Goal: Information Seeking & Learning: Learn about a topic

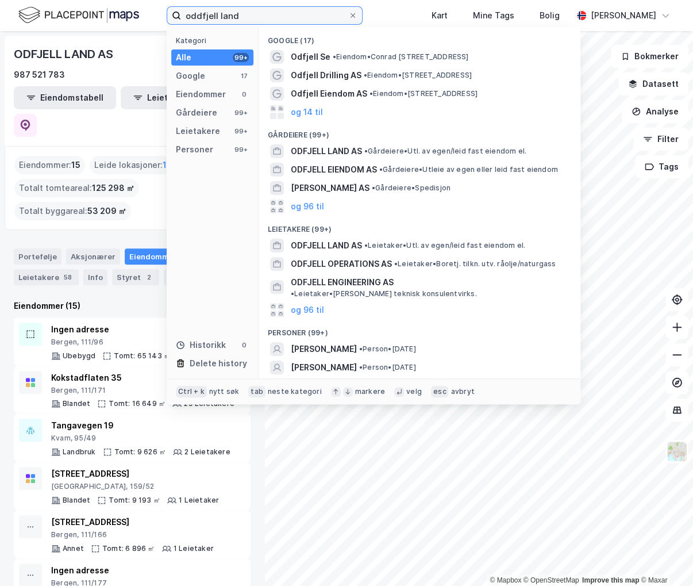
drag, startPoint x: 255, startPoint y: 14, endPoint x: 183, endPoint y: 6, distance: 72.9
click at [183, 6] on div "oddfjell land Kategori Alle 99+ Google 17 Eiendommer 0 Gårdeiere 99+ Leietakere…" at bounding box center [346, 15] width 693 height 31
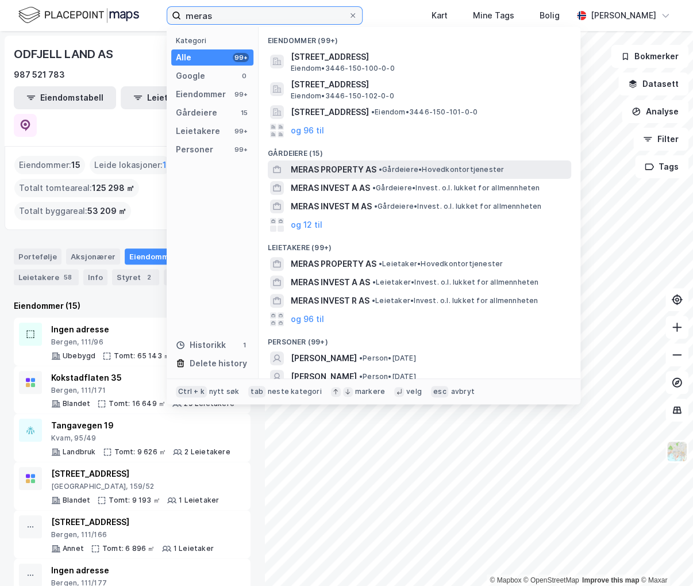
type input "meras"
click at [409, 166] on span "• Gårdeiere • Hovedkontortjenester" at bounding box center [441, 169] width 125 height 9
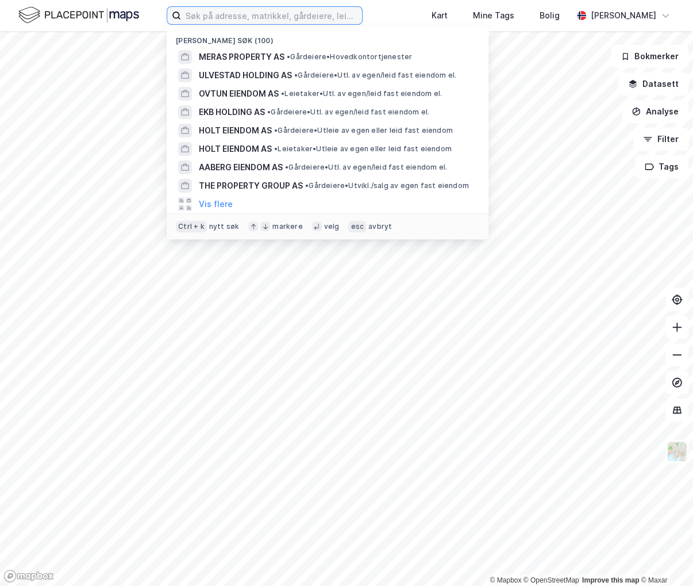
click at [252, 21] on input at bounding box center [271, 15] width 181 height 17
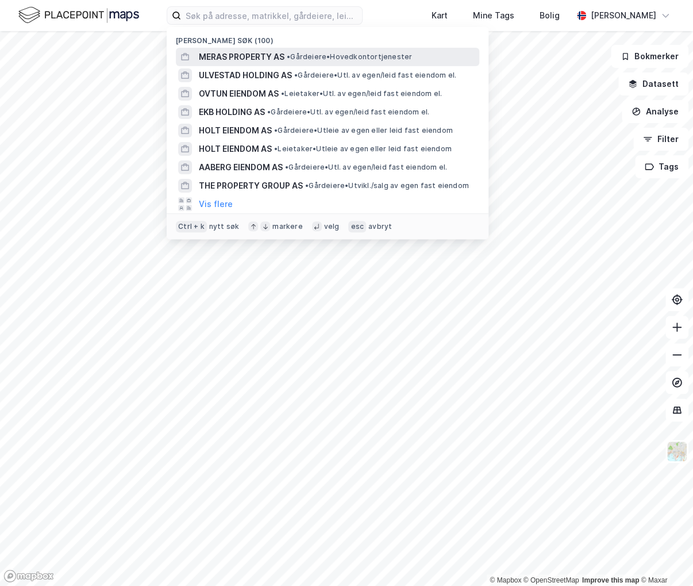
click at [380, 54] on span "• Gårdeiere • Hovedkontortjenester" at bounding box center [349, 56] width 125 height 9
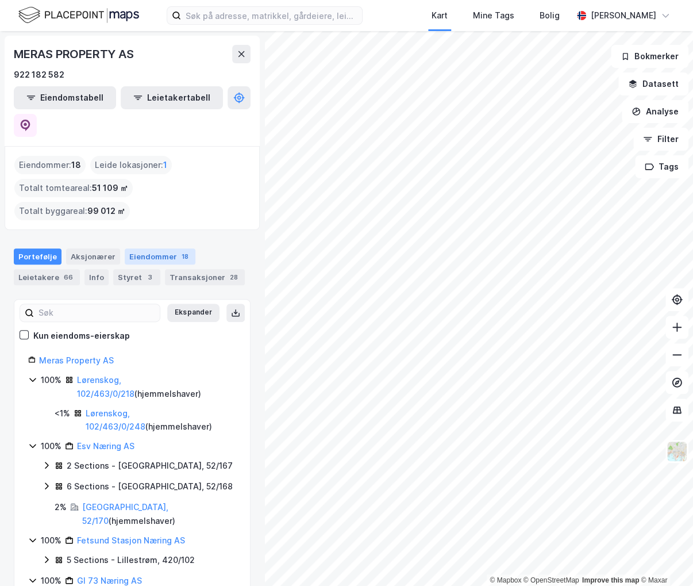
click at [155, 248] on div "Eiendommer 18" at bounding box center [160, 256] width 71 height 16
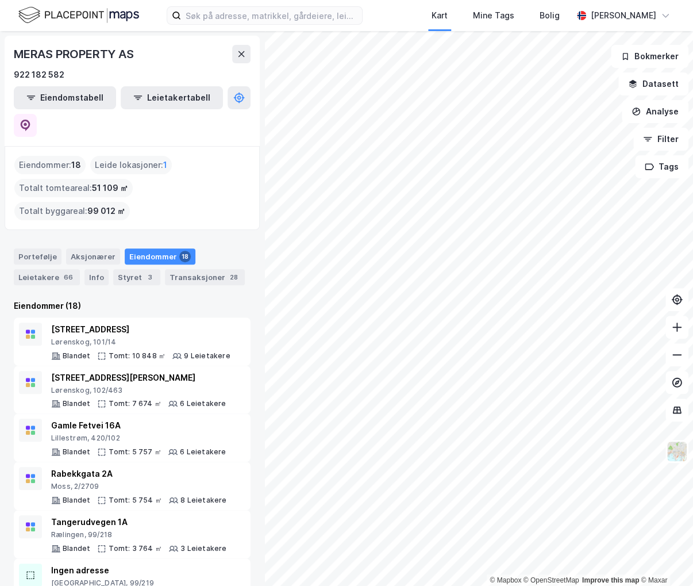
click at [186, 60] on div "MERAS PROPERTY AS" at bounding box center [132, 54] width 237 height 18
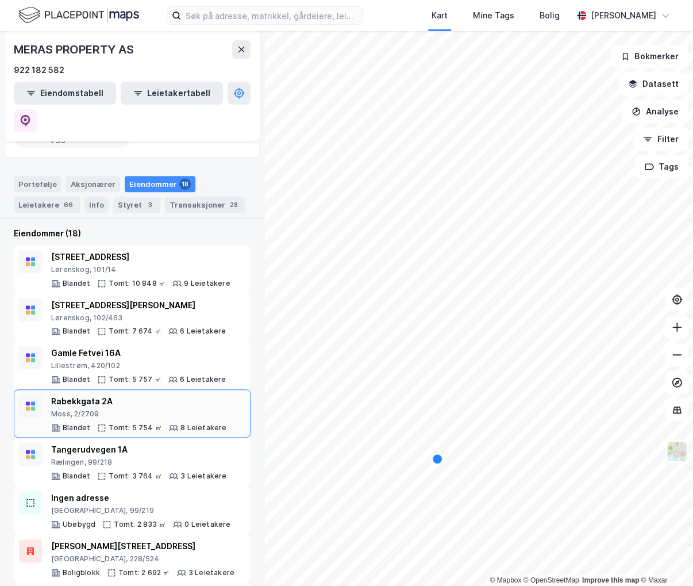
scroll to position [172, 0]
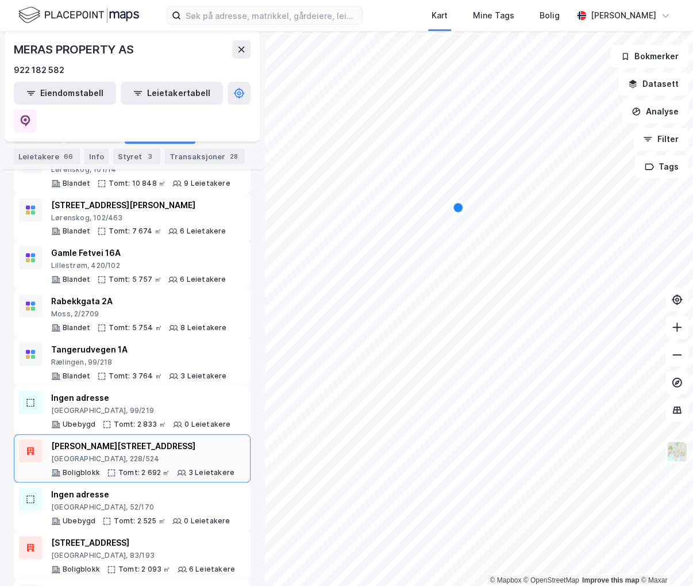
click at [143, 439] on div "Thorvald Meyers gate 85B" at bounding box center [142, 446] width 183 height 14
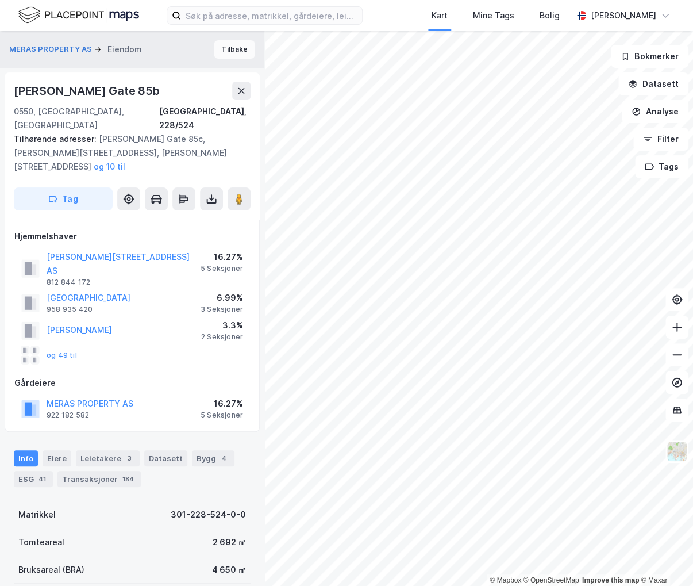
click at [243, 48] on button "Tilbake" at bounding box center [234, 49] width 41 height 18
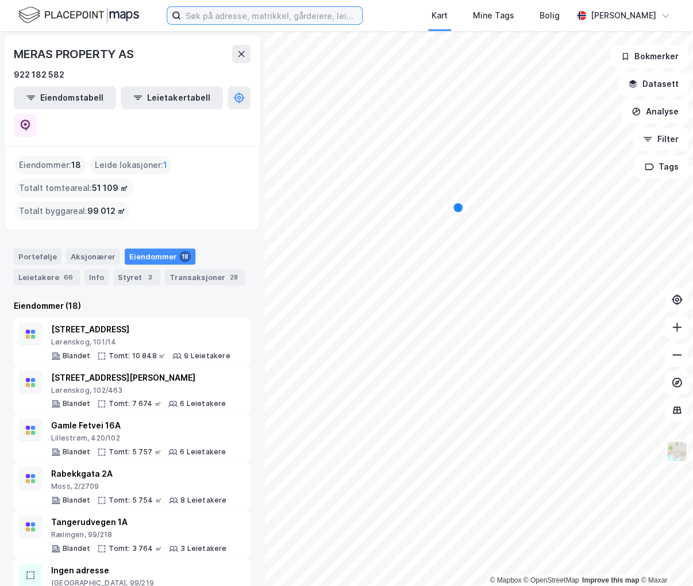
click at [237, 22] on input at bounding box center [271, 15] width 181 height 17
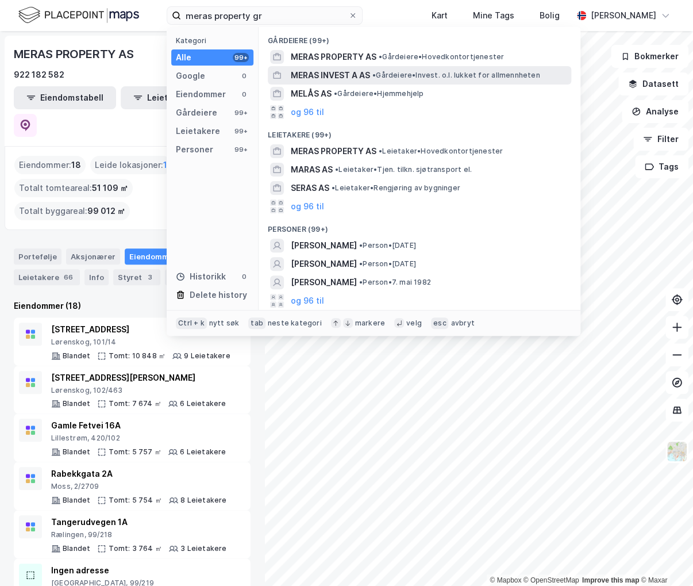
click at [383, 73] on span "• Gårdeiere • Invest. o.l. lukket for allmennheten" at bounding box center [456, 75] width 167 height 9
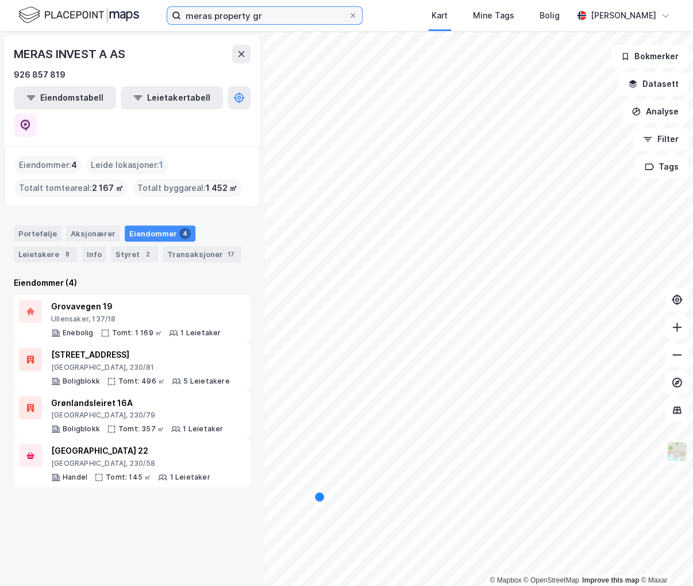
click at [284, 16] on input "meras property gr" at bounding box center [264, 15] width 167 height 17
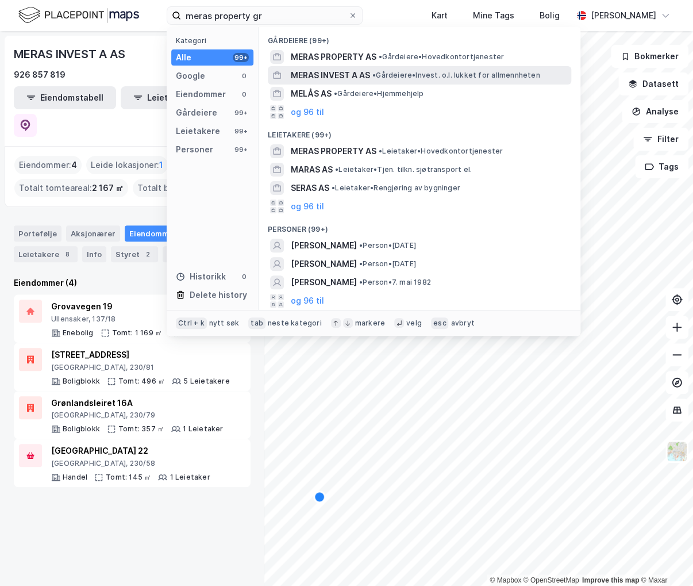
click at [420, 74] on span "• Gårdeiere • Invest. o.l. lukket for allmennheten" at bounding box center [456, 75] width 167 height 9
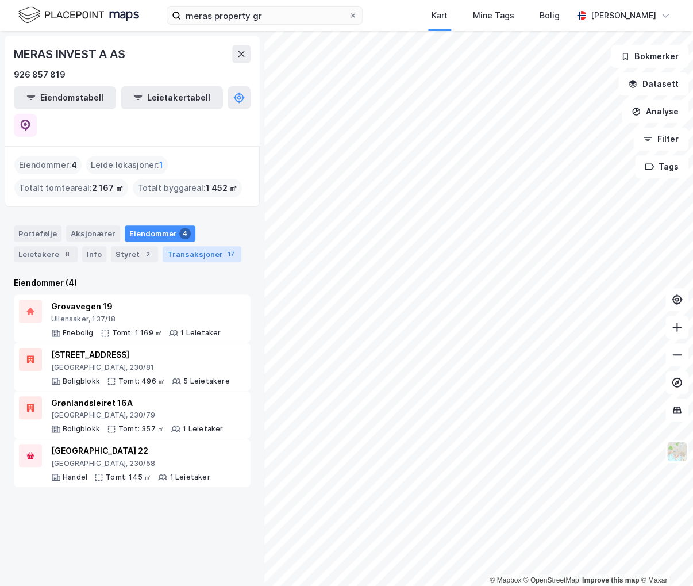
click at [188, 246] on div "Transaksjoner 17" at bounding box center [202, 254] width 79 height 16
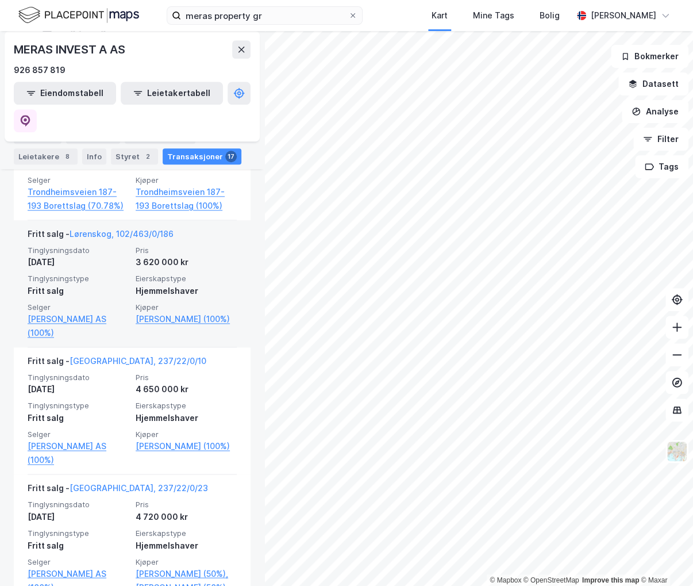
scroll to position [402, 0]
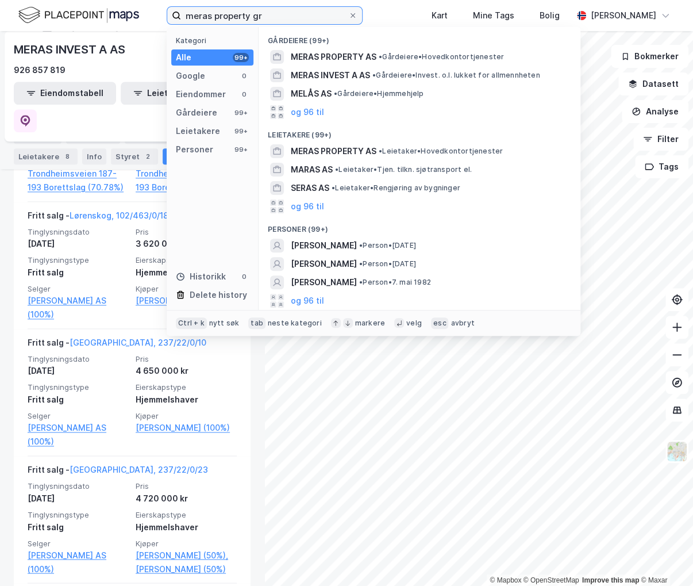
drag, startPoint x: 283, startPoint y: 18, endPoint x: 25, endPoint y: 9, distance: 257.7
click at [23, 5] on div "meras property gr Kategori Alle 99+ Google 0 Eiendommer 0 Gårdeiere 99+ Leietak…" at bounding box center [346, 15] width 693 height 31
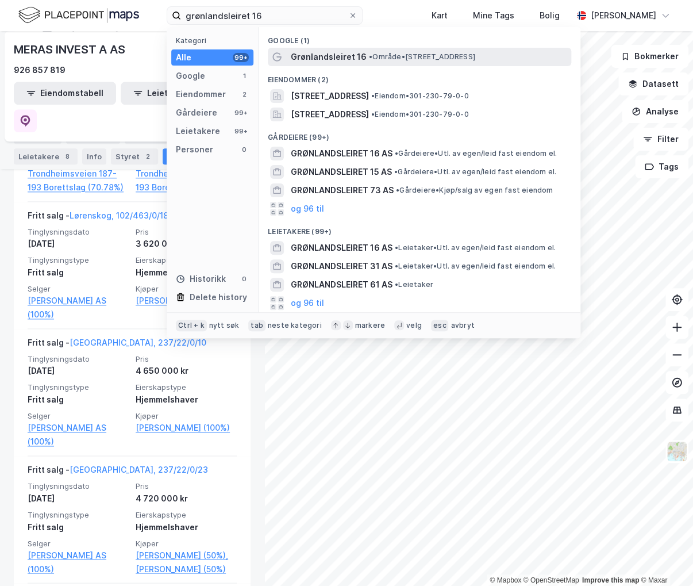
click at [323, 57] on span "Grønlandsleiret 16" at bounding box center [329, 57] width 76 height 14
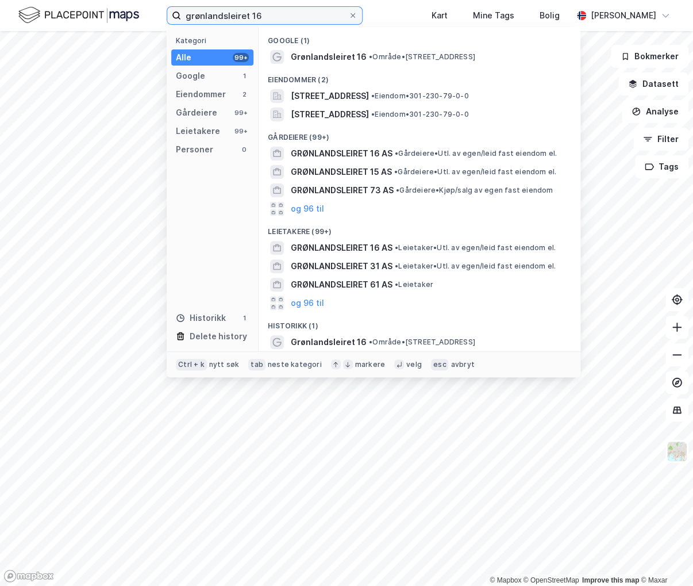
click at [283, 16] on input "grønlandsleiret 16" at bounding box center [264, 15] width 167 height 17
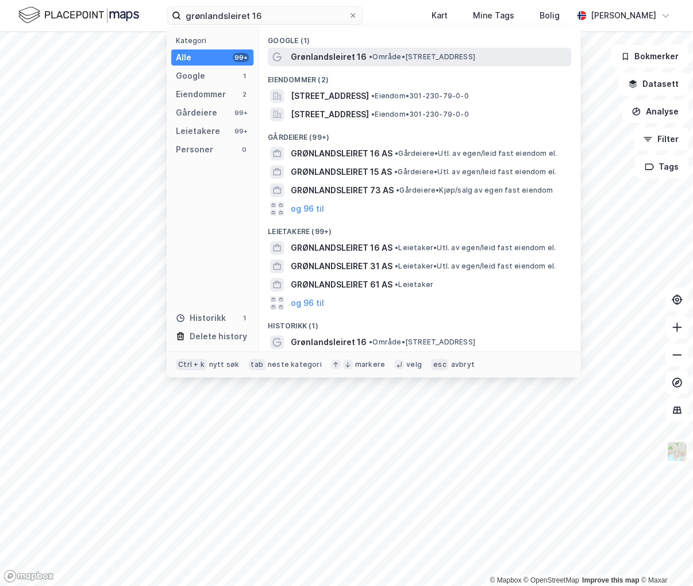
click at [336, 58] on span "Grønlandsleiret 16" at bounding box center [329, 57] width 76 height 14
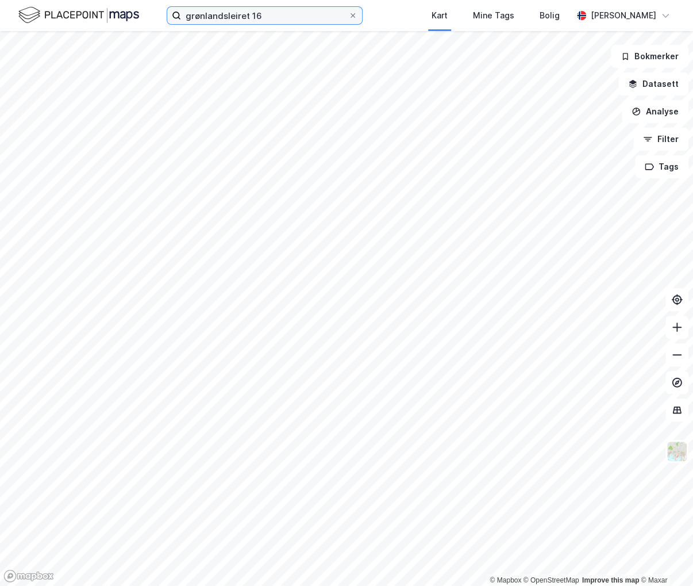
click at [279, 13] on input "grønlandsleiret 16" at bounding box center [264, 15] width 167 height 17
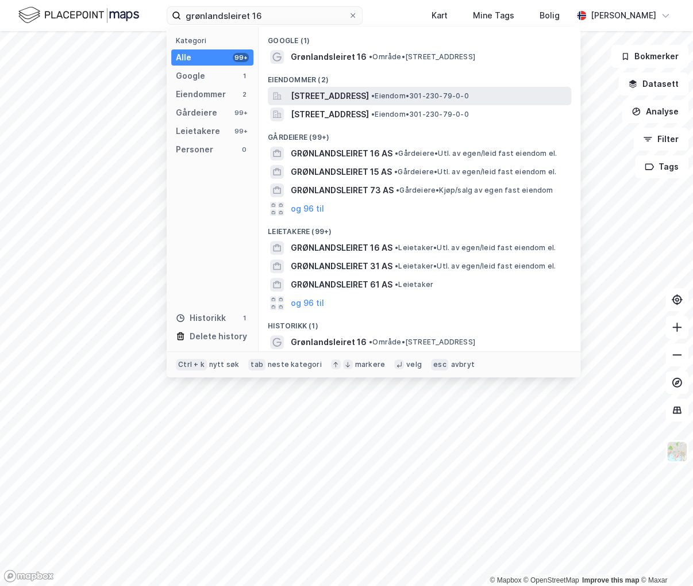
click at [341, 96] on span "[STREET_ADDRESS]" at bounding box center [330, 96] width 78 height 14
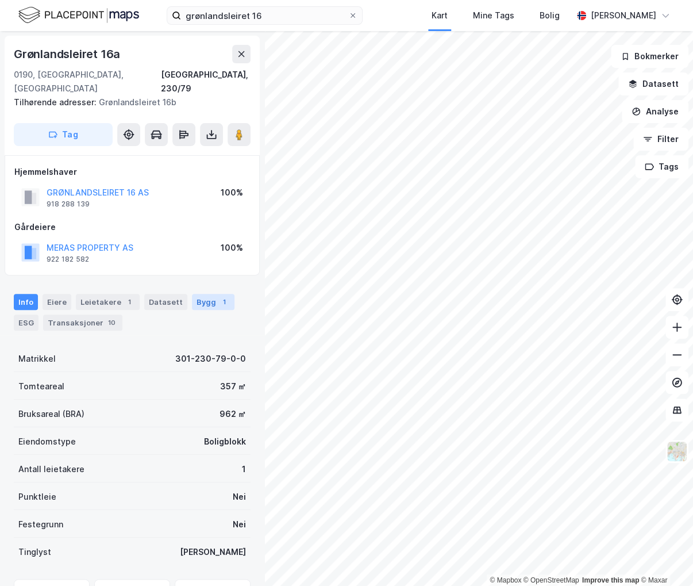
click at [194, 294] on div "Bygg 1" at bounding box center [213, 302] width 43 height 16
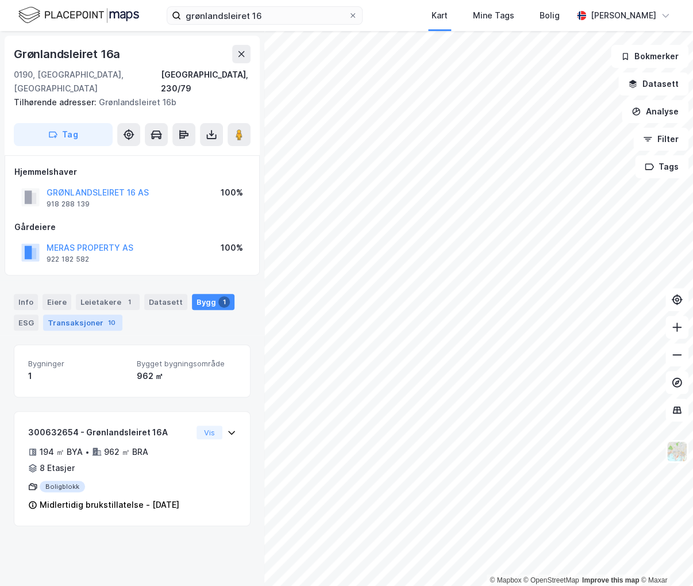
click at [93, 314] on div "Transaksjoner 10" at bounding box center [82, 322] width 79 height 16
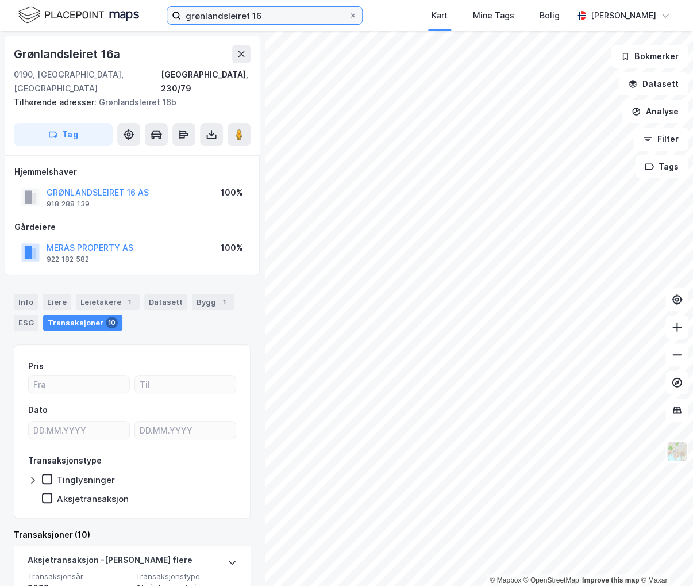
click at [266, 18] on input "grønlandsleiret 16" at bounding box center [264, 15] width 167 height 17
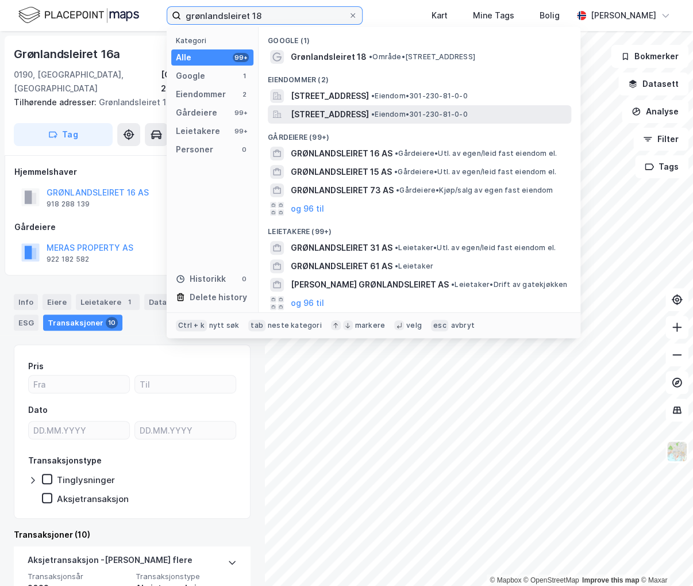
type input "grønlandsleiret 18"
click at [369, 108] on span "[STREET_ADDRESS]" at bounding box center [330, 115] width 78 height 14
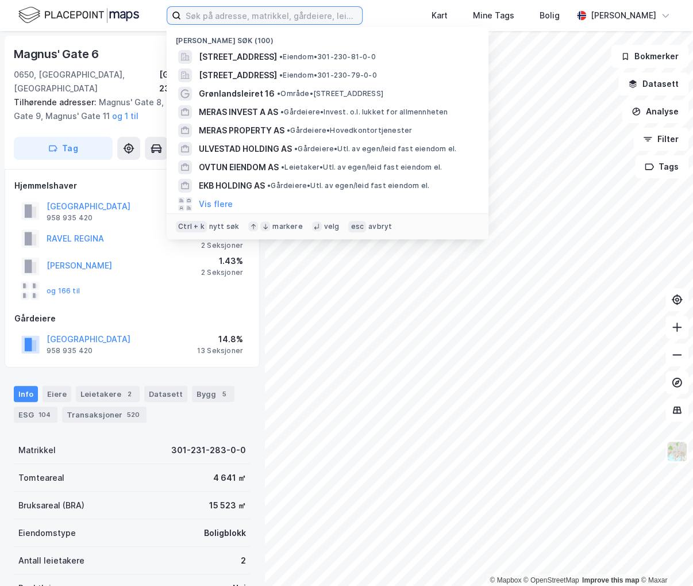
click at [320, 22] on input at bounding box center [271, 15] width 181 height 17
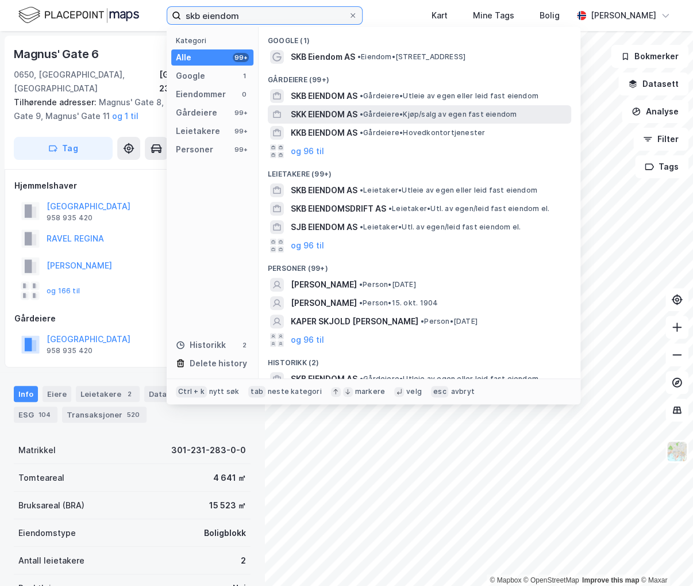
type input "skb eiendom"
click at [496, 106] on div "SKK EIENDOM AS • Gårdeiere • Kjøp/salg av egen fast eiendom" at bounding box center [420, 114] width 304 height 18
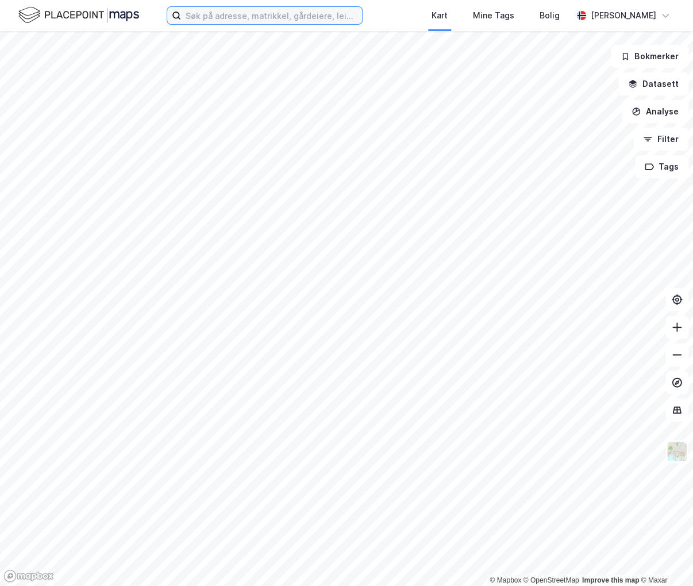
click at [290, 21] on input at bounding box center [271, 15] width 181 height 17
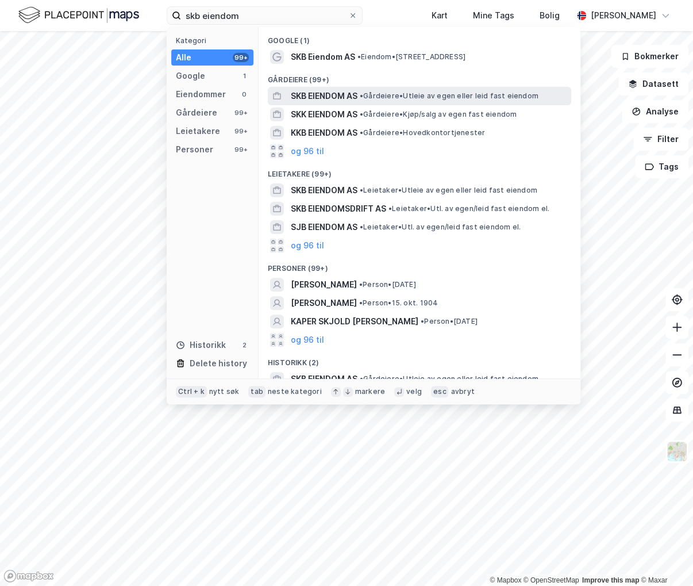
click at [347, 93] on span "SKB EIENDOM AS" at bounding box center [324, 96] width 67 height 14
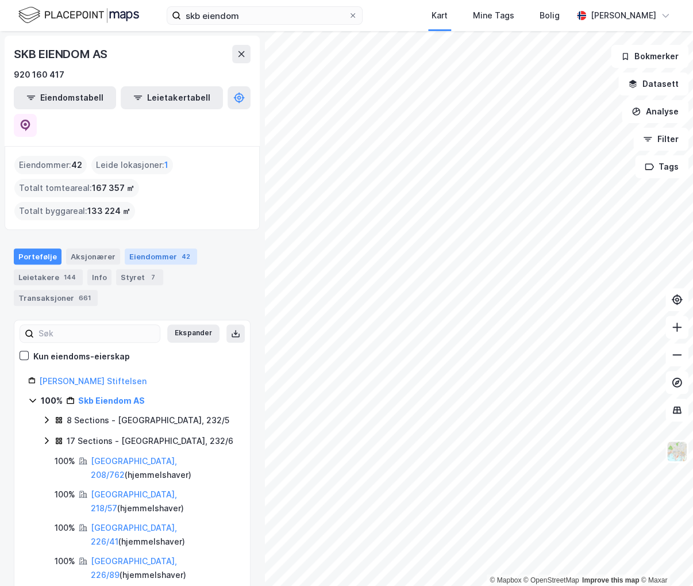
click at [152, 248] on div "Eiendommer 42" at bounding box center [161, 256] width 72 height 16
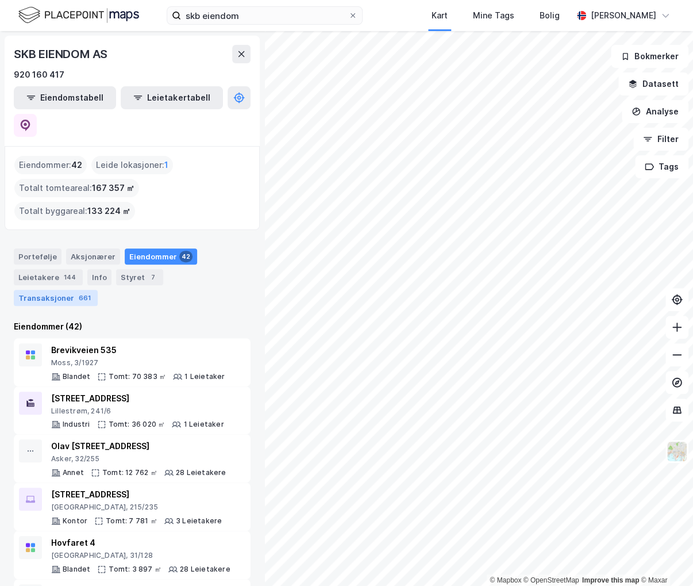
click at [98, 290] on div "Transaksjoner 661" at bounding box center [56, 298] width 84 height 16
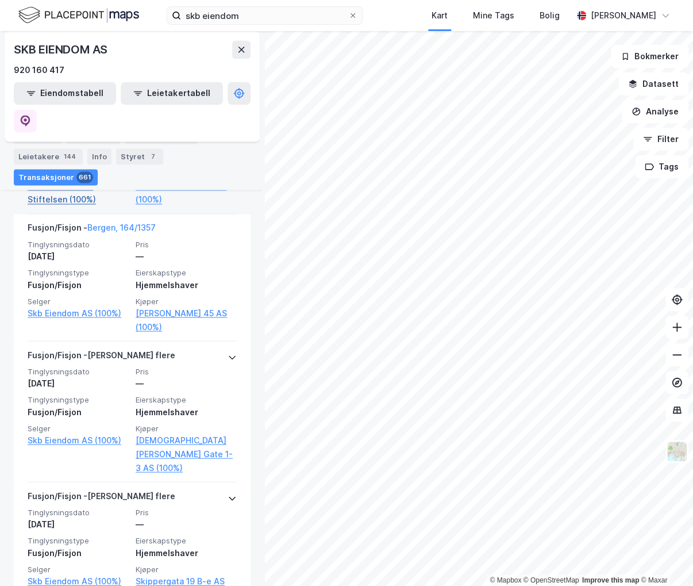
scroll to position [747, 0]
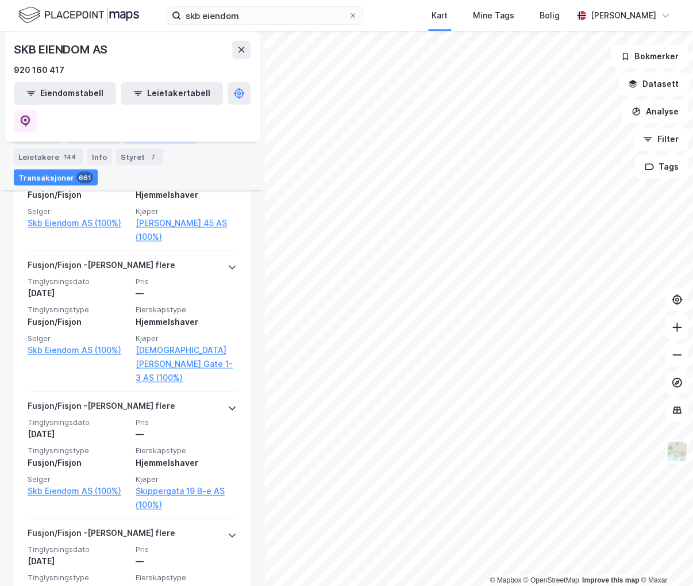
click at [169, 134] on div "Eiendommer 42" at bounding box center [161, 136] width 72 height 16
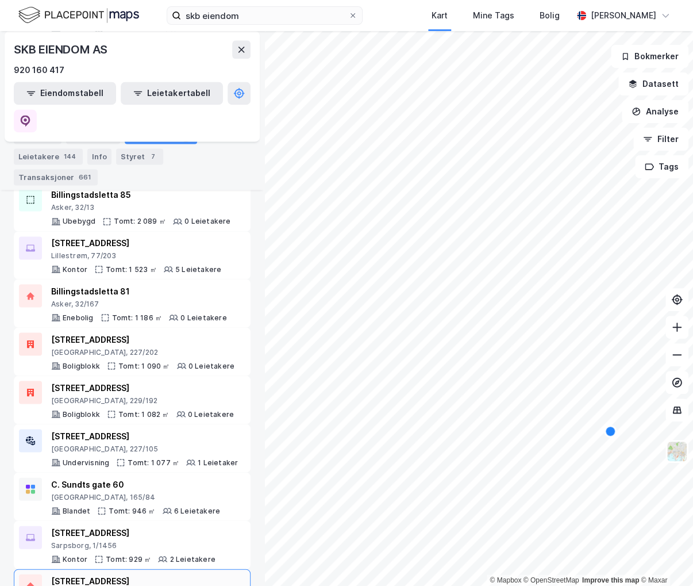
scroll to position [632, 0]
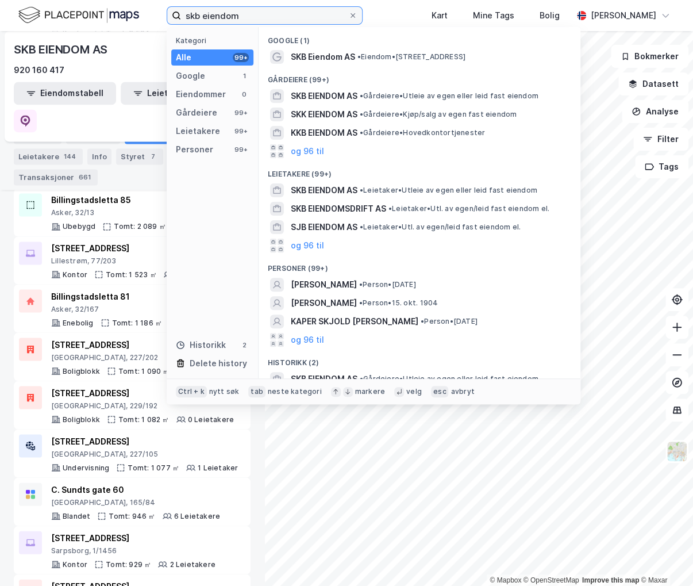
click at [325, 20] on input "skb eiendom" at bounding box center [264, 15] width 167 height 17
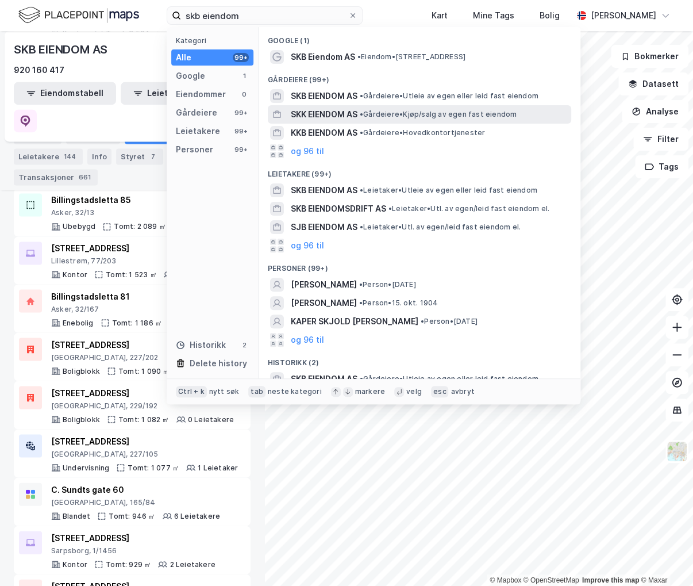
click at [397, 115] on span "• Gårdeiere • Kjøp/salg av egen fast eiendom" at bounding box center [438, 114] width 157 height 9
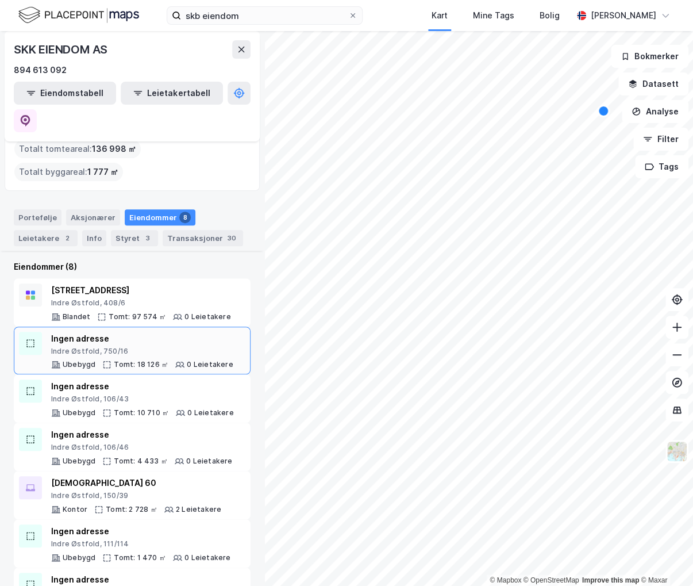
scroll to position [80, 0]
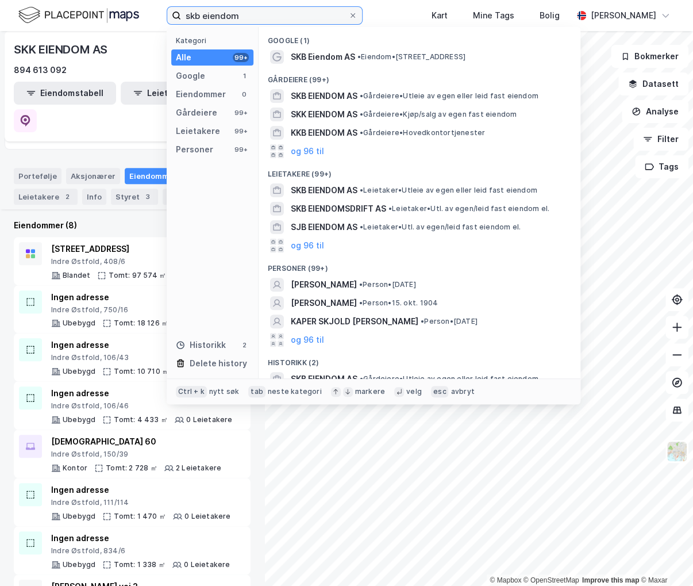
click at [278, 22] on input "skb eiendom" at bounding box center [264, 15] width 167 height 17
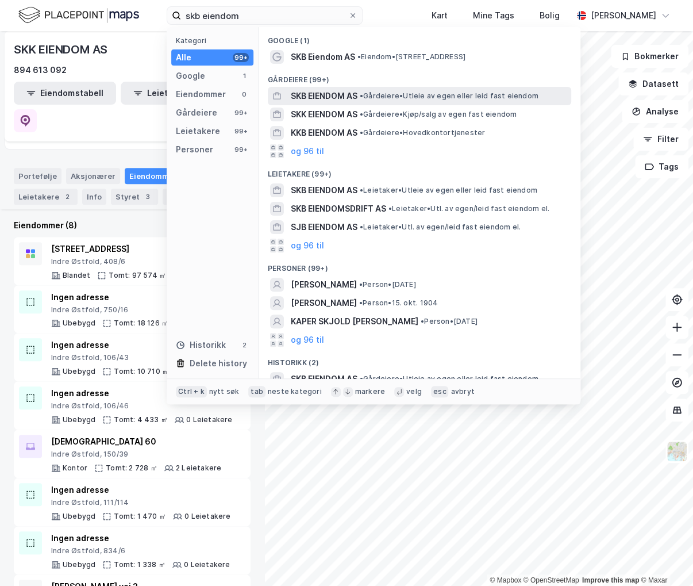
click at [360, 99] on div "SKB EIENDOM AS • Gårdeiere • Utleie av egen eller leid fast eiendom" at bounding box center [430, 96] width 278 height 14
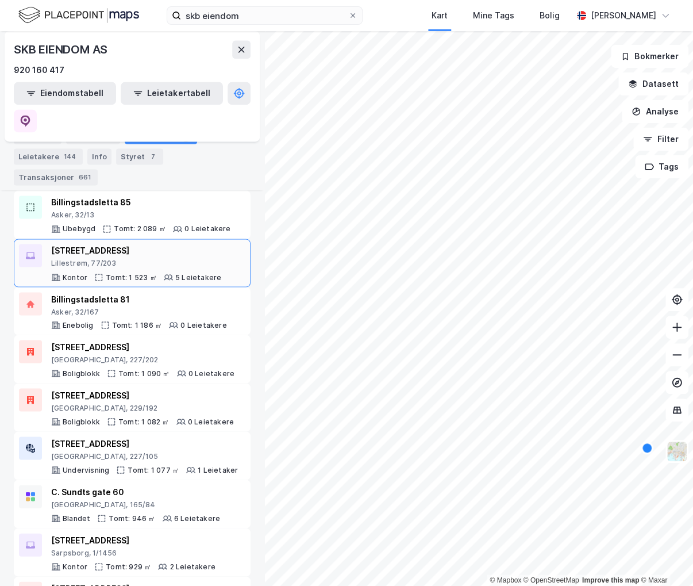
scroll to position [632, 0]
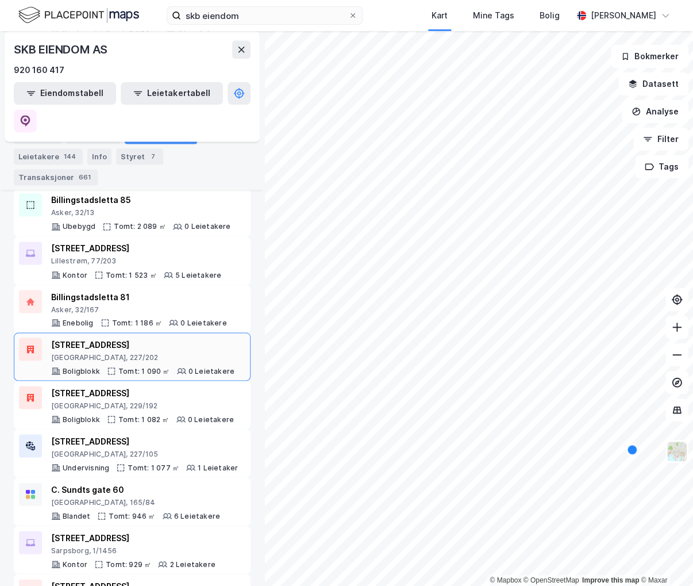
click at [132, 337] on div "[STREET_ADDRESS]" at bounding box center [142, 344] width 183 height 14
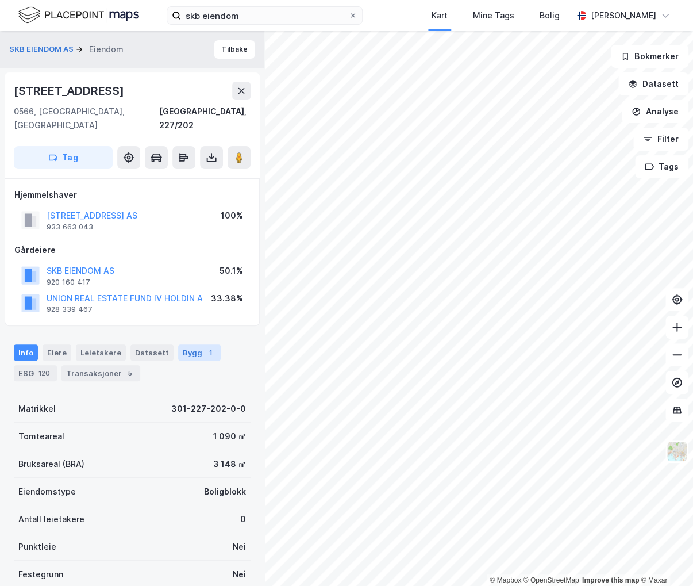
click at [178, 344] on div "Bygg 1" at bounding box center [199, 352] width 43 height 16
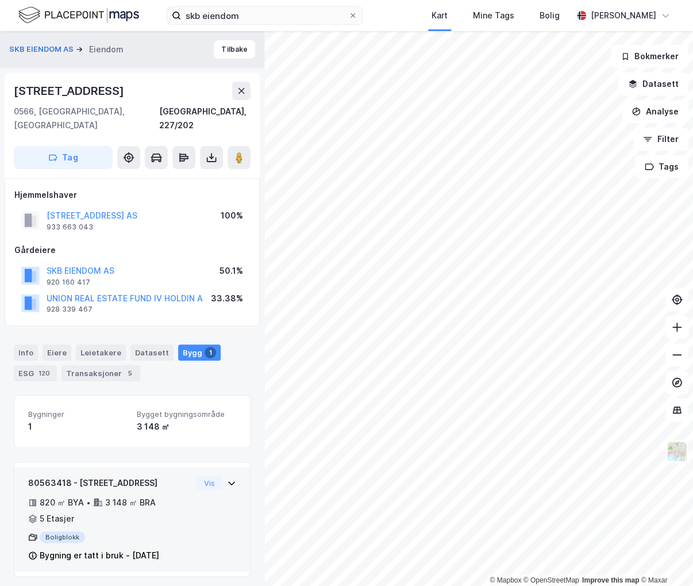
click at [118, 496] on div "3 148 ㎡ BRA" at bounding box center [130, 503] width 51 height 14
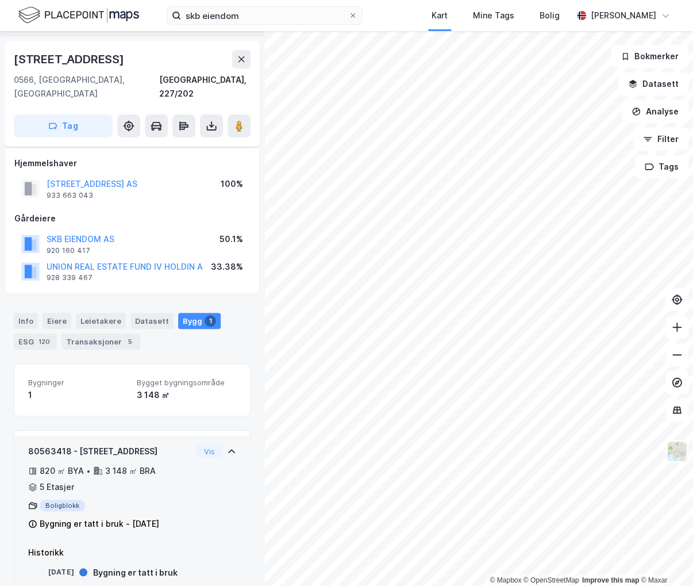
scroll to position [44, 0]
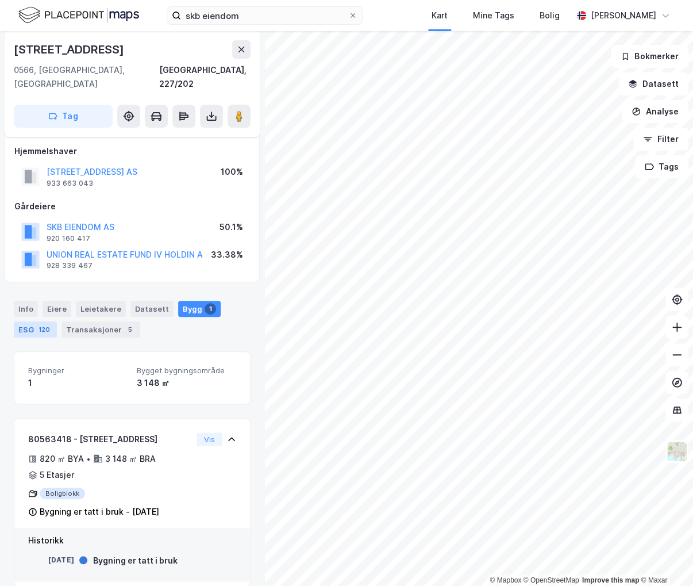
click at [25, 321] on div "ESG 120" at bounding box center [35, 329] width 43 height 16
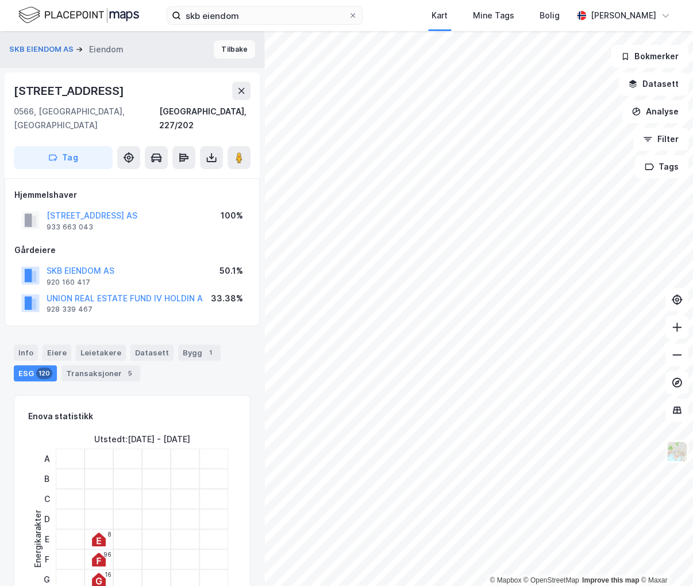
click at [218, 45] on button "Tilbake" at bounding box center [234, 49] width 41 height 18
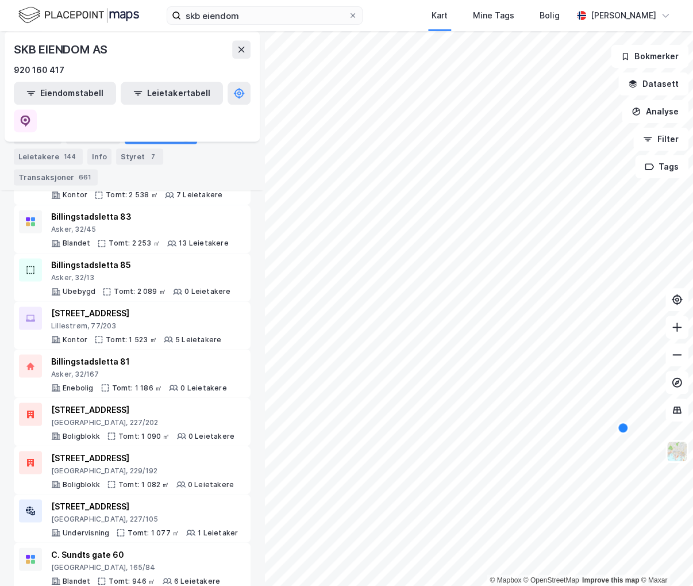
scroll to position [632, 0]
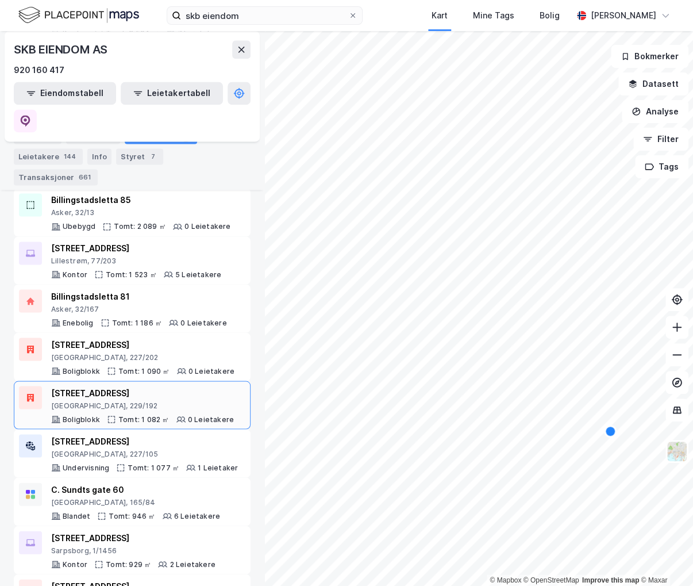
click at [132, 401] on div "[GEOGRAPHIC_DATA], 229/192" at bounding box center [142, 405] width 183 height 9
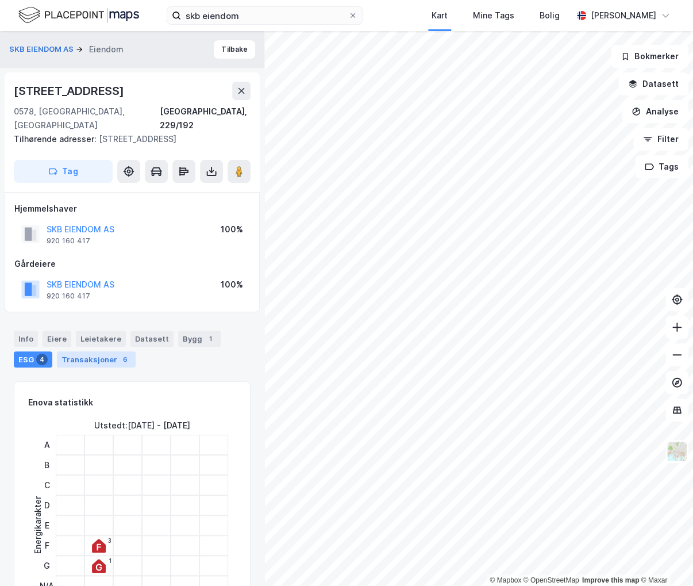
click at [120, 354] on div "6" at bounding box center [125, 359] width 11 height 11
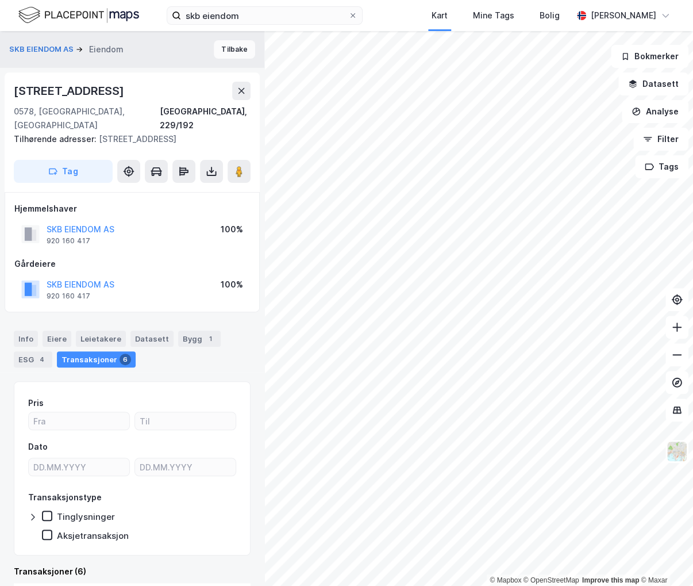
click at [214, 51] on button "Tilbake" at bounding box center [234, 49] width 41 height 18
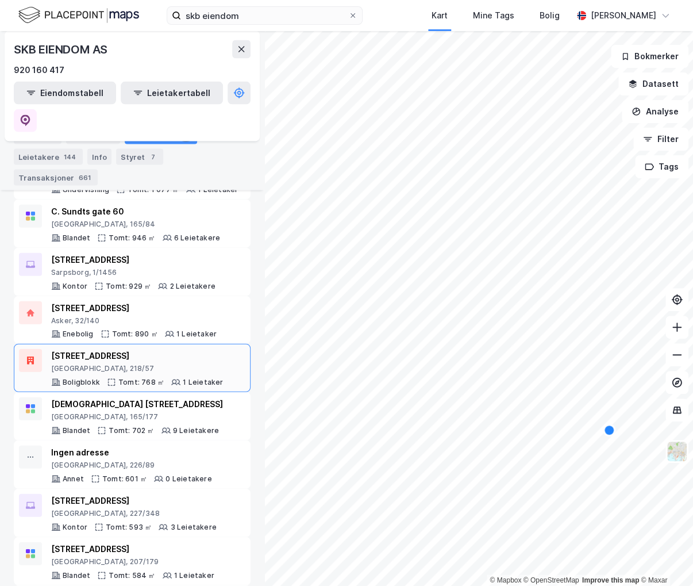
scroll to position [920, 0]
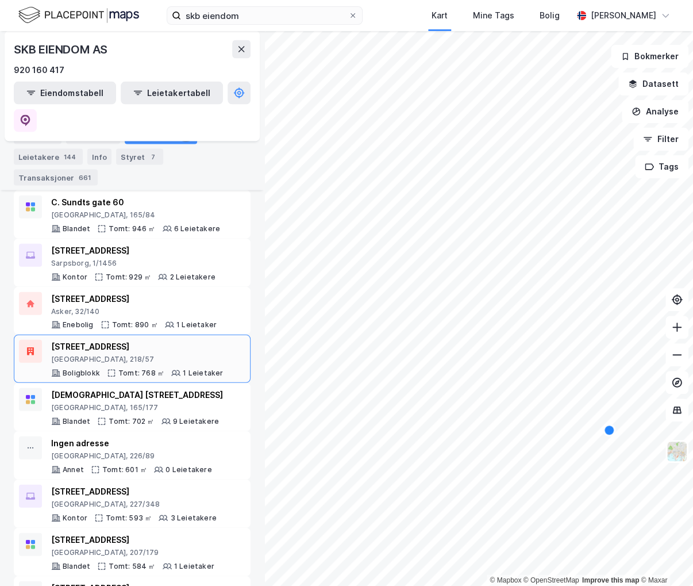
click at [186, 340] on div "[STREET_ADDRESS], 218/57" at bounding box center [137, 352] width 172 height 24
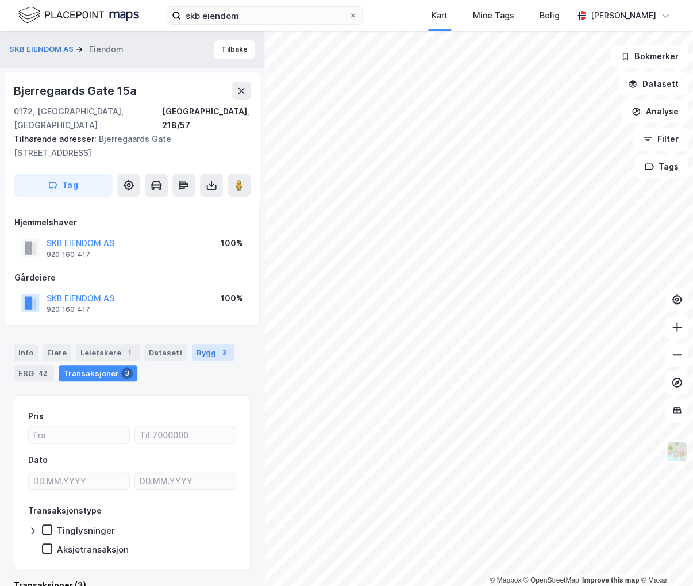
click at [197, 344] on div "Bygg 3" at bounding box center [213, 352] width 43 height 16
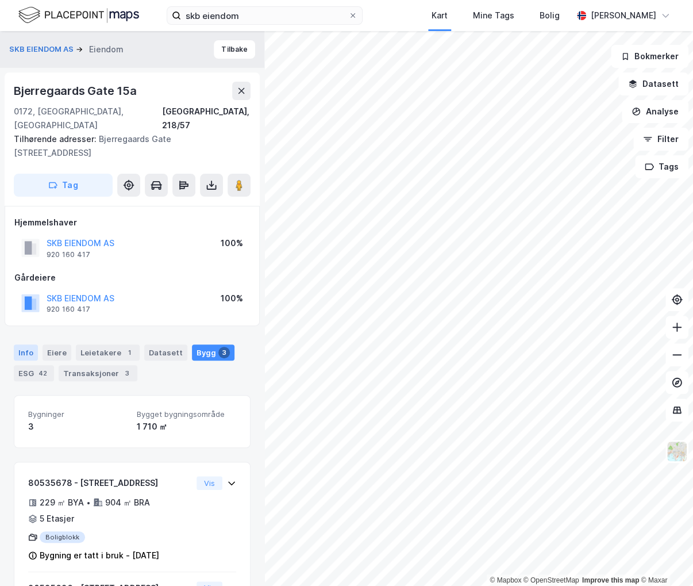
click at [32, 344] on div "Info" at bounding box center [26, 352] width 24 height 16
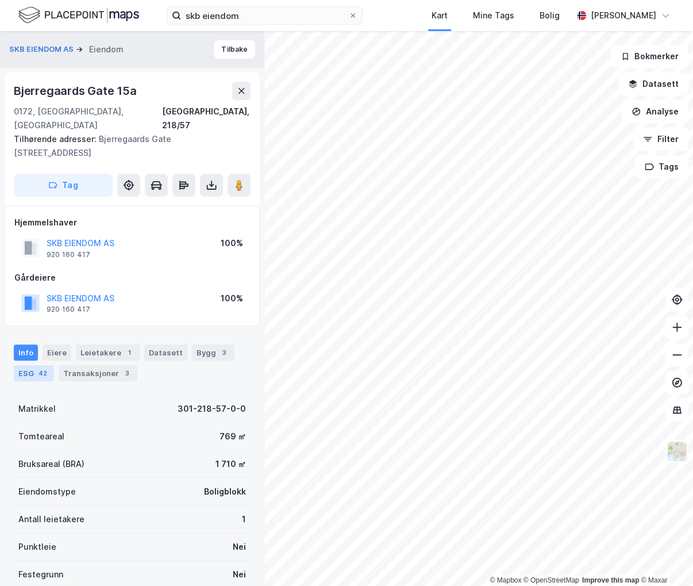
click at [38, 367] on div "42" at bounding box center [42, 372] width 13 height 11
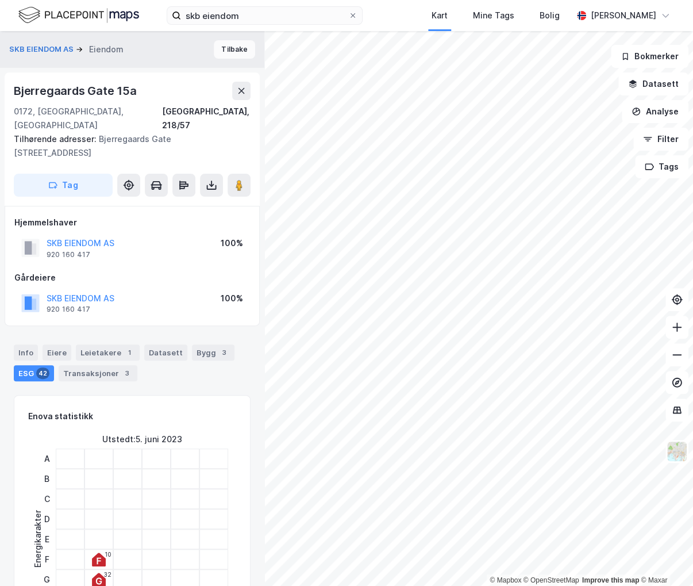
click at [235, 43] on button "Tilbake" at bounding box center [234, 49] width 41 height 18
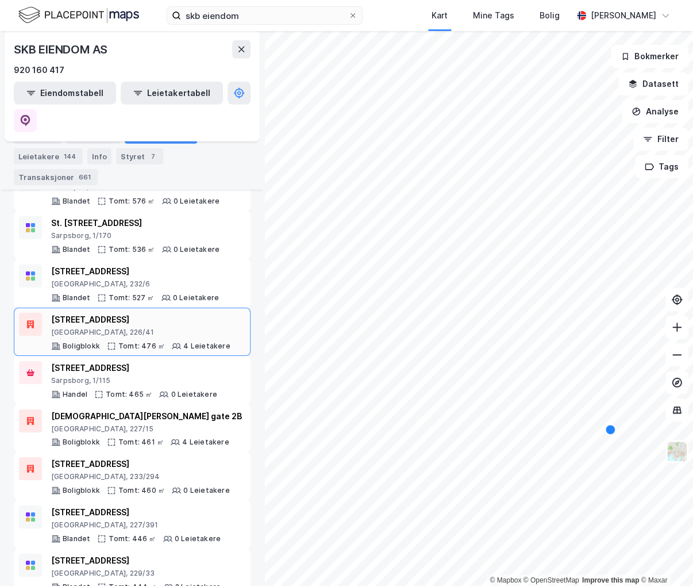
scroll to position [1380, 0]
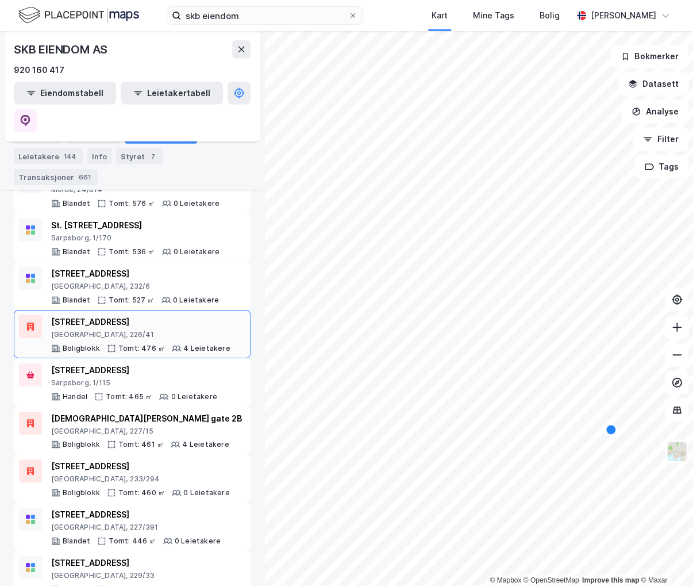
click at [160, 315] on div "[STREET_ADDRESS]" at bounding box center [140, 322] width 179 height 14
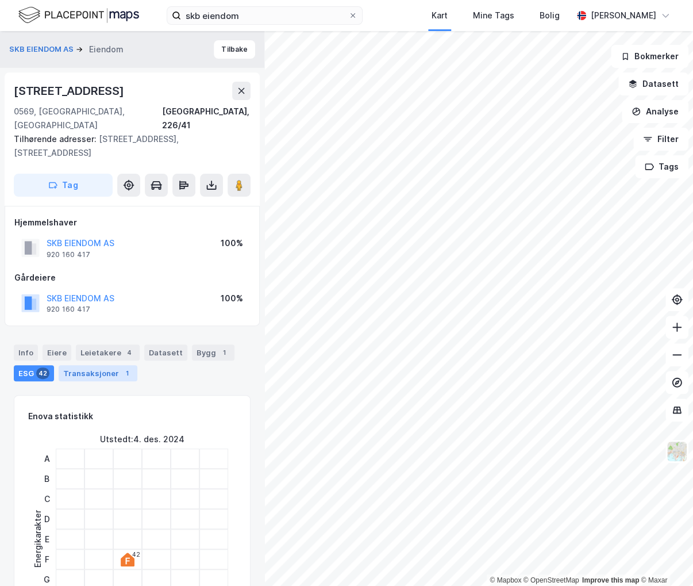
click at [93, 365] on div "Transaksjoner 1" at bounding box center [98, 373] width 79 height 16
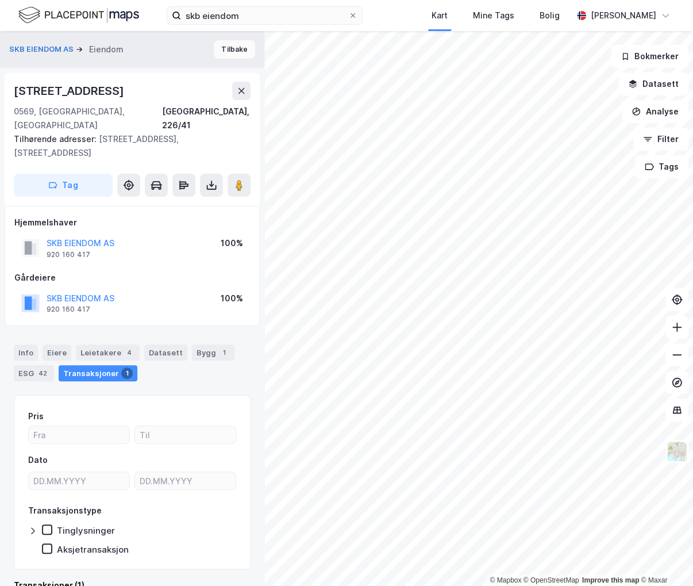
click at [223, 55] on button "Tilbake" at bounding box center [234, 49] width 41 height 18
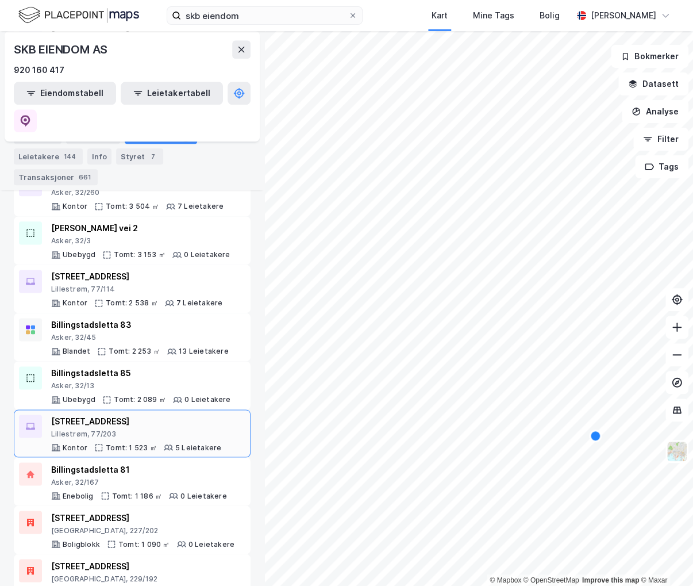
scroll to position [460, 0]
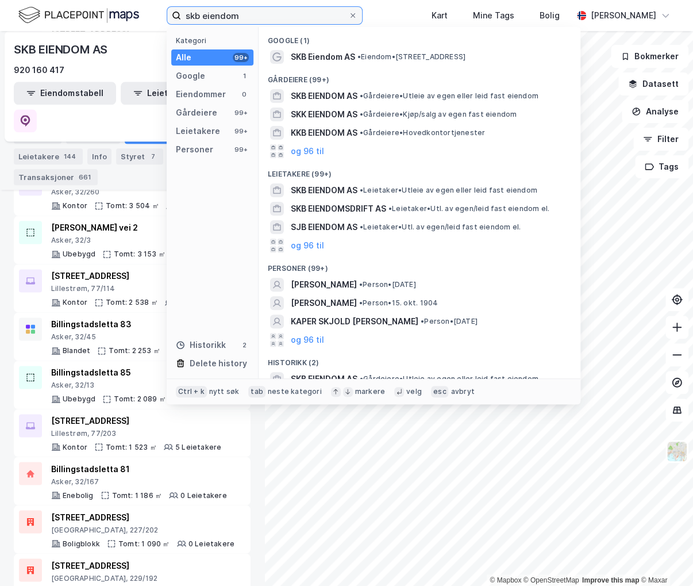
drag, startPoint x: 266, startPoint y: 11, endPoint x: 156, endPoint y: 4, distance: 109.5
click at [156, 4] on div "skb eiendom Kategori Alle 99+ Google 1 Eiendommer 0 Gårdeiere 99+ Leietakere 99…" at bounding box center [346, 15] width 693 height 31
click at [140, 49] on div "SKB EIENDOM AS" at bounding box center [132, 49] width 237 height 18
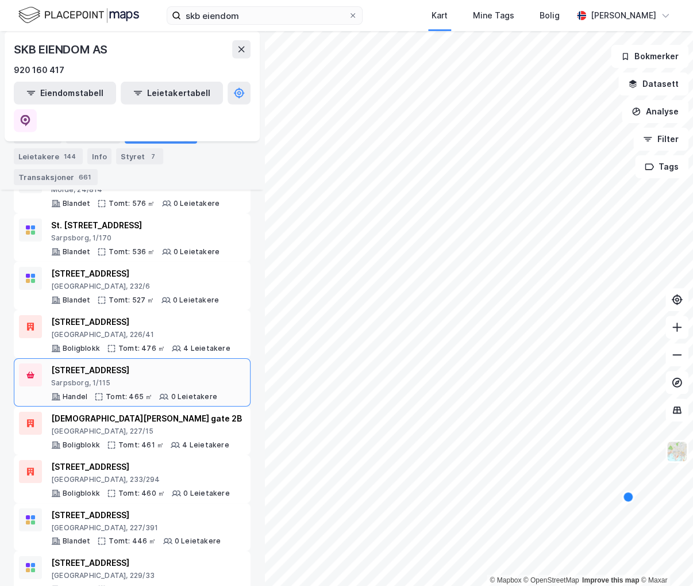
scroll to position [1495, 0]
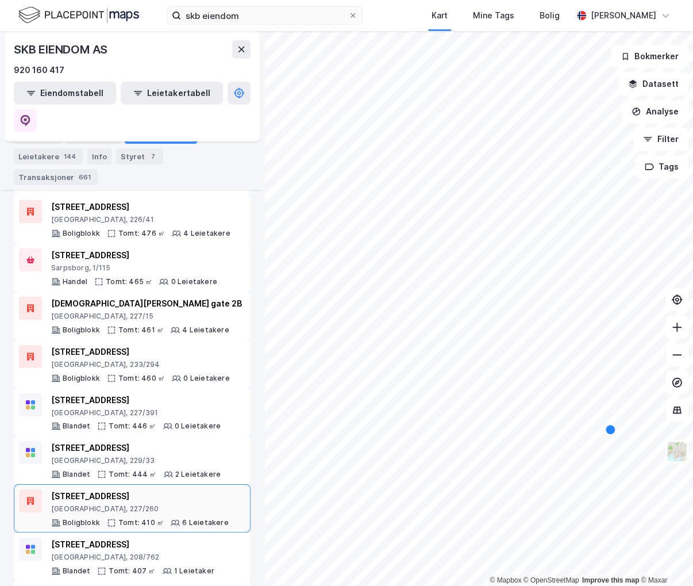
click at [162, 504] on div "[GEOGRAPHIC_DATA], 227/260" at bounding box center [140, 508] width 178 height 9
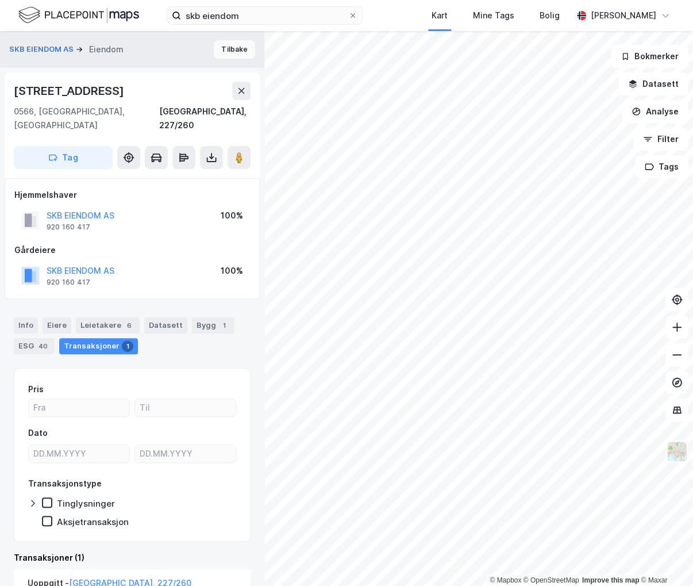
click at [232, 53] on button "Tilbake" at bounding box center [234, 49] width 41 height 18
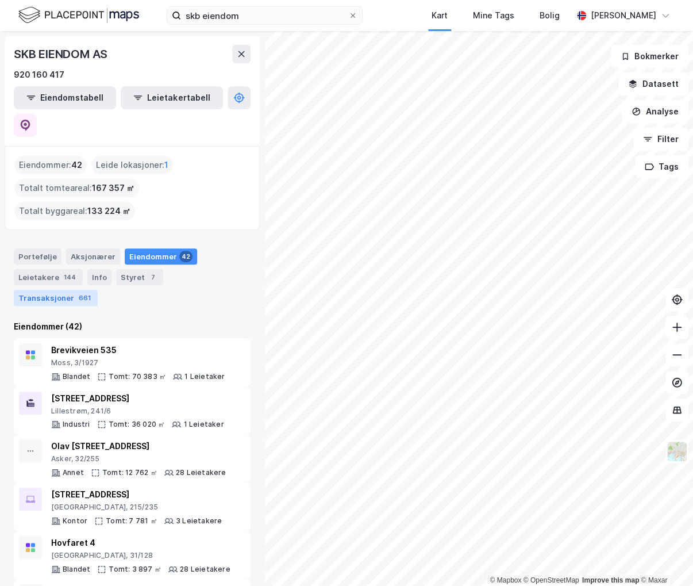
click at [98, 290] on div "Transaksjoner 661" at bounding box center [56, 298] width 84 height 16
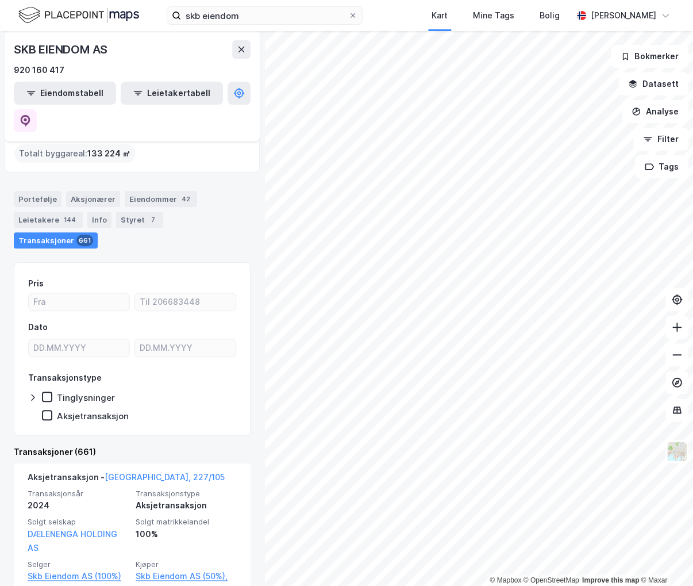
scroll to position [57, 0]
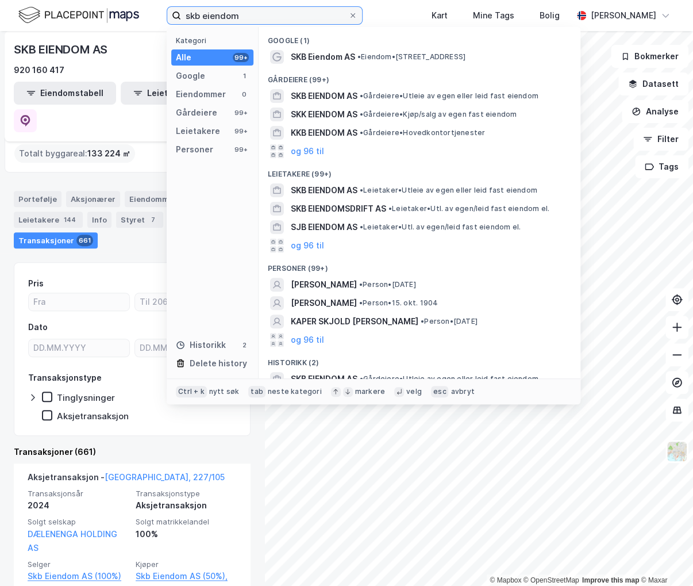
drag, startPoint x: 277, startPoint y: 21, endPoint x: 83, endPoint y: 20, distance: 193.2
click at [83, 20] on div "skb eiendom Kategori Alle 99+ Google 1 Eiendommer 0 Gårdeiere 99+ Leietakere 99…" at bounding box center [346, 15] width 693 height 31
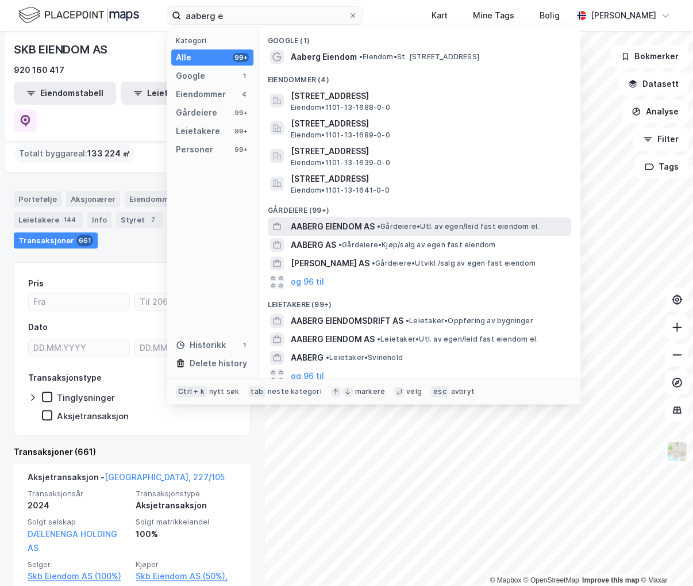
click at [505, 218] on div "AABERG EIENDOM AS • Gårdeiere • Utl. av egen/leid fast eiendom el." at bounding box center [420, 226] width 304 height 18
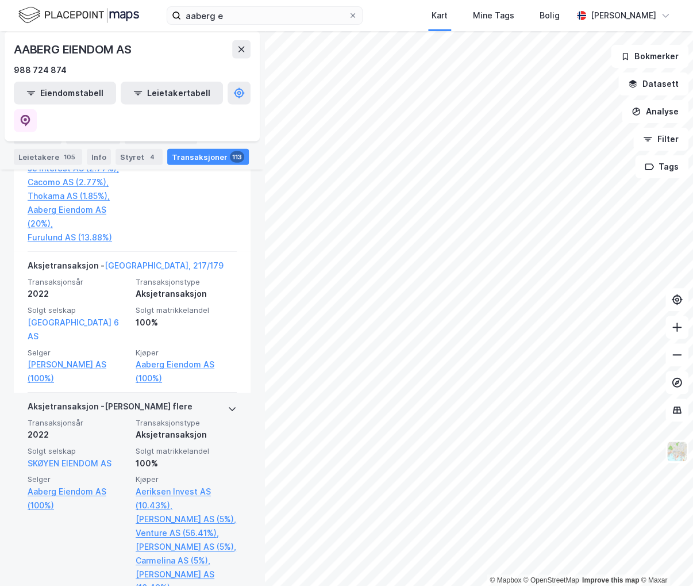
scroll to position [1265, 0]
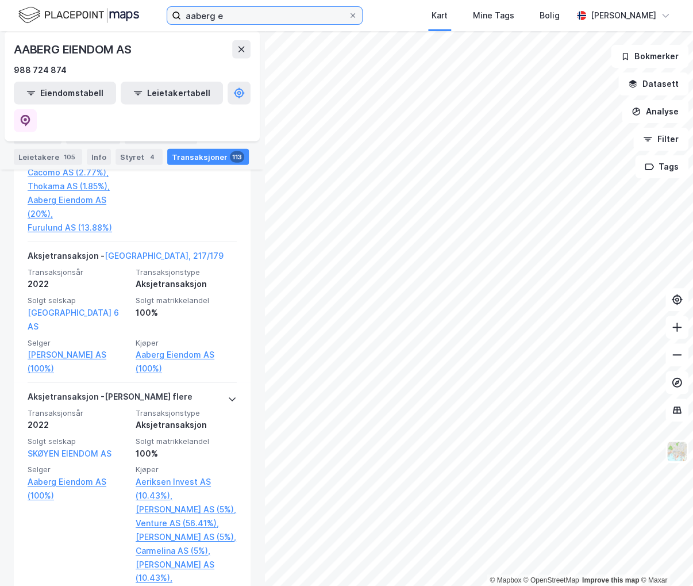
click at [254, 16] on input "aaberg e" at bounding box center [264, 15] width 167 height 17
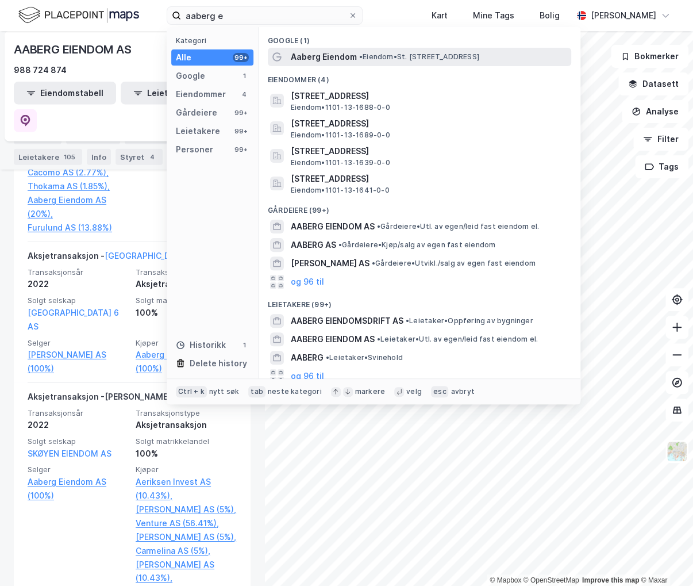
click at [313, 57] on span "Aaberg Eiendom" at bounding box center [324, 57] width 66 height 14
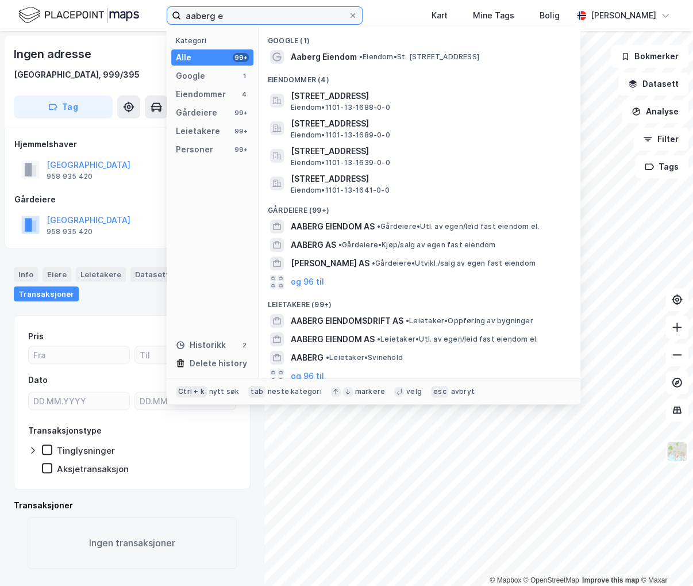
click at [287, 20] on input "aaberg e" at bounding box center [264, 15] width 167 height 17
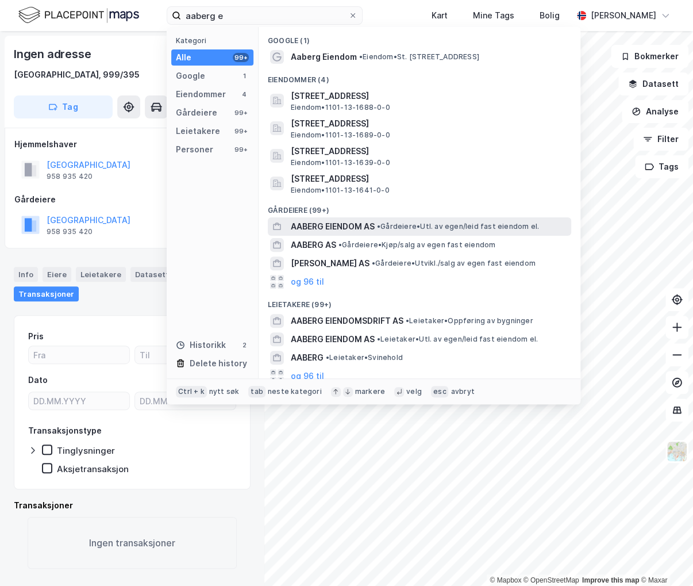
click at [356, 225] on span "AABERG EIENDOM AS" at bounding box center [333, 227] width 84 height 14
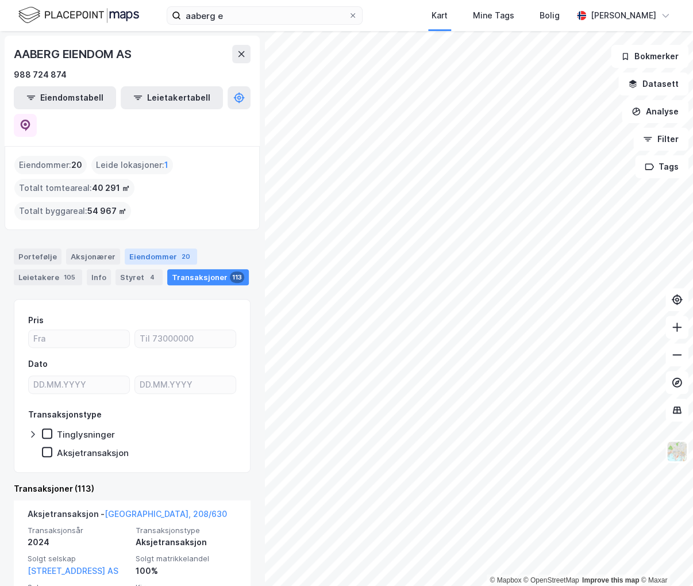
click at [168, 248] on div "Eiendommer 20" at bounding box center [161, 256] width 72 height 16
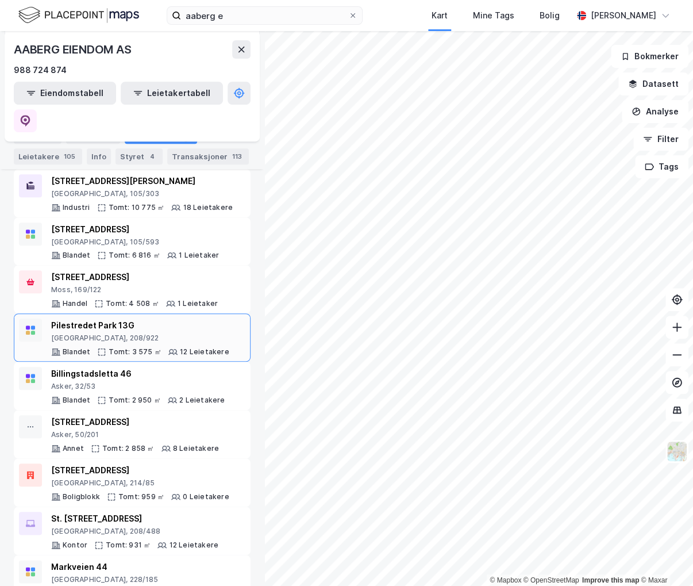
scroll to position [172, 0]
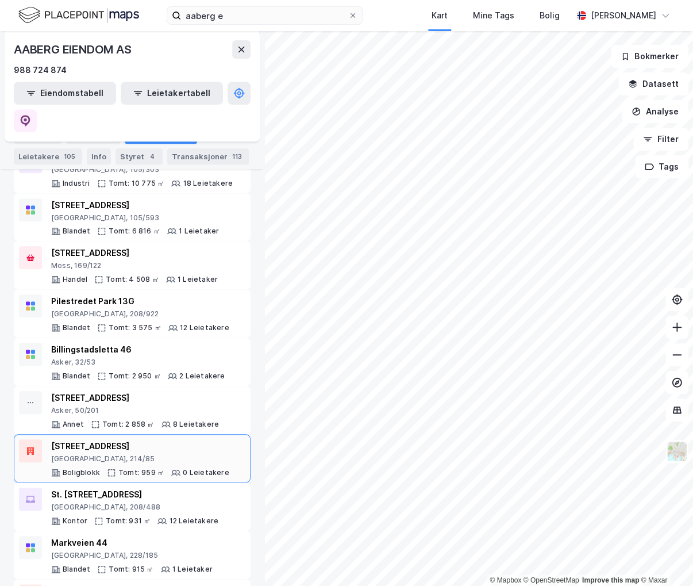
click at [156, 454] on div "[GEOGRAPHIC_DATA], 214/85" at bounding box center [140, 458] width 178 height 9
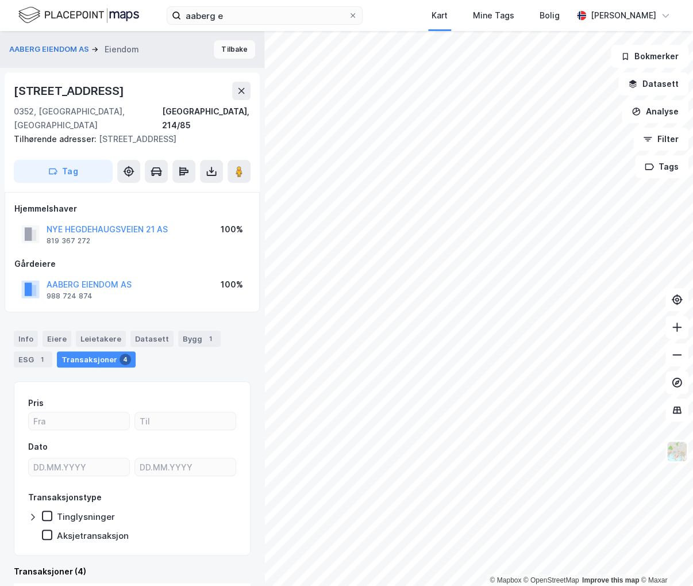
click at [217, 55] on button "Tilbake" at bounding box center [234, 49] width 41 height 18
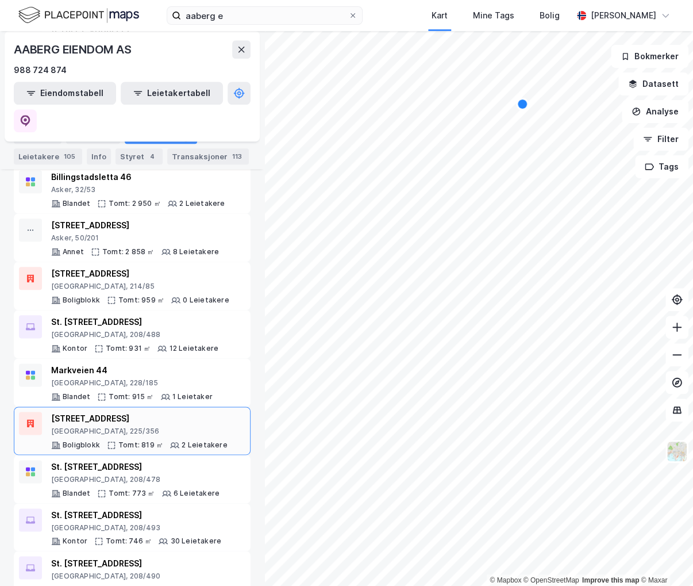
scroll to position [287, 0]
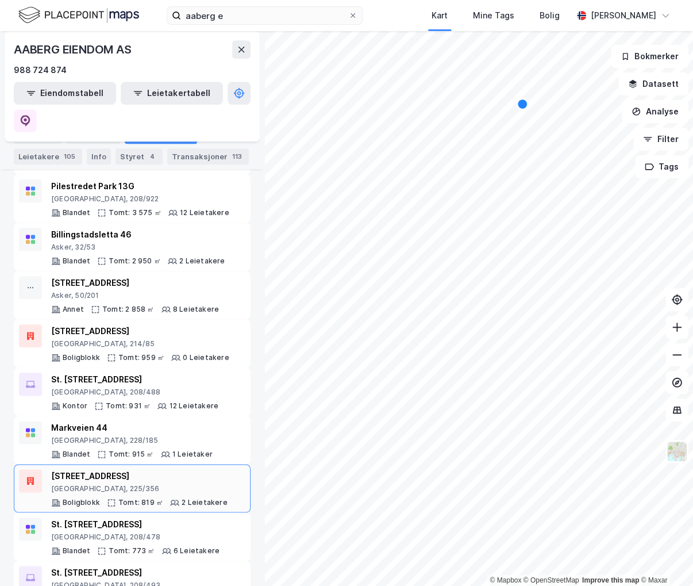
click at [130, 469] on div "[STREET_ADDRESS]" at bounding box center [139, 476] width 176 height 14
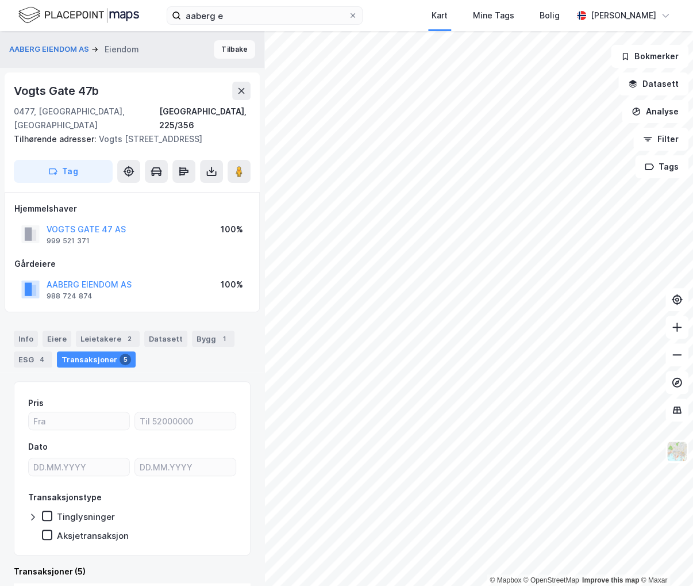
click at [214, 55] on button "Tilbake" at bounding box center [234, 49] width 41 height 18
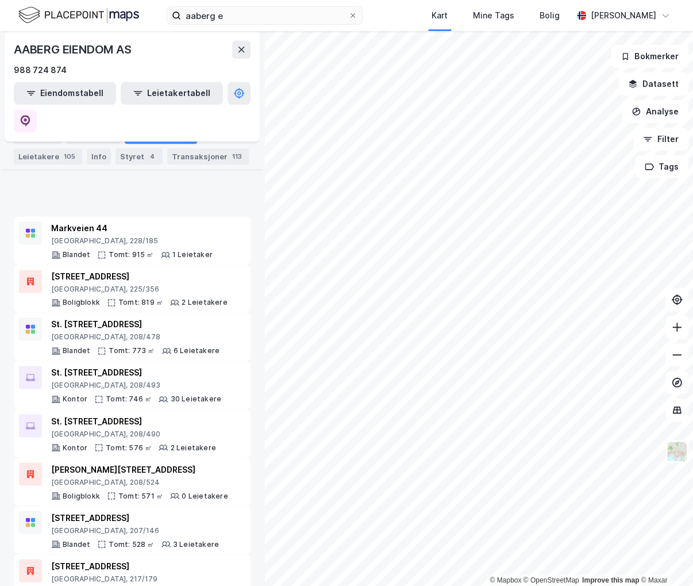
scroll to position [660, 0]
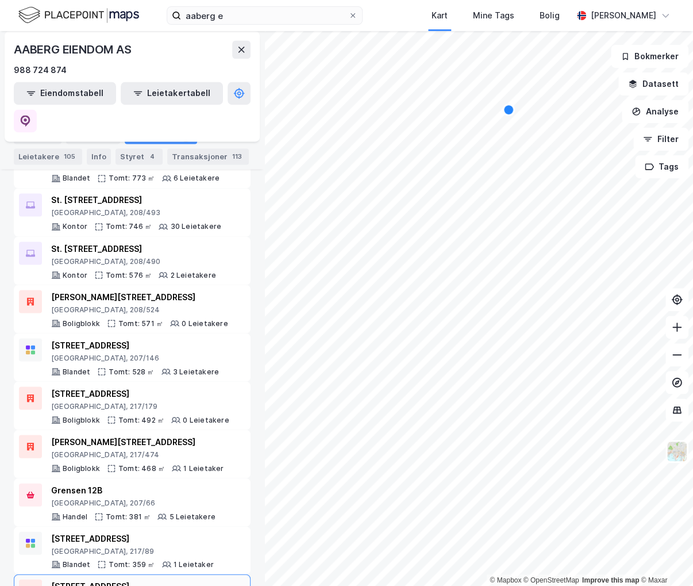
click at [161, 579] on div "[STREET_ADDRESS]" at bounding box center [139, 586] width 176 height 14
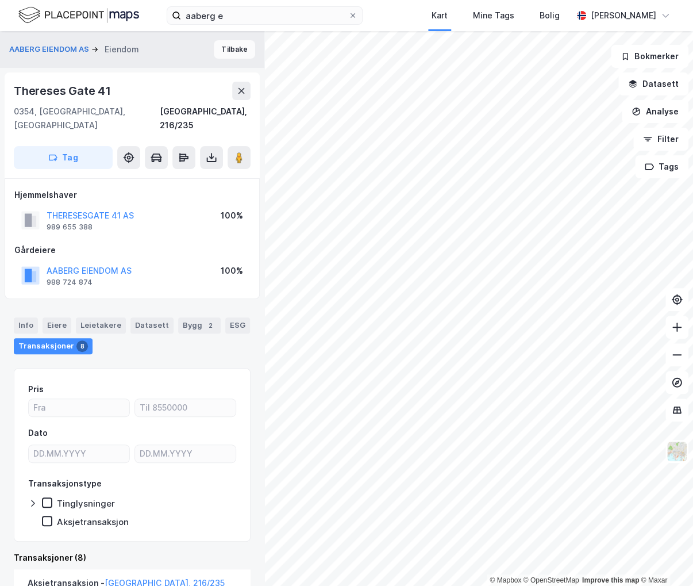
click at [220, 46] on button "Tilbake" at bounding box center [234, 49] width 41 height 18
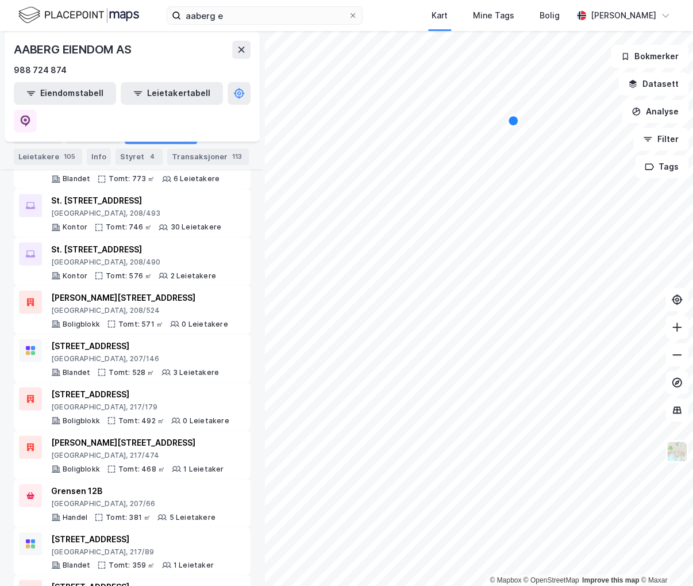
scroll to position [660, 0]
click at [197, 546] on div "[GEOGRAPHIC_DATA], 217/89" at bounding box center [132, 550] width 163 height 9
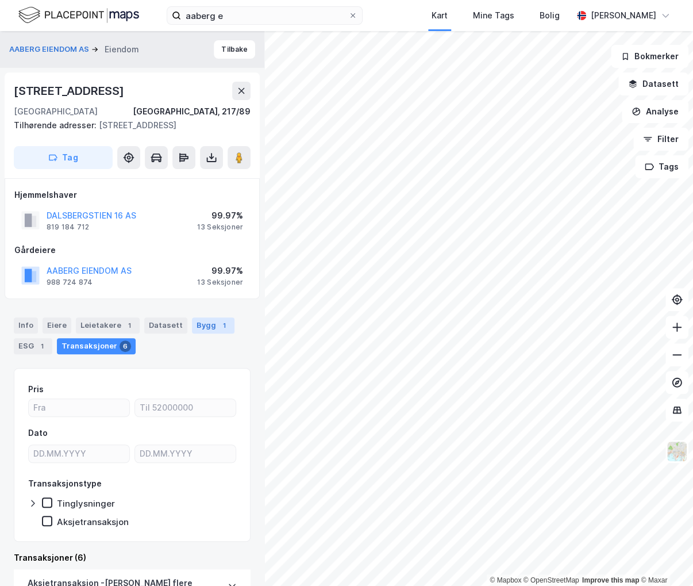
click at [205, 324] on div "Bygg 1" at bounding box center [213, 325] width 43 height 16
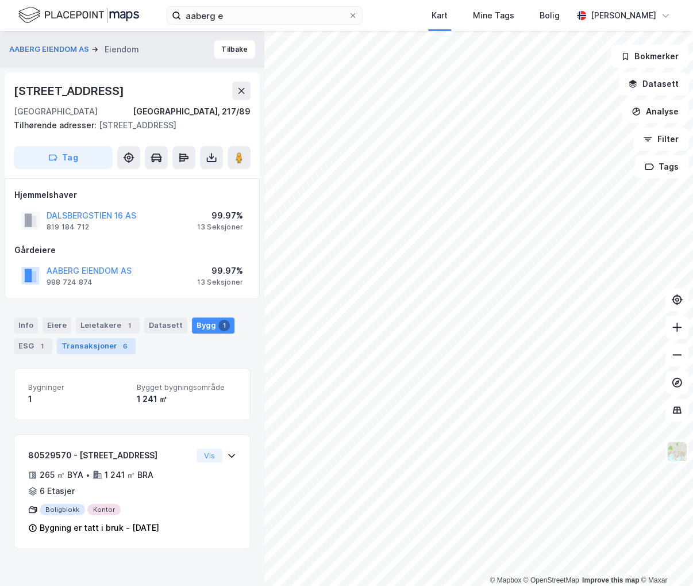
click at [109, 346] on div "Transaksjoner 6" at bounding box center [96, 346] width 79 height 16
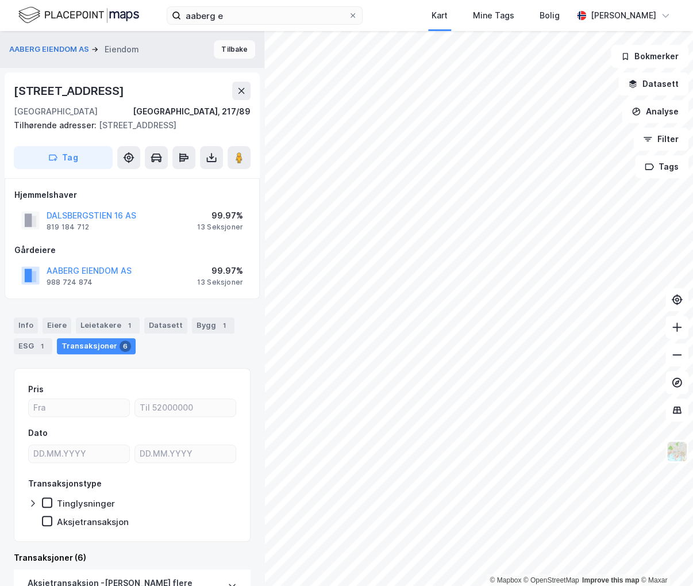
click at [214, 49] on button "Tilbake" at bounding box center [234, 49] width 41 height 18
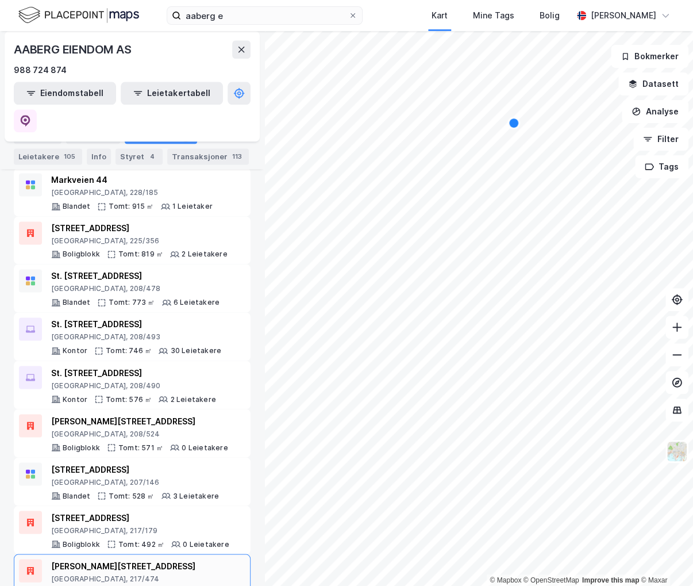
scroll to position [660, 0]
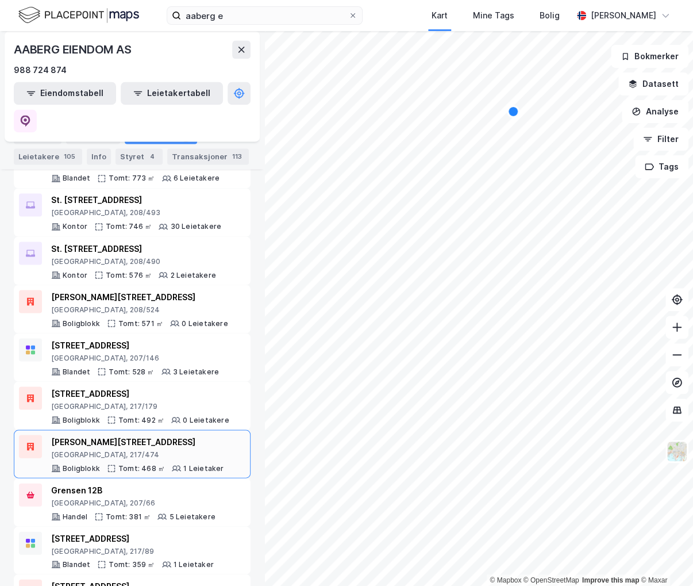
click at [199, 435] on div "[PERSON_NAME][STREET_ADDRESS]" at bounding box center [137, 442] width 172 height 14
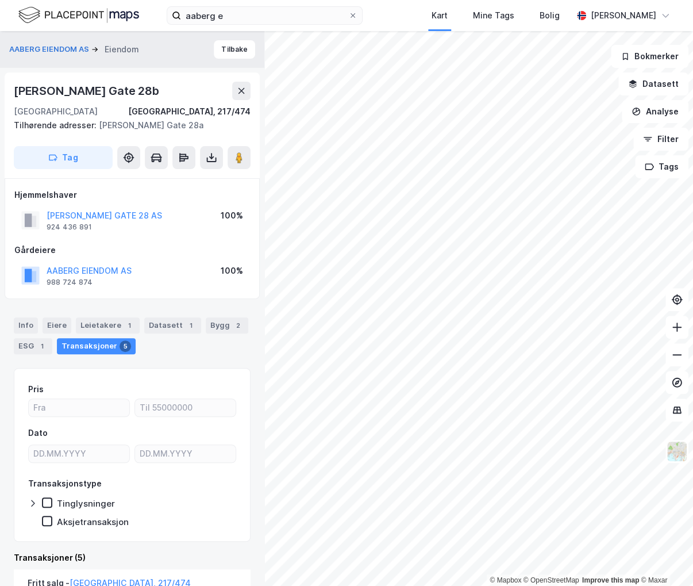
drag, startPoint x: 170, startPoint y: 89, endPoint x: 4, endPoint y: 89, distance: 166.1
click at [4, 89] on div "AABERG EIENDOM AS [PERSON_NAME] Waldemar [STREET_ADDRESS], 217/474 Tilhørende a…" at bounding box center [132, 308] width 264 height 555
copy div "[PERSON_NAME] Gate 28b"
click at [226, 53] on button "Tilbake" at bounding box center [234, 49] width 41 height 18
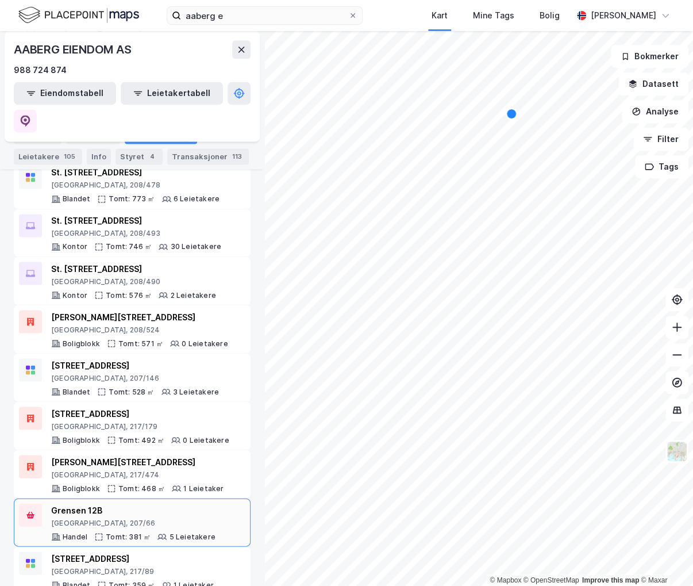
scroll to position [660, 0]
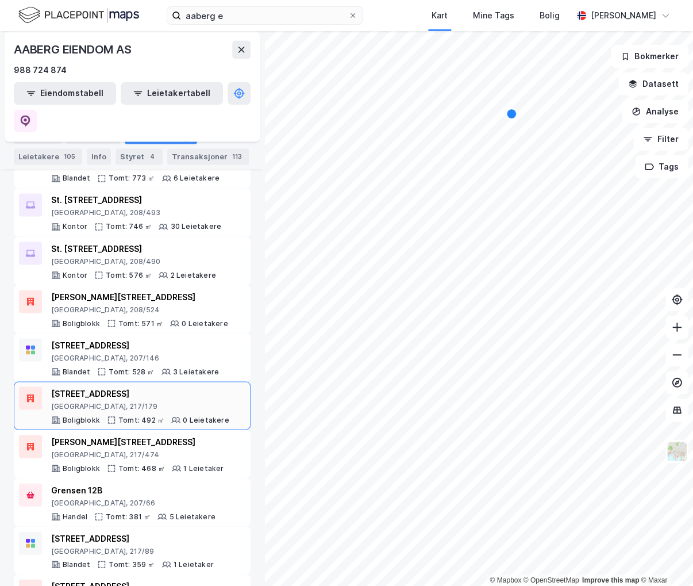
click at [191, 386] on div "[STREET_ADDRESS]" at bounding box center [140, 393] width 178 height 14
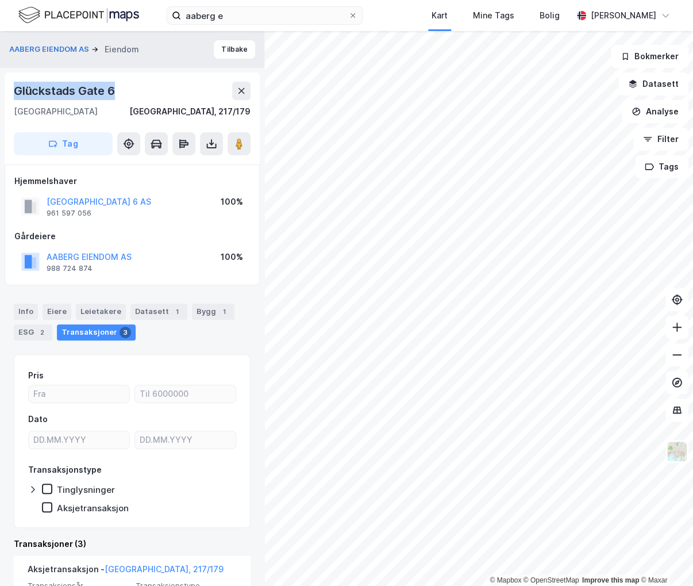
drag, startPoint x: 126, startPoint y: 88, endPoint x: 7, endPoint y: 82, distance: 119.7
click at [7, 82] on div "[STREET_ADDRESS]" at bounding box center [132, 118] width 255 height 92
copy div "Glückstads Gate 6"
click at [225, 53] on button "Tilbake" at bounding box center [234, 49] width 41 height 18
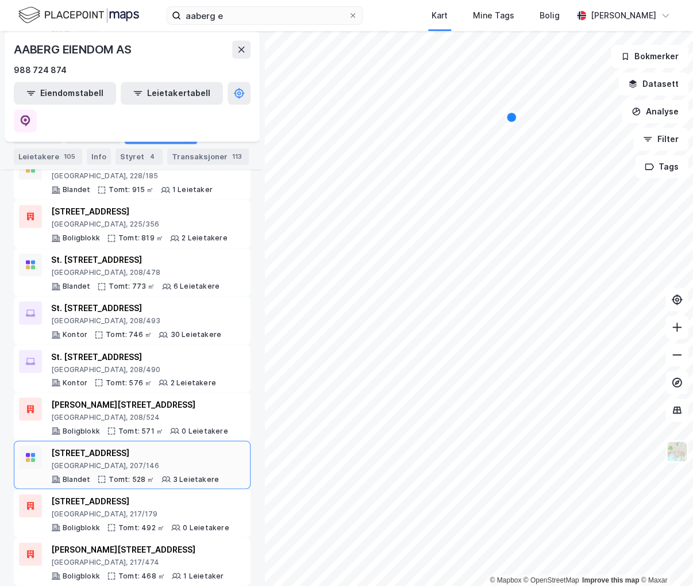
scroll to position [545, 0]
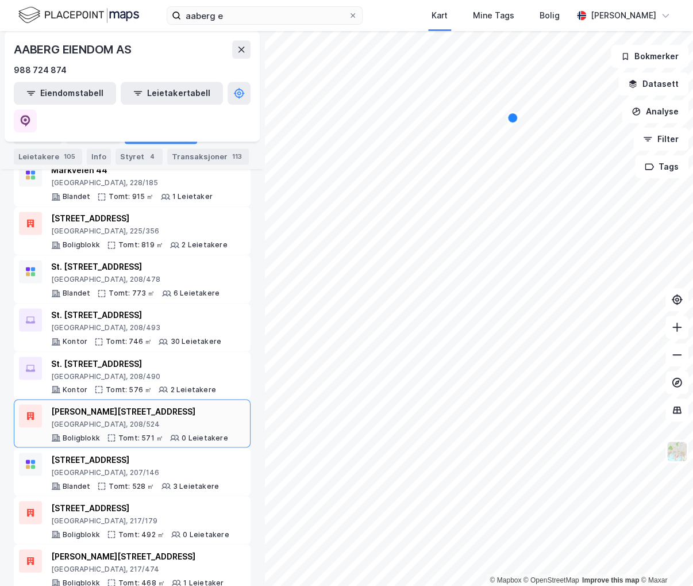
click at [206, 404] on div "[PERSON_NAME][STREET_ADDRESS]" at bounding box center [139, 411] width 177 height 14
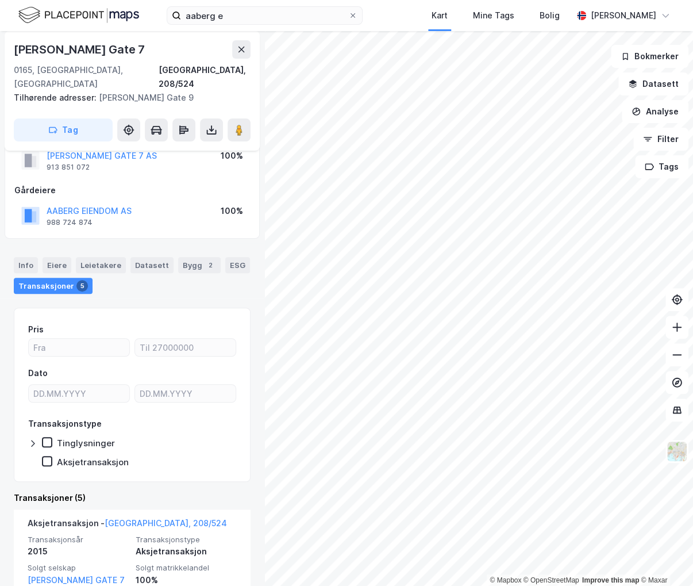
scroll to position [73, 0]
drag, startPoint x: 153, startPoint y: 48, endPoint x: 7, endPoint y: 41, distance: 146.2
click at [7, 41] on div "[PERSON_NAME][GEOGRAPHIC_DATA] 7 [GEOGRAPHIC_DATA] Tilhørende adresser: [PERSON…" at bounding box center [132, 91] width 255 height 120
copy div "[PERSON_NAME] Gate 7"
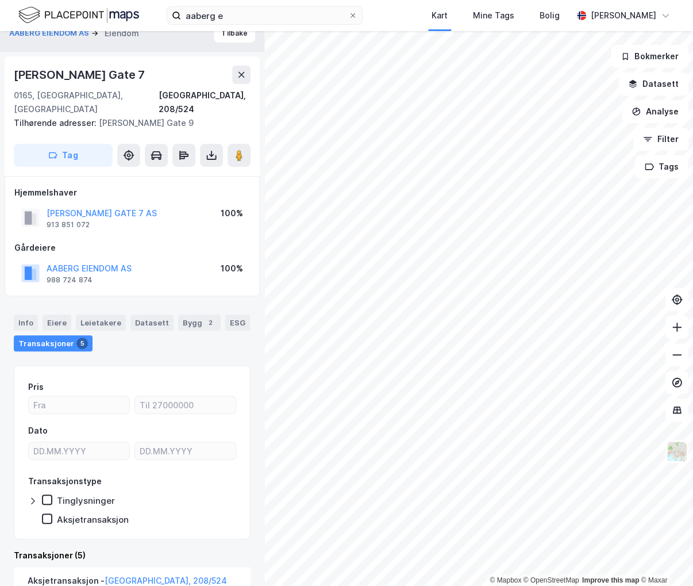
scroll to position [0, 0]
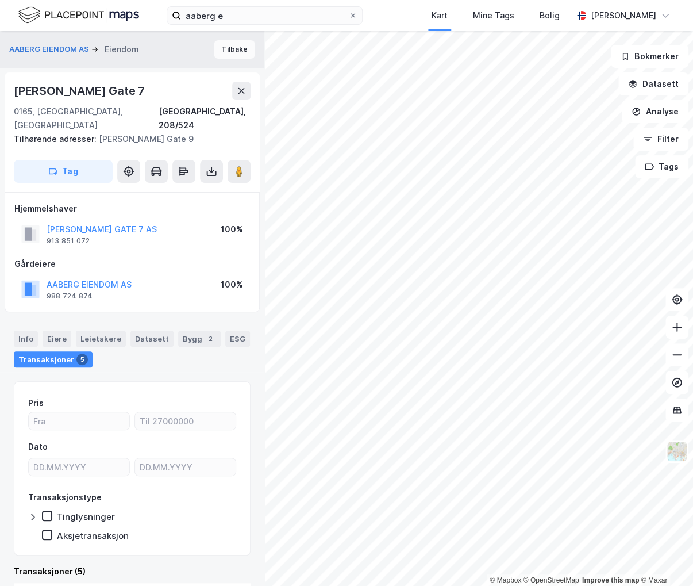
click at [214, 46] on button "Tilbake" at bounding box center [234, 49] width 41 height 18
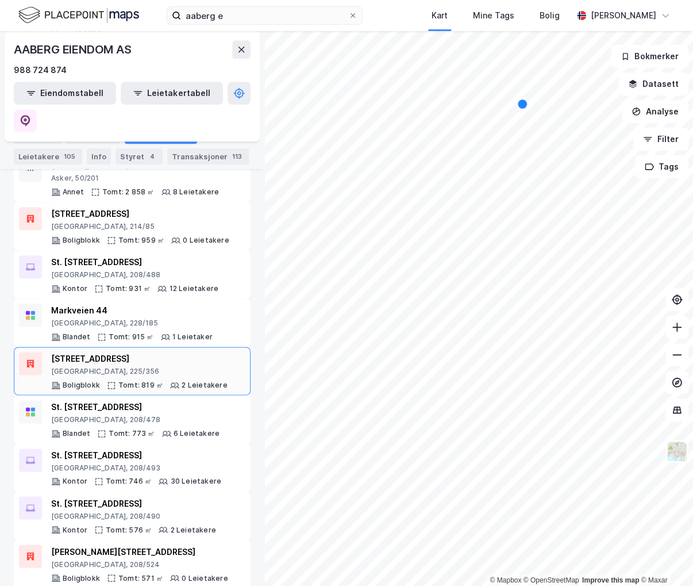
scroll to position [345, 0]
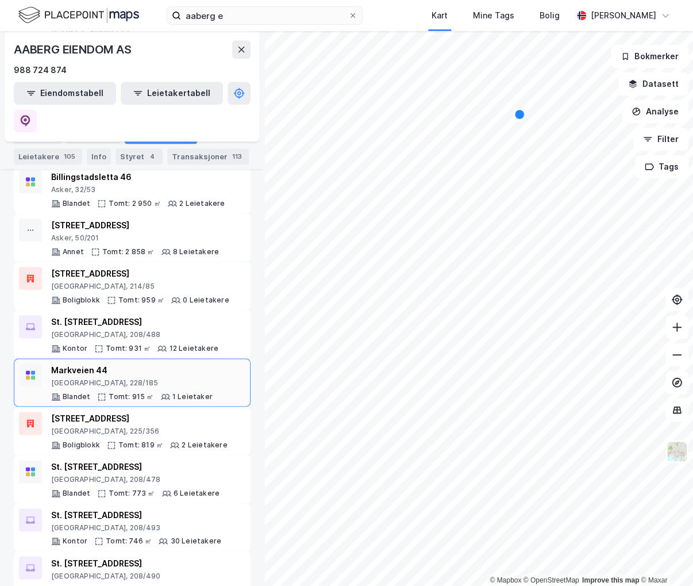
click at [168, 363] on div "[STREET_ADDRESS], 228/185" at bounding box center [132, 375] width 162 height 24
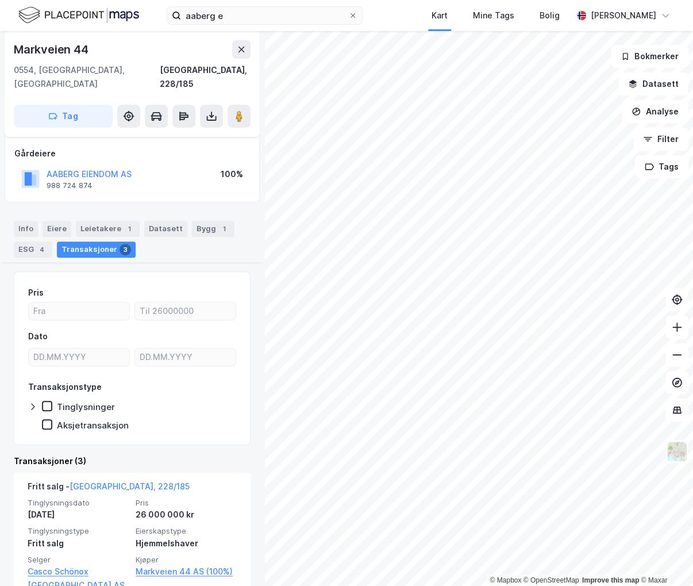
scroll to position [57, 0]
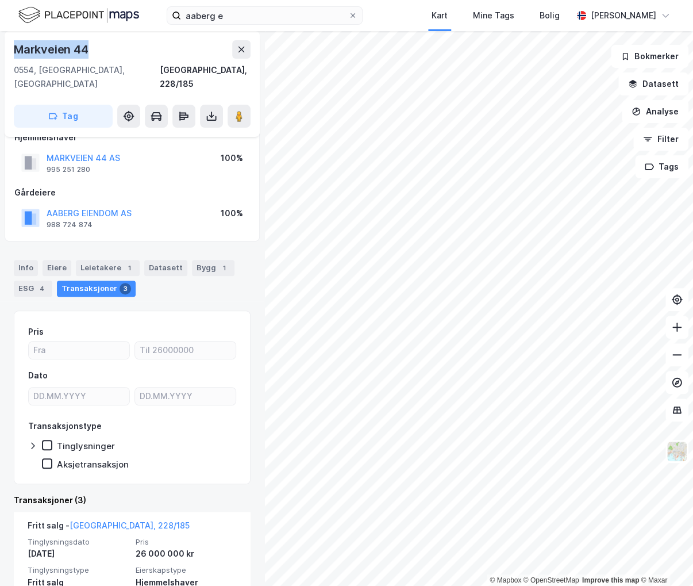
drag, startPoint x: 98, startPoint y: 51, endPoint x: 14, endPoint y: 43, distance: 84.9
click at [14, 43] on div "Markveien 44" at bounding box center [132, 49] width 237 height 18
copy div "Markveien 44"
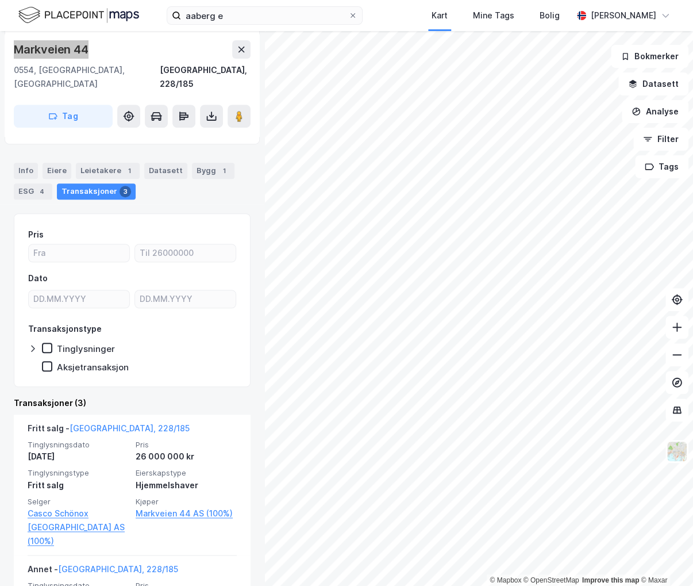
scroll to position [0, 0]
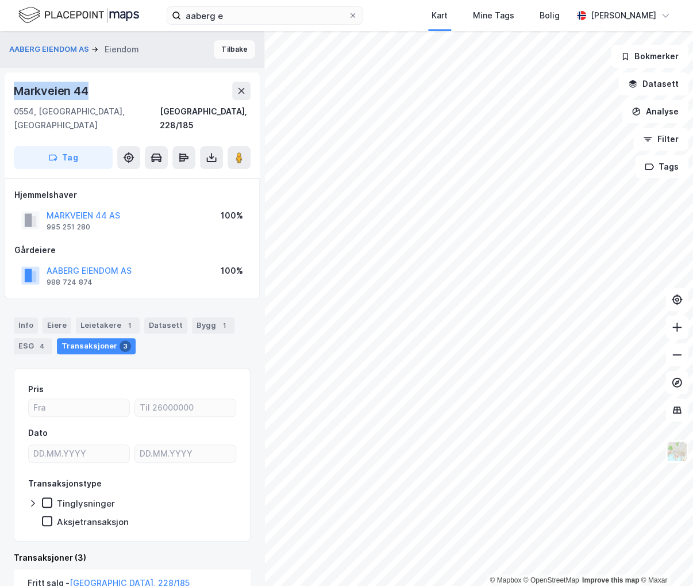
click at [240, 48] on button "Tilbake" at bounding box center [234, 49] width 41 height 18
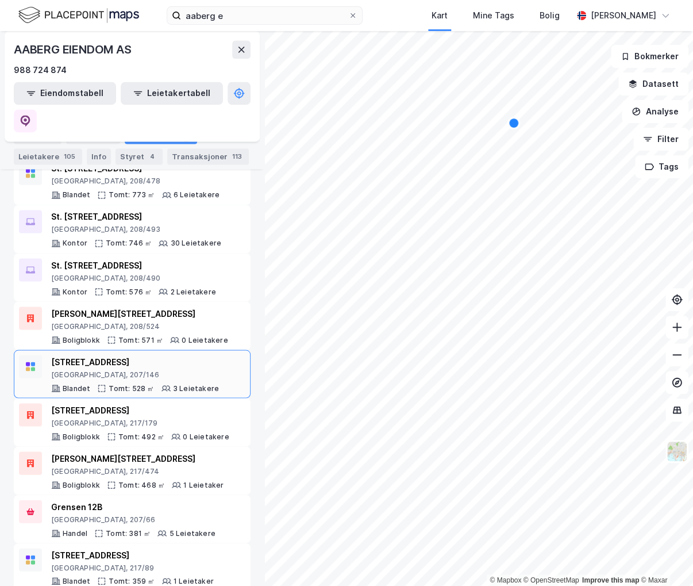
scroll to position [660, 0]
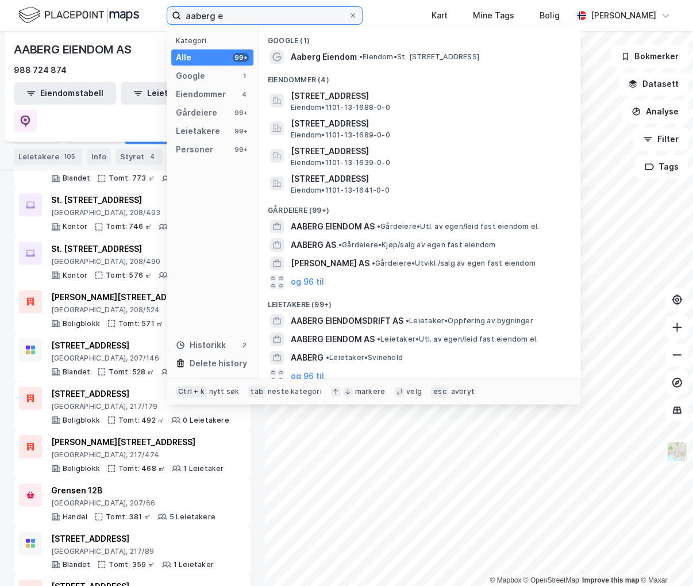
drag, startPoint x: 241, startPoint y: 13, endPoint x: 145, endPoint y: -1, distance: 97.0
click at [145, 0] on html "aaberg e Kategori Alle 99+ Google 1 Eiendommer 4 Gårdeiere 99+ Leietakere 99+ P…" at bounding box center [346, 293] width 693 height 586
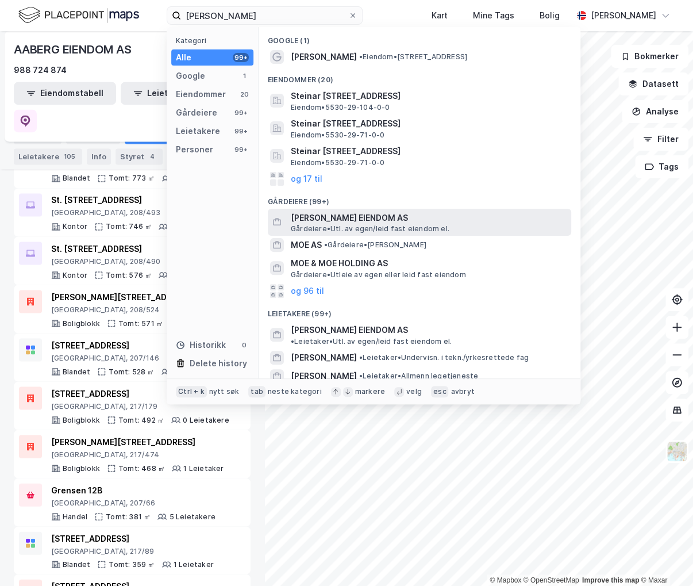
click at [401, 224] on span "[PERSON_NAME] EIENDOM AS" at bounding box center [429, 218] width 276 height 14
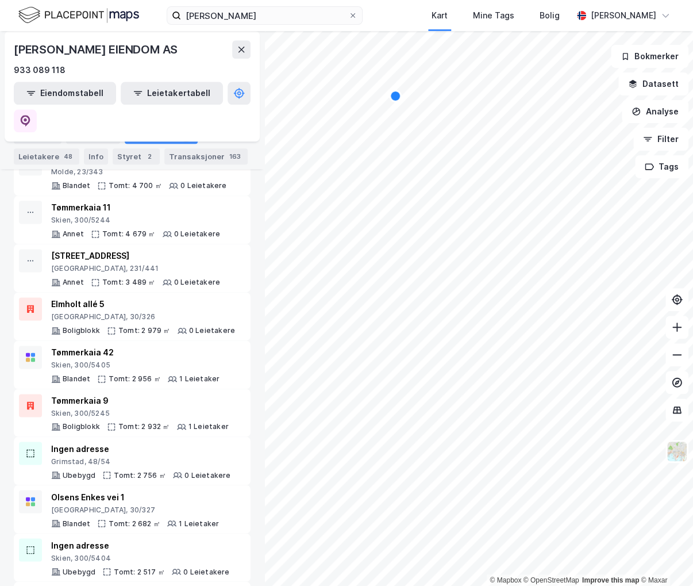
scroll to position [460, 0]
click at [128, 312] on div "[GEOGRAPHIC_DATA], 30/326" at bounding box center [143, 316] width 184 height 9
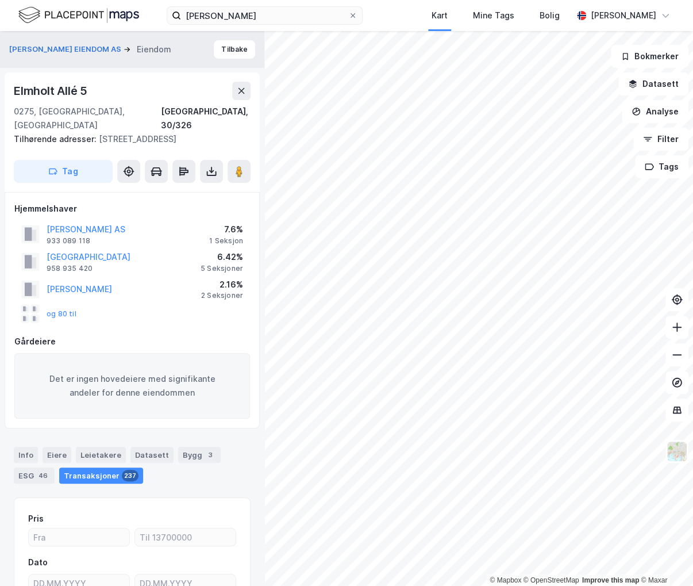
scroll to position [1, 0]
click at [230, 52] on button "Tilbake" at bounding box center [234, 49] width 41 height 18
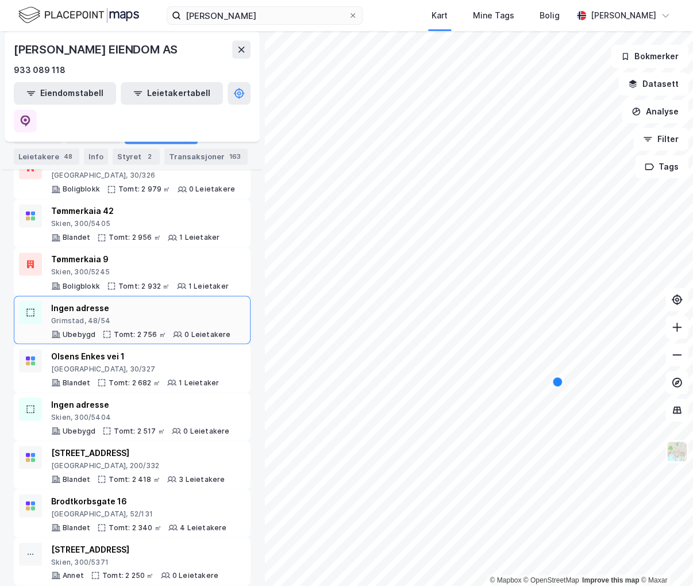
scroll to position [805, 0]
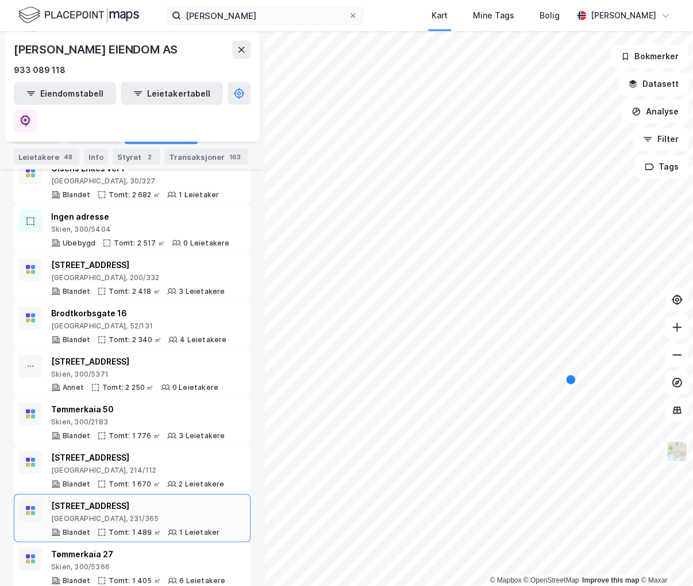
click at [152, 498] on div "[STREET_ADDRESS]" at bounding box center [135, 505] width 168 height 14
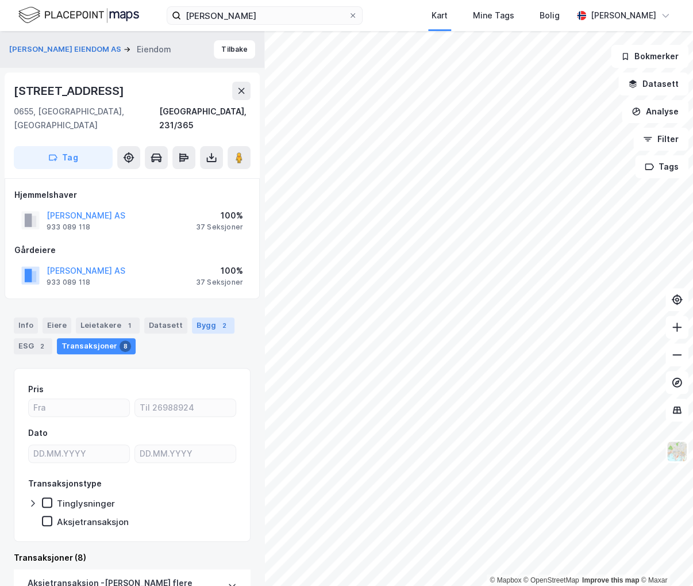
click at [192, 317] on div "Bygg 2" at bounding box center [213, 325] width 43 height 16
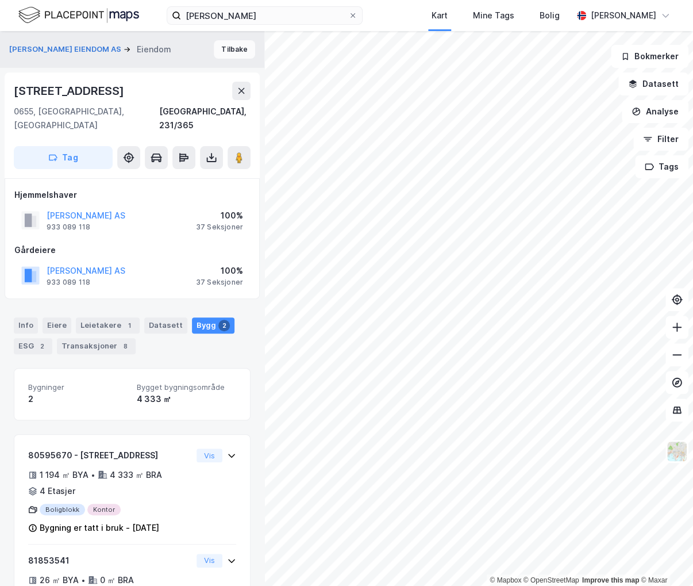
click at [229, 48] on button "Tilbake" at bounding box center [234, 49] width 41 height 18
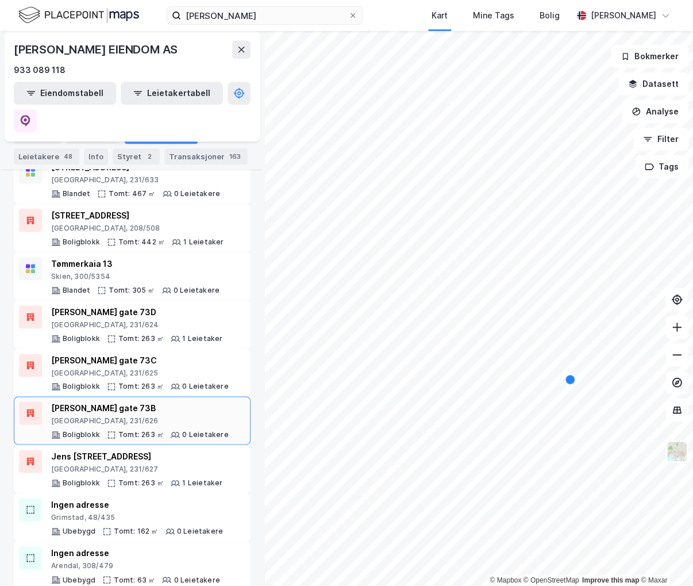
scroll to position [2100, 0]
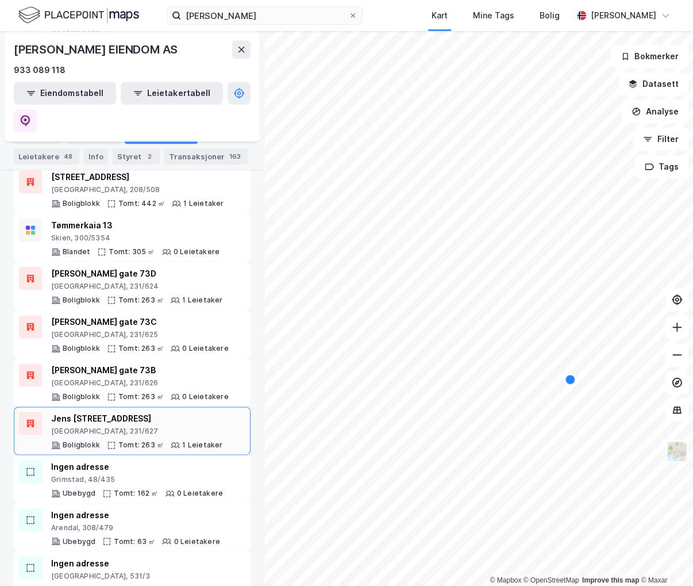
click at [152, 412] on div "Jens [STREET_ADDRESS]" at bounding box center [136, 419] width 171 height 14
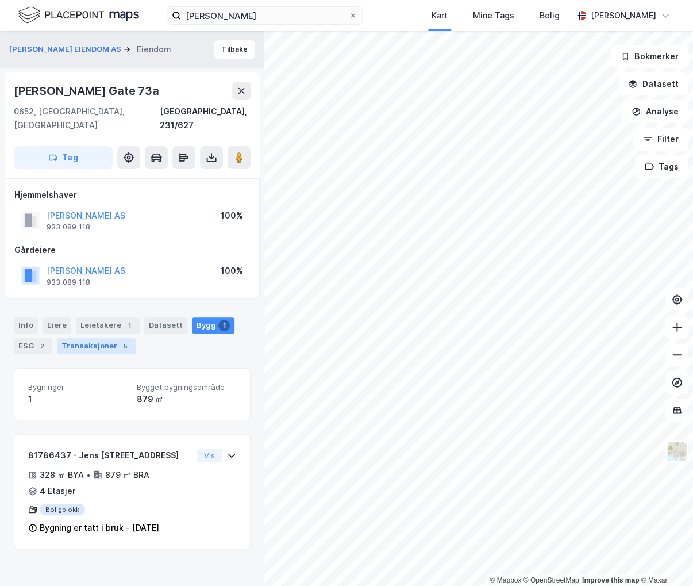
click at [95, 338] on div "Transaksjoner 5" at bounding box center [96, 346] width 79 height 16
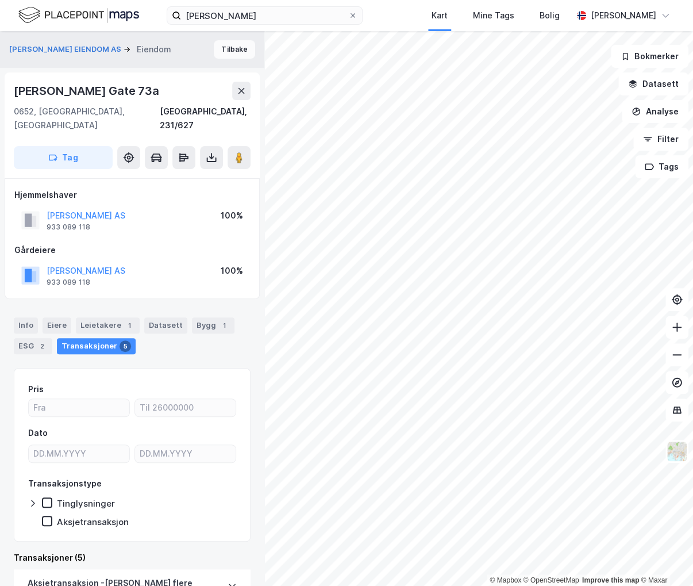
click at [239, 58] on button "Tilbake" at bounding box center [234, 49] width 41 height 18
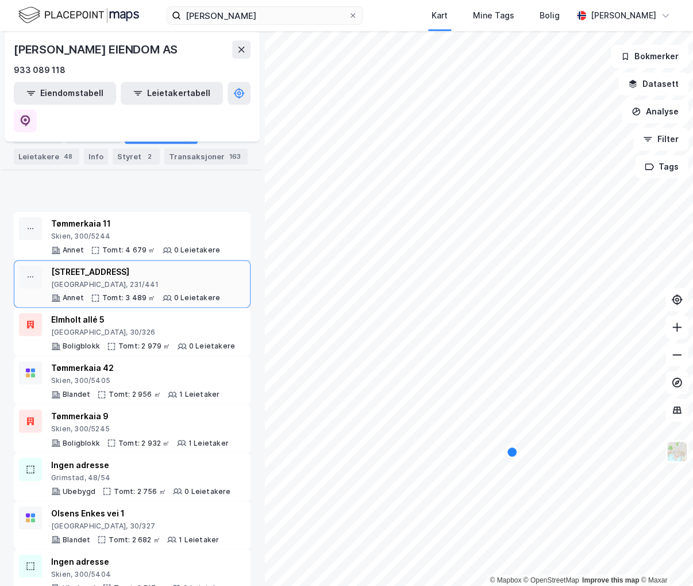
scroll to position [690, 0]
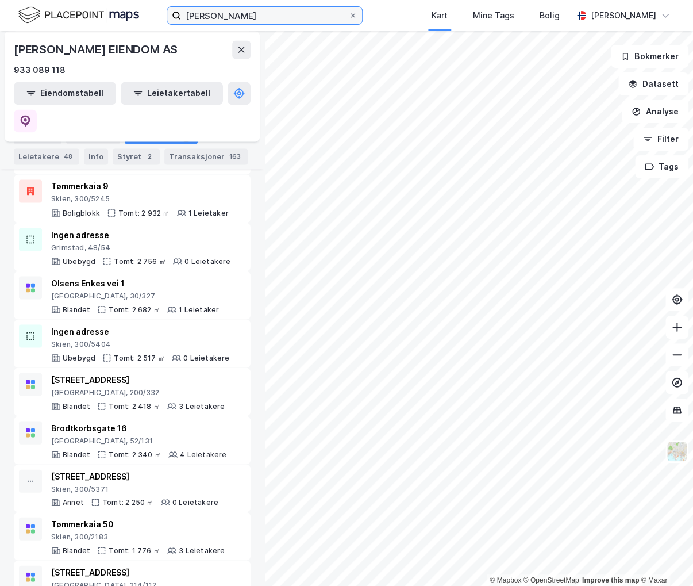
click at [292, 22] on input "[PERSON_NAME]" at bounding box center [264, 15] width 167 height 17
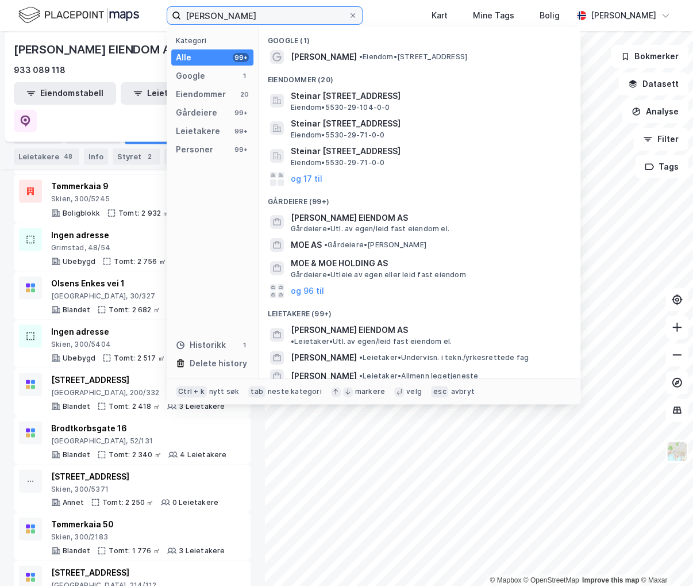
drag, startPoint x: 285, startPoint y: 18, endPoint x: 47, endPoint y: 33, distance: 239.1
click at [47, 33] on div "[PERSON_NAME] Kategori Alle 99+ Google 1 Eiendommer 20 Gårdeiere 99+ Leietakere…" at bounding box center [346, 293] width 693 height 586
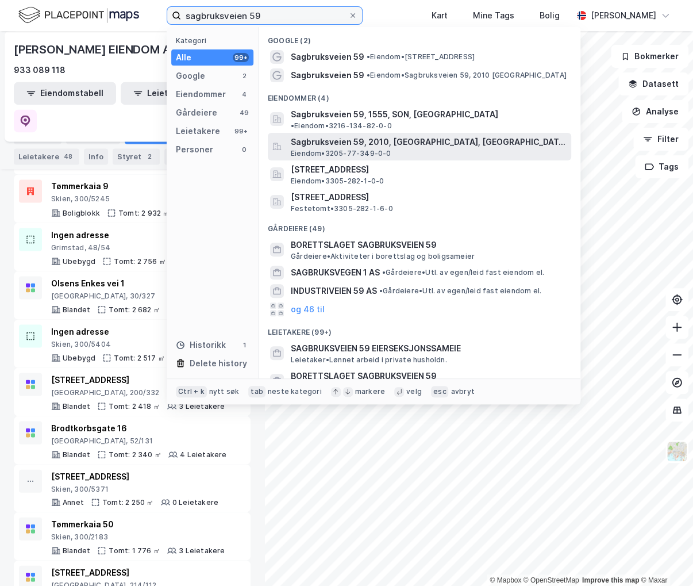
drag, startPoint x: 272, startPoint y: 18, endPoint x: -3, endPoint y: 43, distance: 275.9
click at [0, 43] on html "sagbruksveien 59 Kategori Alle 99+ Google 2 Eiendommer 4 Gårdeiere 49 Leietaker…" at bounding box center [346, 293] width 693 height 586
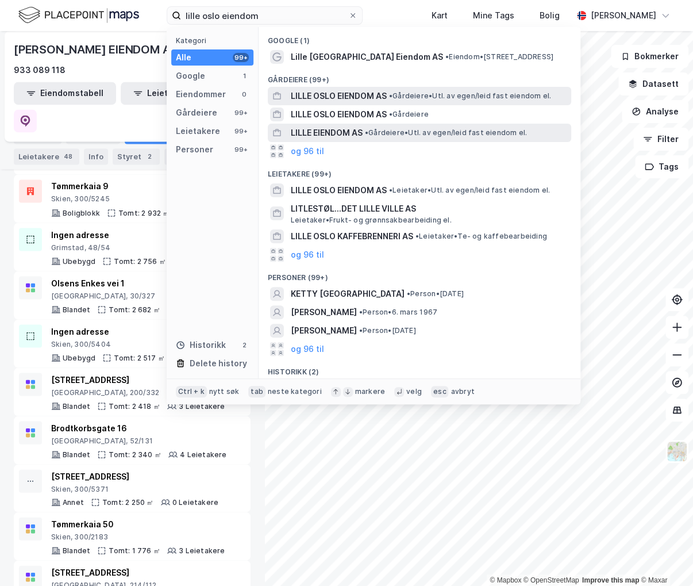
click at [393, 99] on span "•" at bounding box center [390, 95] width 3 height 9
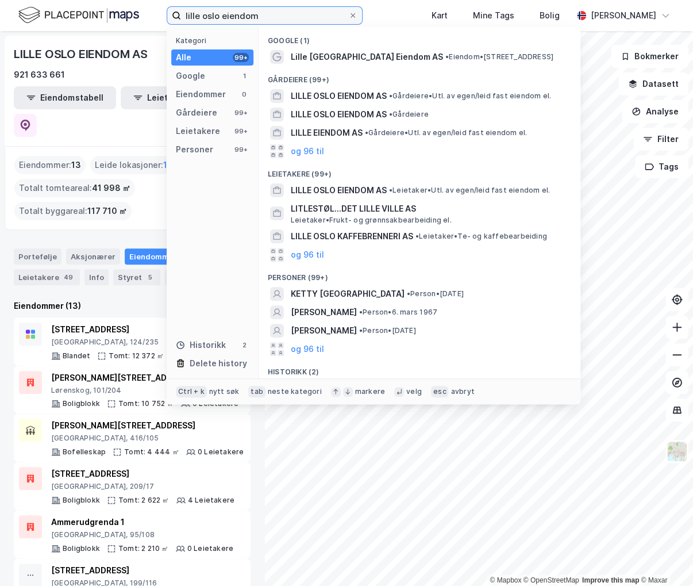
click at [292, 16] on input "lille oslo eiendom" at bounding box center [264, 15] width 167 height 17
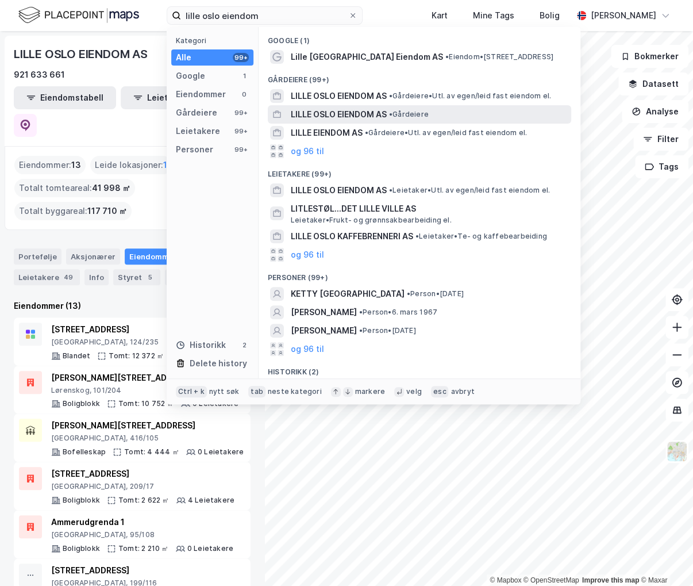
click at [356, 113] on span "LILLE OSLO EIENDOM AS" at bounding box center [339, 115] width 96 height 14
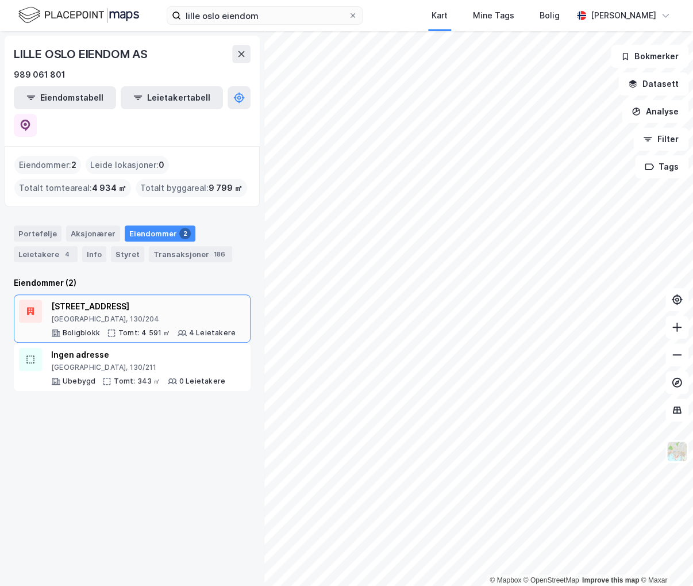
click at [149, 314] on div "[GEOGRAPHIC_DATA], 130/204" at bounding box center [143, 318] width 185 height 9
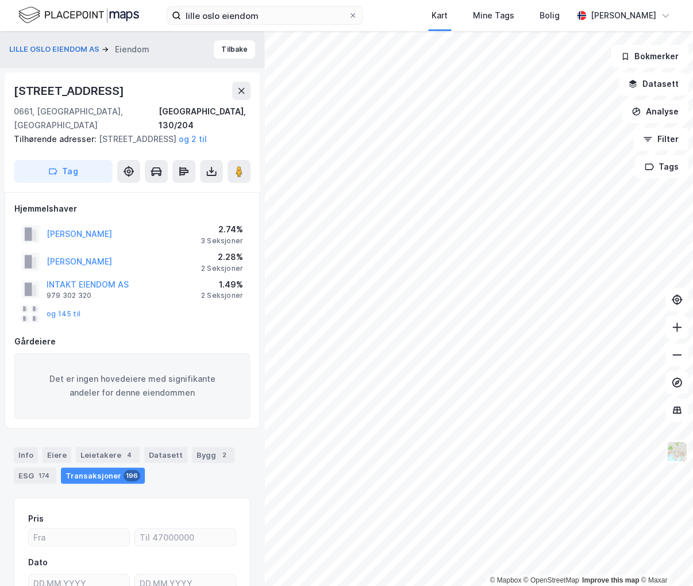
scroll to position [126, 0]
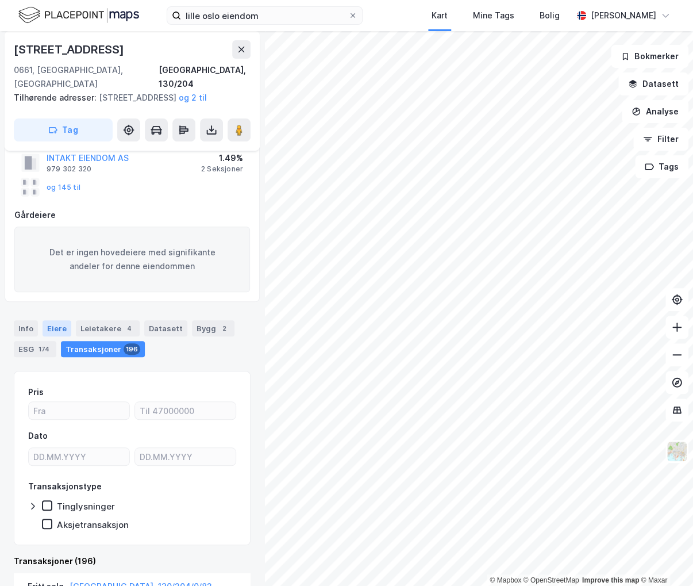
click at [54, 325] on div "Eiere" at bounding box center [57, 328] width 29 height 16
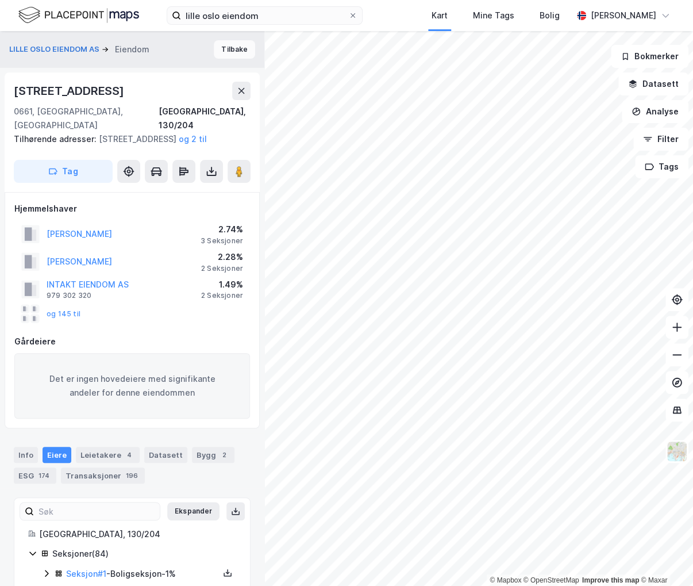
click at [227, 53] on button "Tilbake" at bounding box center [234, 49] width 41 height 18
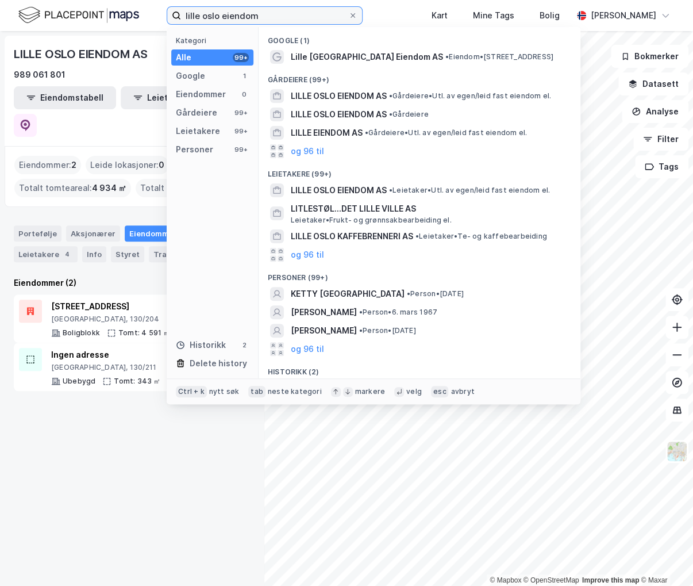
click at [312, 15] on input "lille oslo eiendom" at bounding box center [264, 15] width 167 height 17
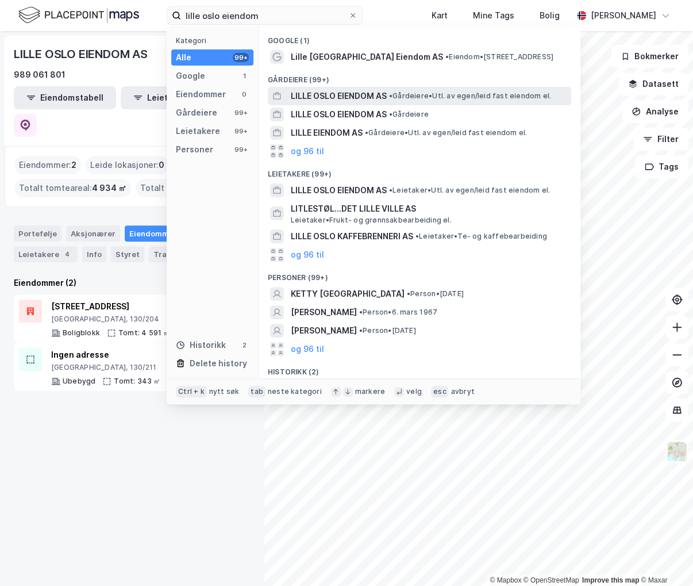
click at [390, 96] on span "•" at bounding box center [390, 95] width 3 height 9
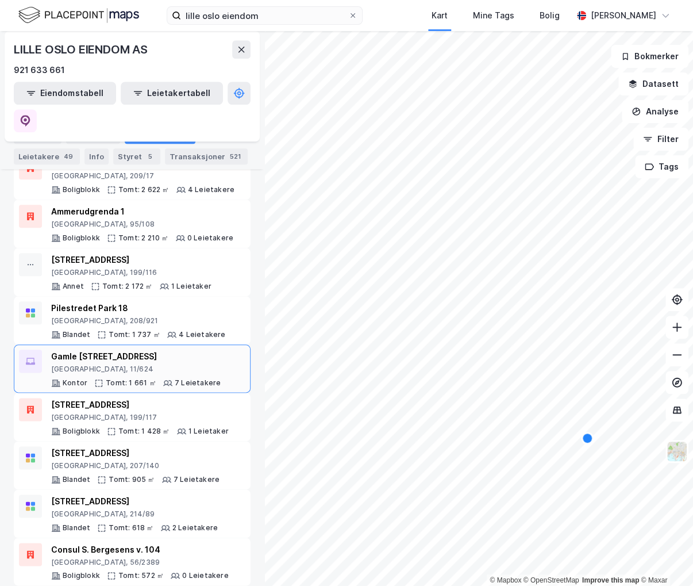
scroll to position [322, 0]
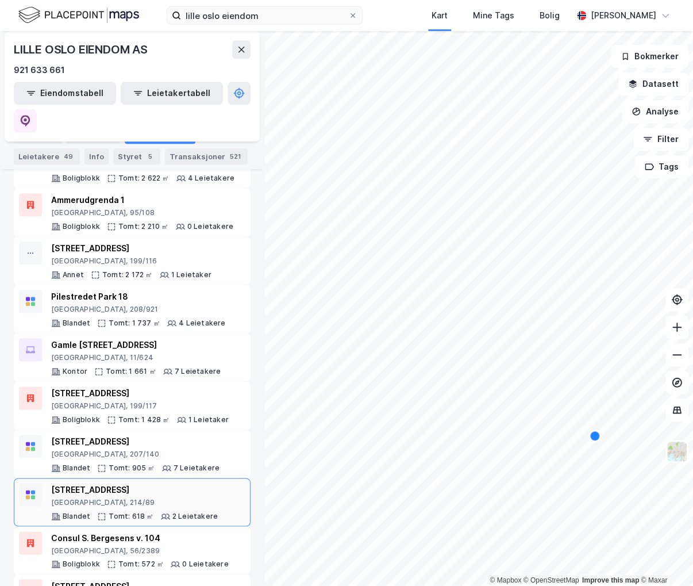
click at [170, 483] on div "[STREET_ADDRESS]" at bounding box center [134, 490] width 167 height 14
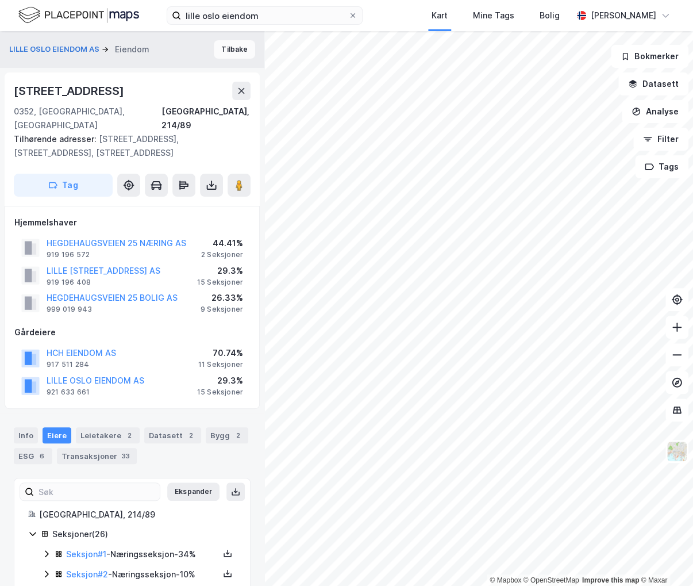
click at [232, 56] on button "Tilbake" at bounding box center [234, 49] width 41 height 18
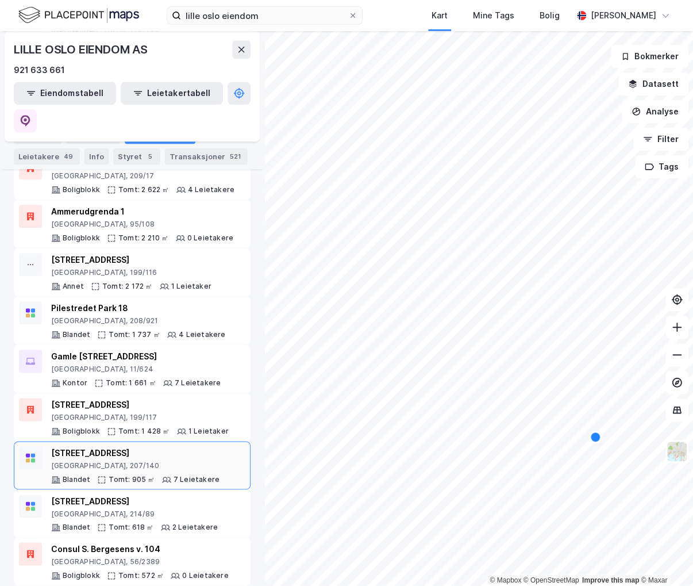
scroll to position [322, 0]
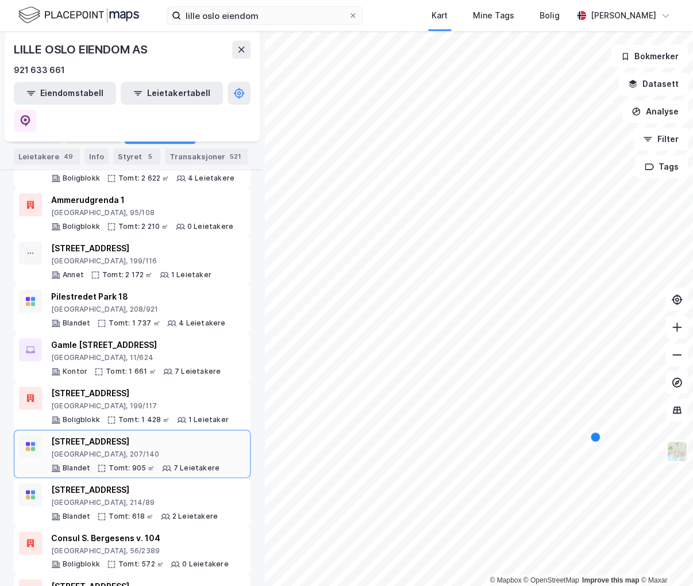
click at [145, 450] on div "[GEOGRAPHIC_DATA], 207/140" at bounding box center [135, 454] width 168 height 9
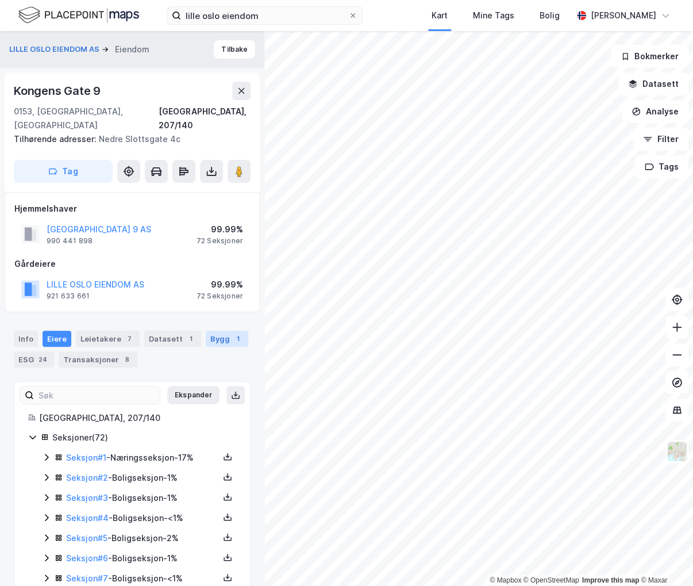
click at [232, 333] on div "1" at bounding box center [237, 338] width 11 height 11
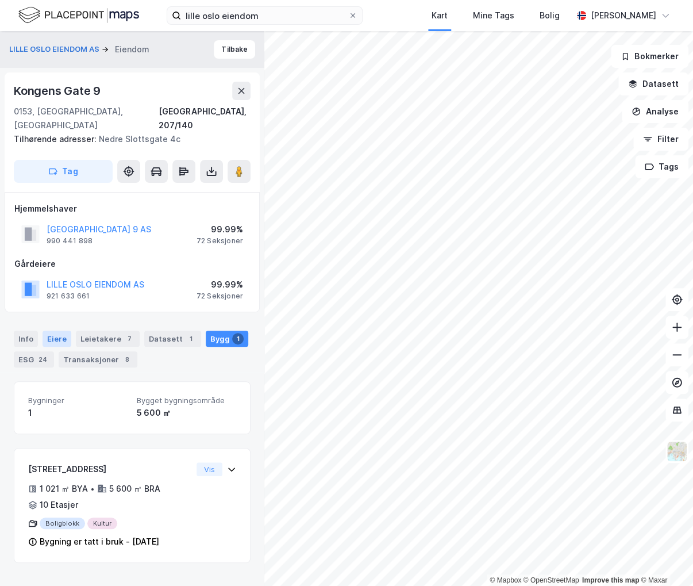
click at [57, 331] on div "Eiere" at bounding box center [57, 339] width 29 height 16
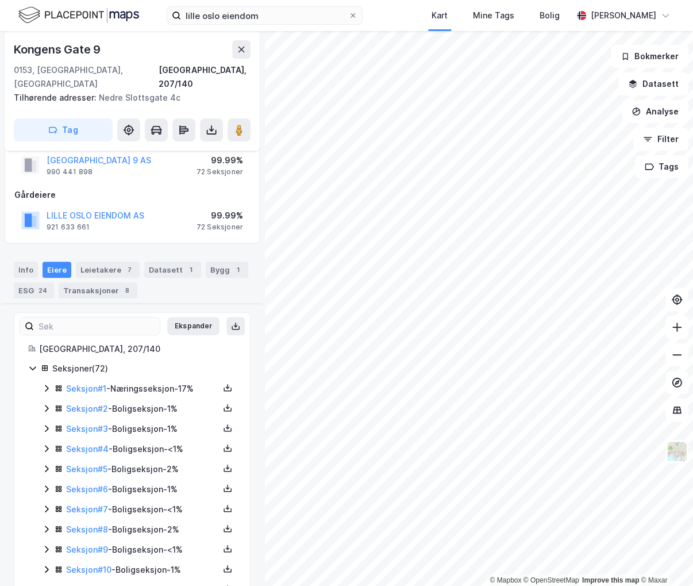
scroll to position [230, 0]
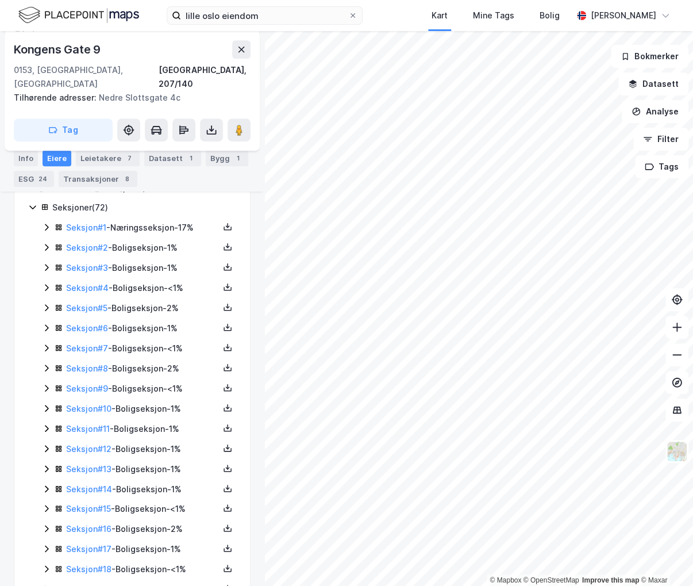
click at [43, 424] on icon at bounding box center [46, 428] width 9 height 9
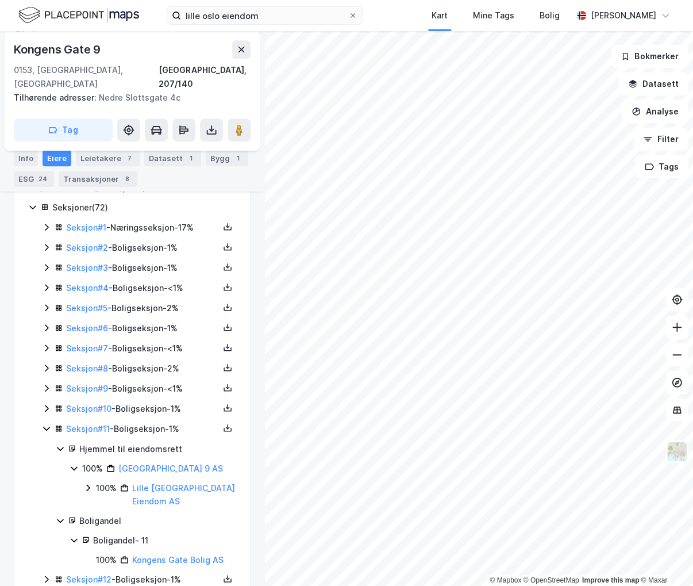
click at [45, 383] on icon at bounding box center [46, 387] width 9 height 9
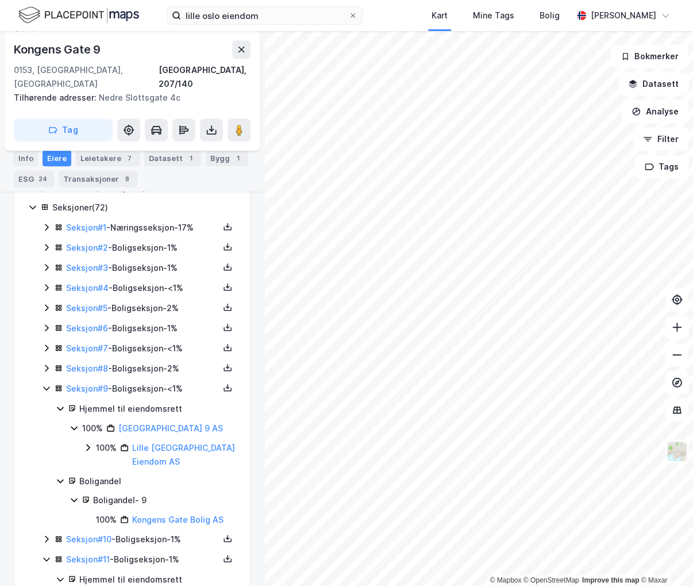
scroll to position [0, 0]
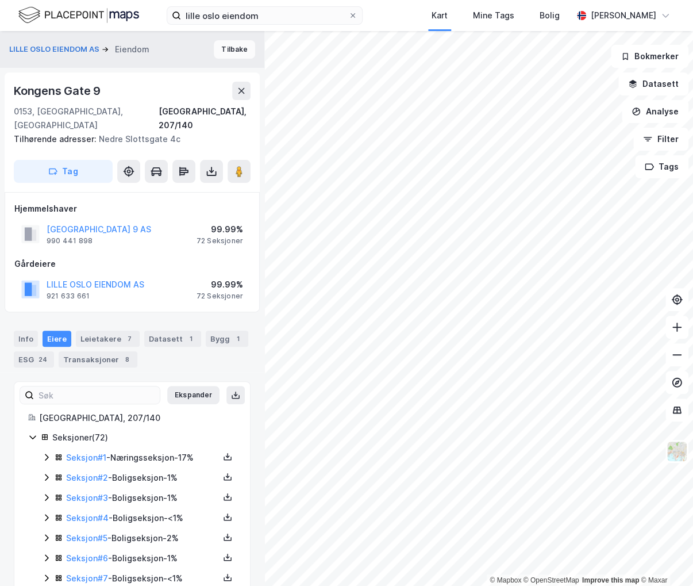
click at [220, 52] on button "Tilbake" at bounding box center [234, 49] width 41 height 18
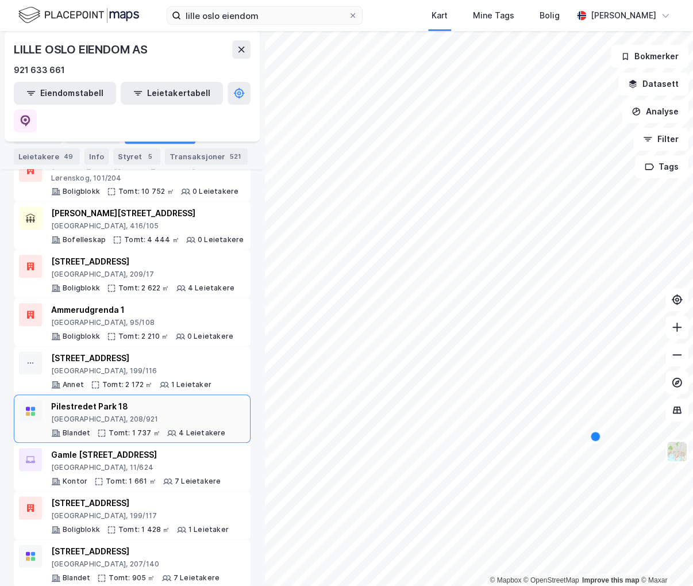
scroll to position [207, 0]
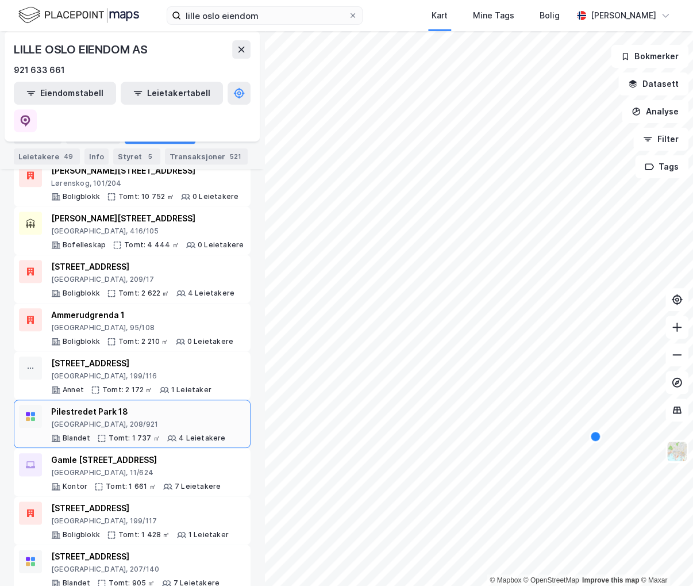
click at [179, 405] on div "Pilestredet Park 18" at bounding box center [138, 412] width 174 height 14
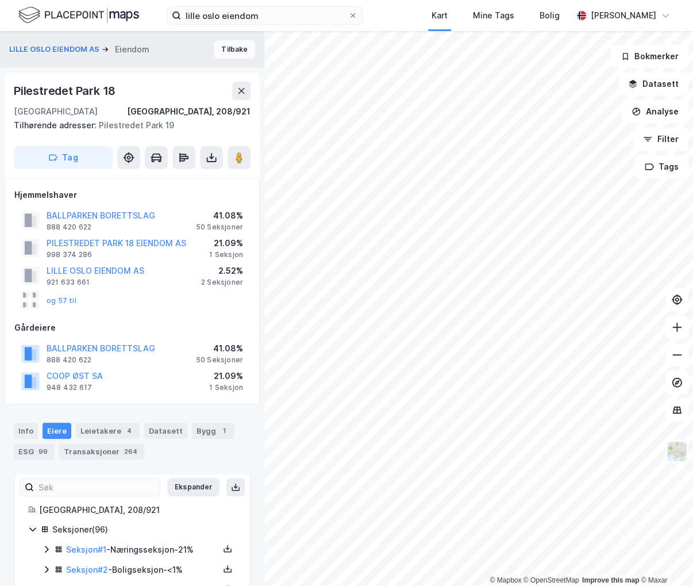
click at [225, 51] on button "Tilbake" at bounding box center [234, 49] width 41 height 18
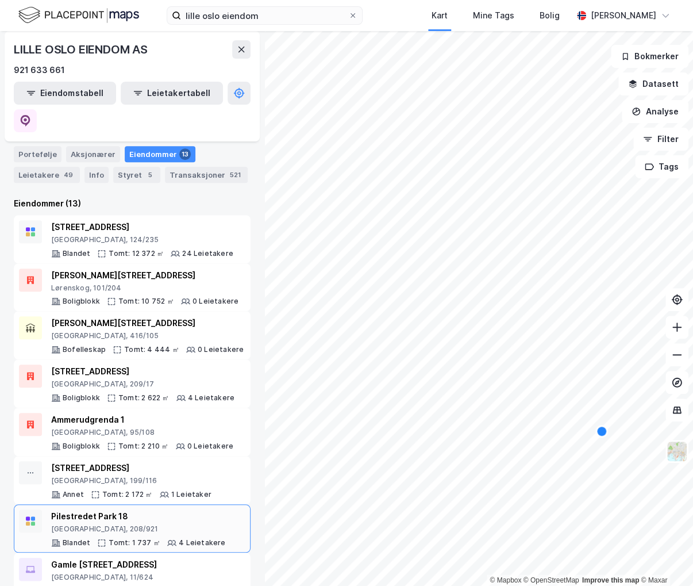
scroll to position [115, 0]
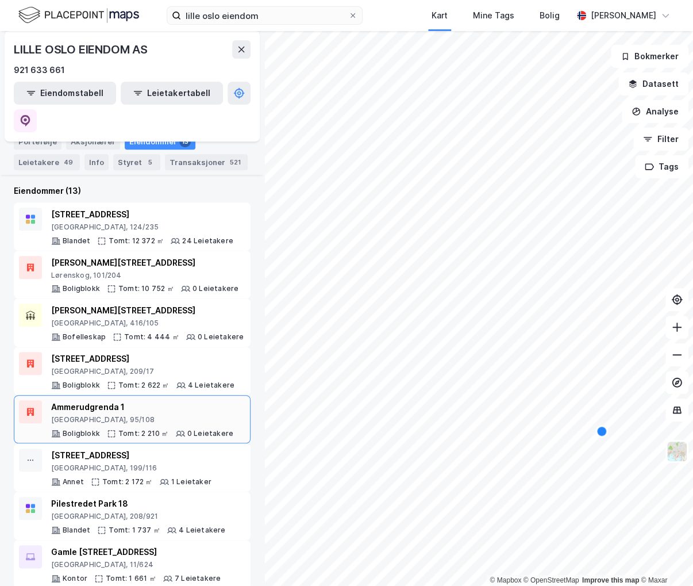
click at [182, 400] on div "Ammerudgrenda 1" at bounding box center [142, 407] width 182 height 14
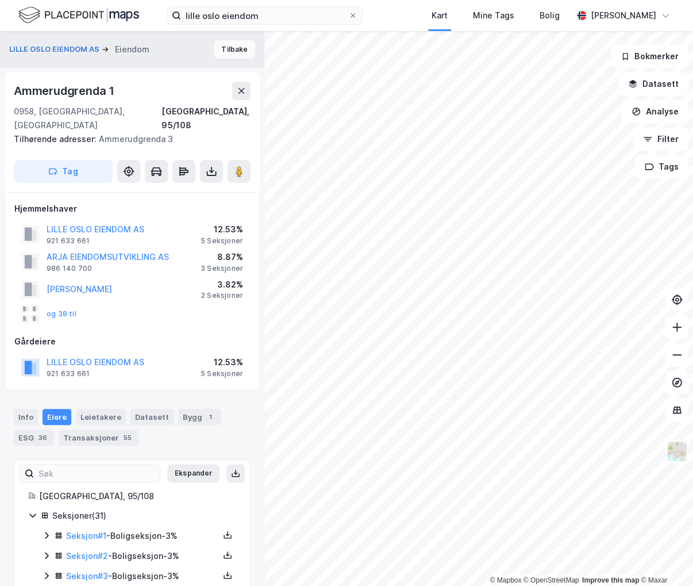
click at [236, 53] on button "Tilbake" at bounding box center [234, 49] width 41 height 18
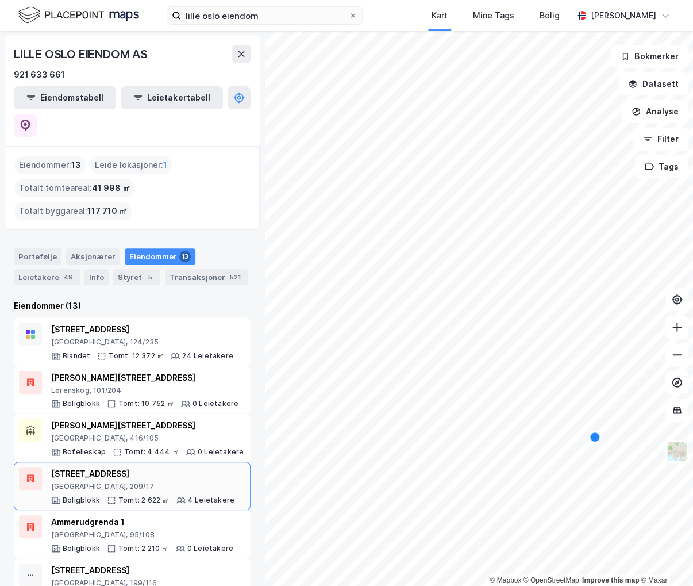
click at [171, 467] on div "[STREET_ADDRESS]" at bounding box center [142, 474] width 183 height 14
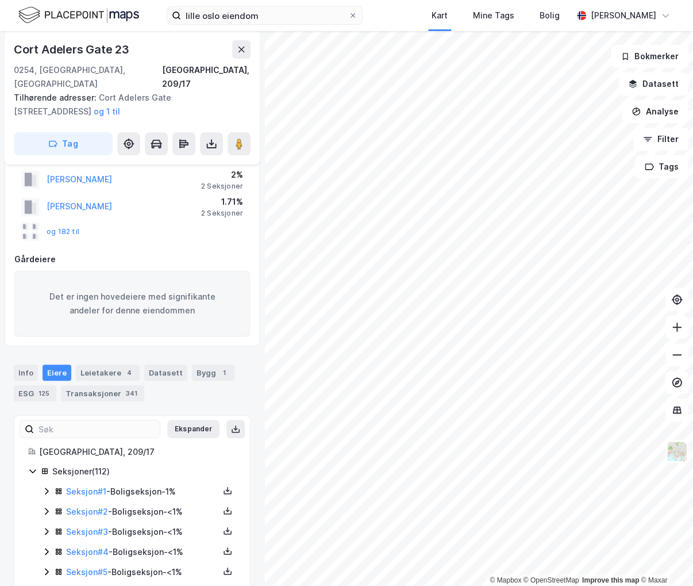
scroll to position [122, 0]
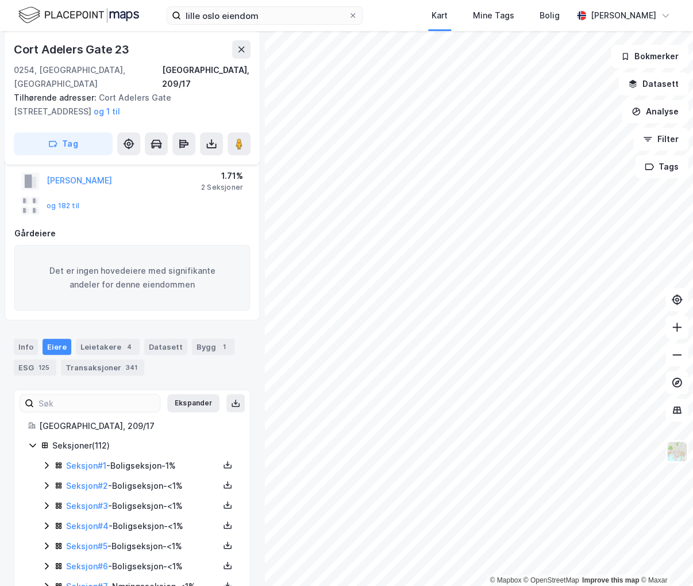
click at [50, 501] on icon at bounding box center [46, 505] width 9 height 9
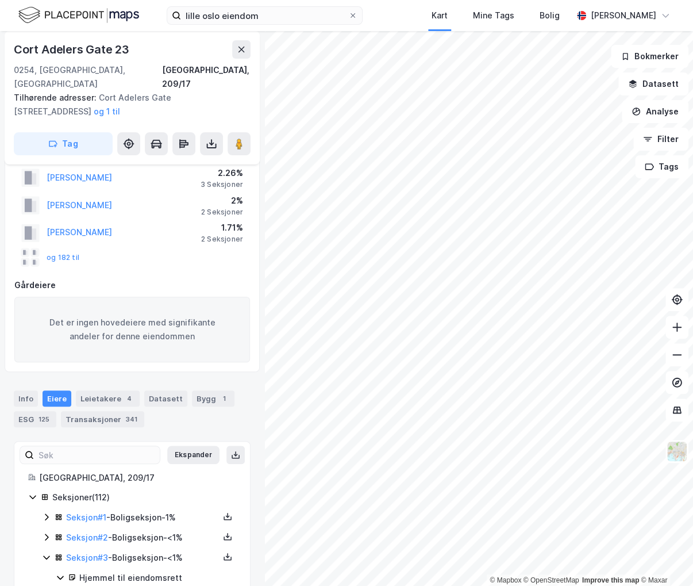
scroll to position [0, 0]
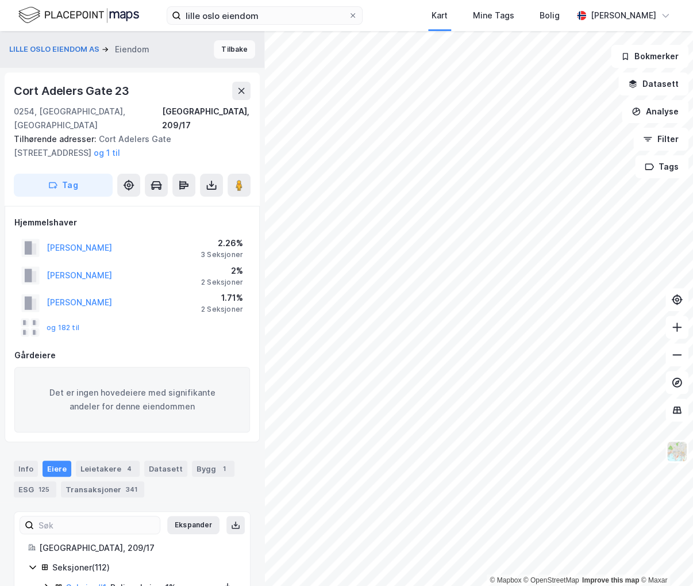
click at [237, 47] on button "Tilbake" at bounding box center [234, 49] width 41 height 18
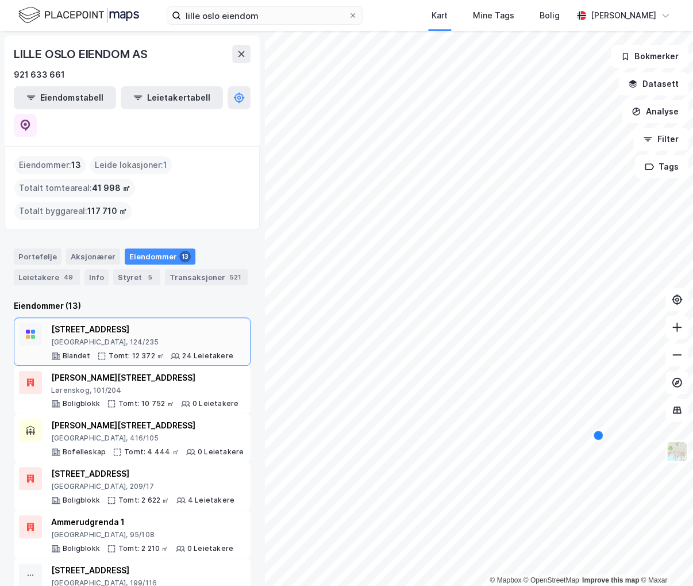
click at [187, 323] on div "[STREET_ADDRESS]" at bounding box center [142, 330] width 182 height 14
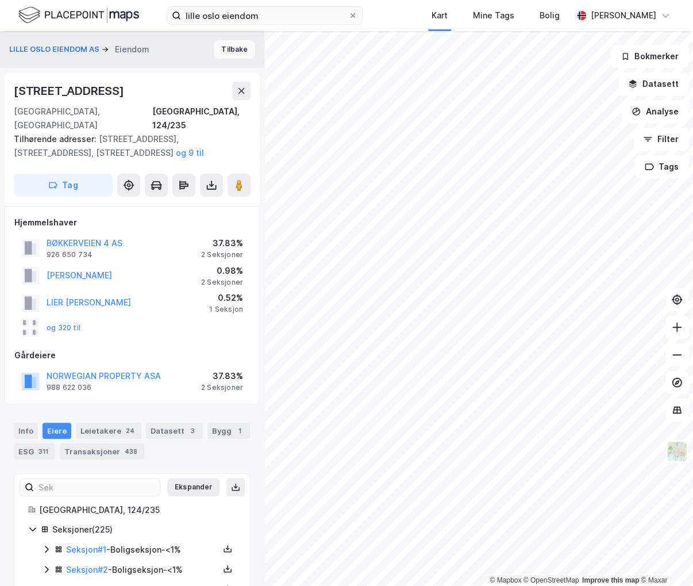
click at [232, 57] on button "Tilbake" at bounding box center [234, 49] width 41 height 18
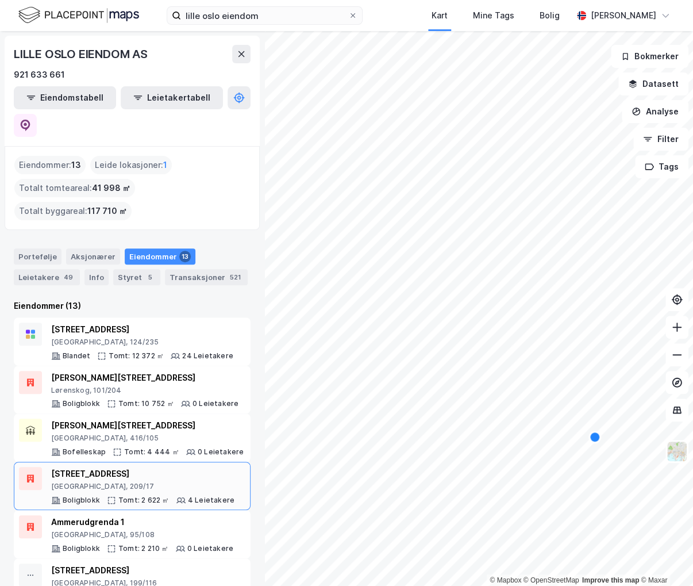
click at [178, 467] on div "[STREET_ADDRESS]" at bounding box center [142, 474] width 183 height 14
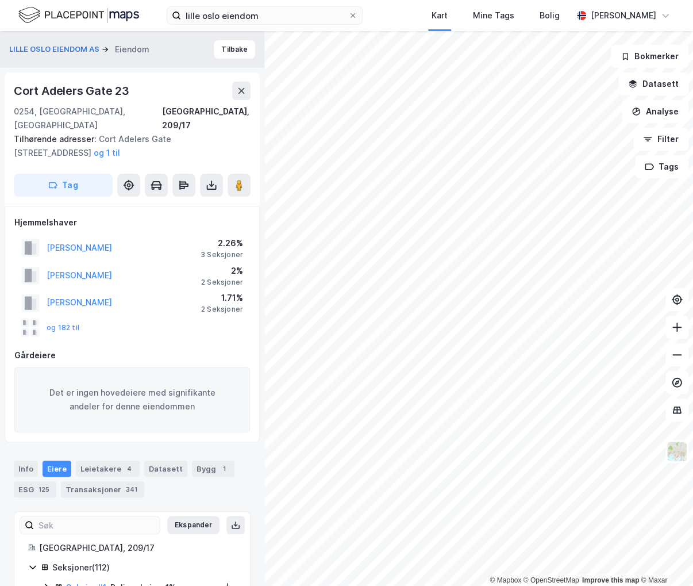
scroll to position [5, 0]
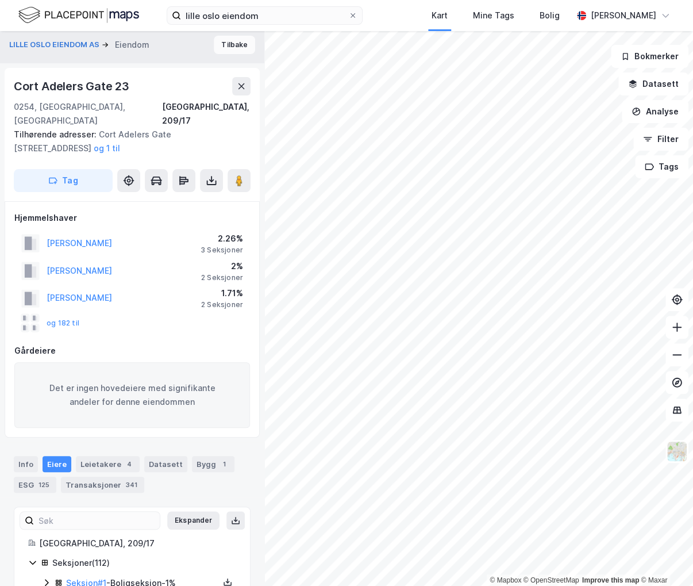
click at [231, 39] on button "Tilbake" at bounding box center [234, 45] width 41 height 18
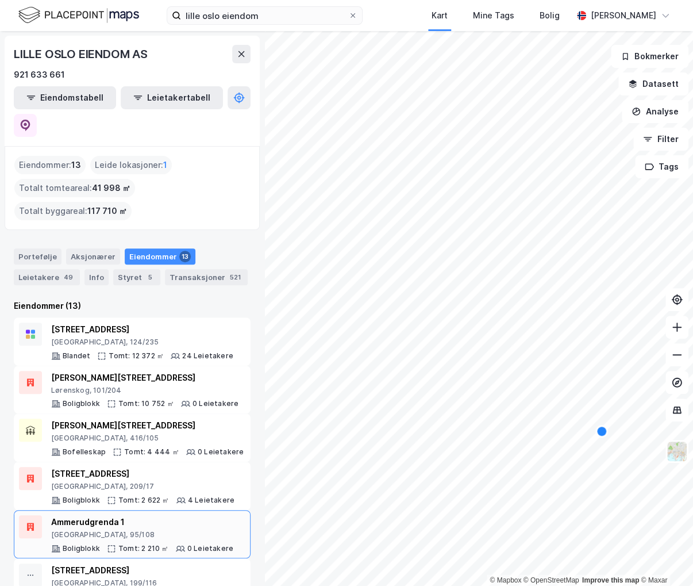
click at [147, 530] on div "[GEOGRAPHIC_DATA], 95/108" at bounding box center [142, 534] width 182 height 9
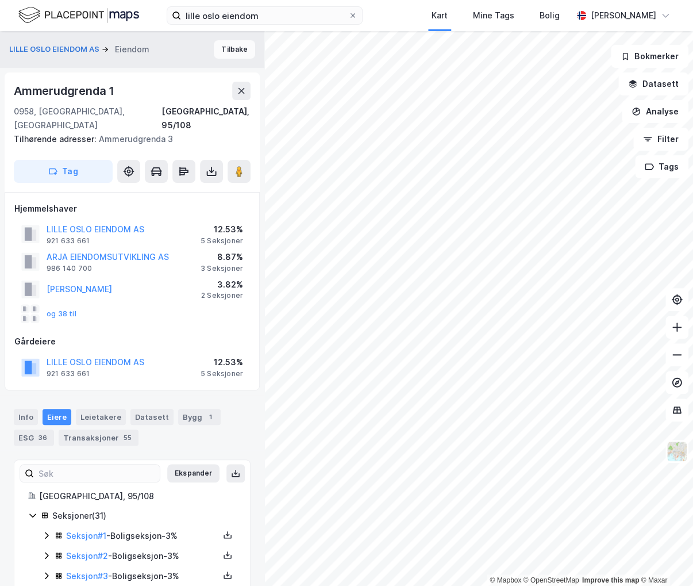
scroll to position [5, 0]
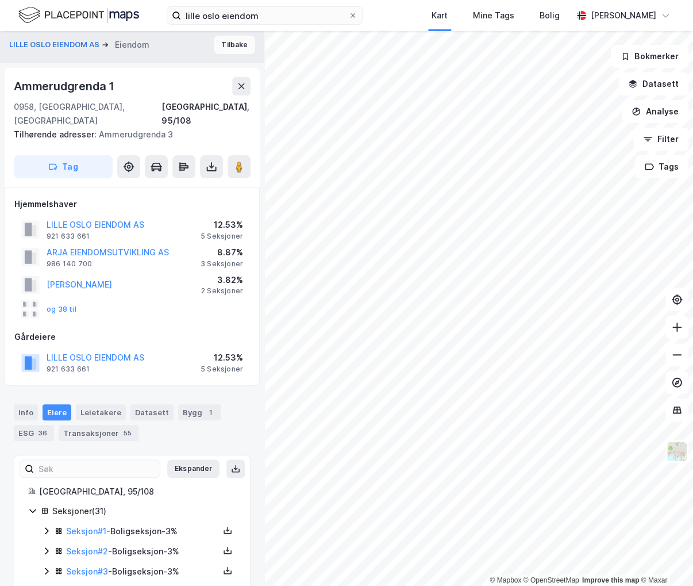
click at [229, 48] on button "Tilbake" at bounding box center [234, 45] width 41 height 18
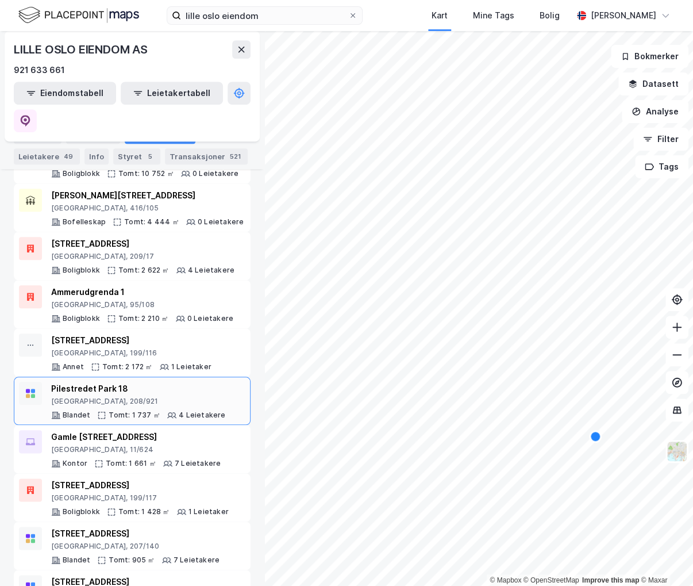
scroll to position [322, 0]
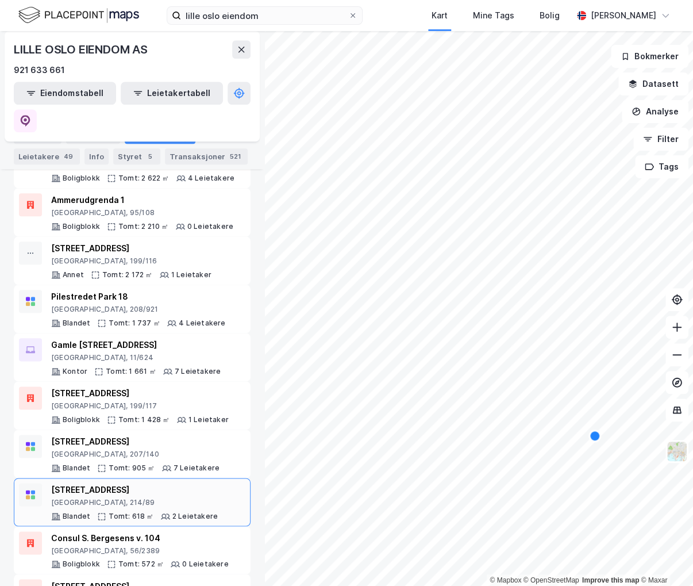
click at [163, 483] on div "[STREET_ADDRESS]" at bounding box center [134, 490] width 167 height 14
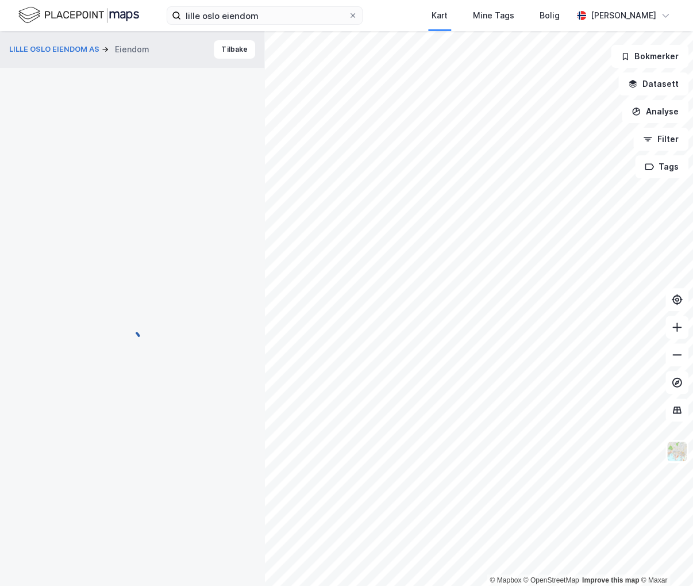
scroll to position [5, 0]
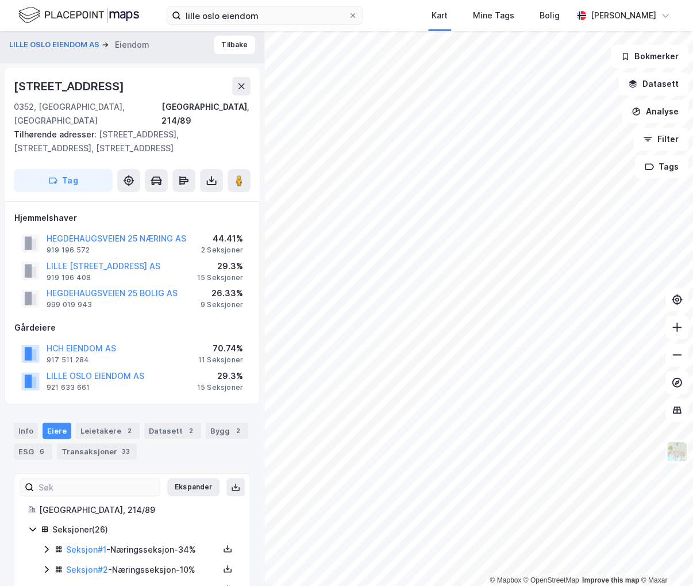
drag, startPoint x: 157, startPoint y: 91, endPoint x: 18, endPoint y: 78, distance: 139.8
click at [18, 78] on div "[STREET_ADDRESS]" at bounding box center [132, 86] width 237 height 18
copy div "[STREET_ADDRESS]"
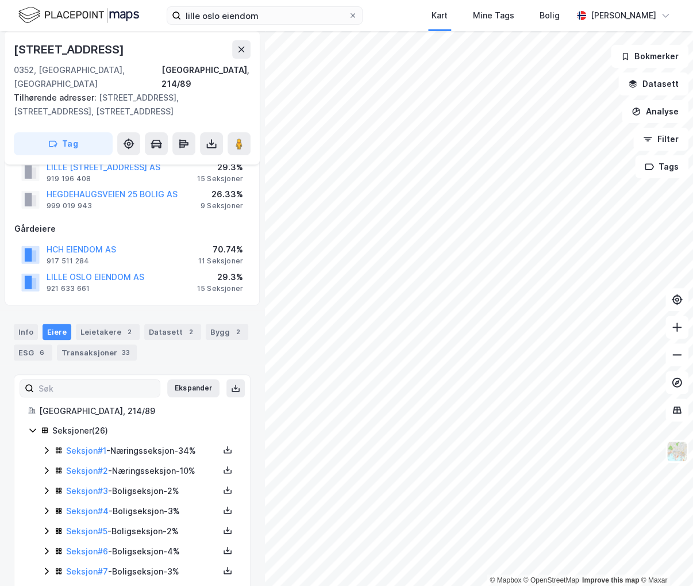
scroll to position [120, 0]
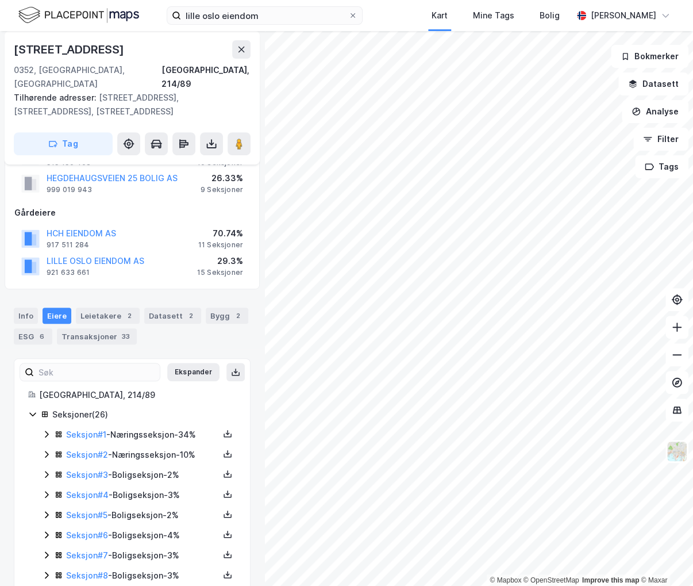
click at [110, 331] on div "Info [PERSON_NAME] 2 Datasett 2 Bygg 2 ESG 6 Transaksjoner 33" at bounding box center [132, 321] width 264 height 55
click at [112, 328] on div "Transaksjoner 33" at bounding box center [97, 336] width 80 height 16
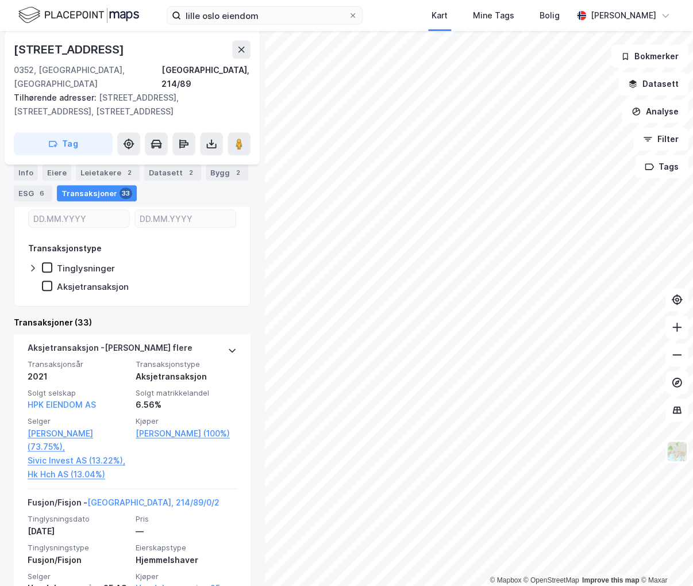
scroll to position [57, 0]
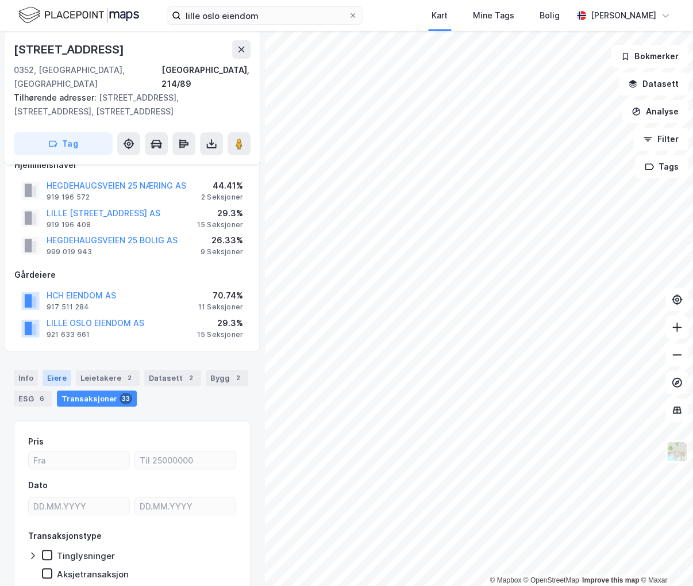
click at [59, 370] on div "Eiere" at bounding box center [57, 378] width 29 height 16
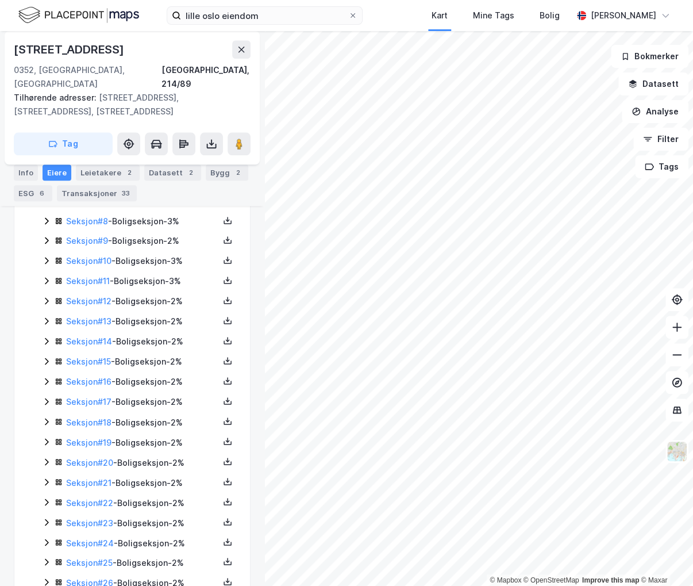
scroll to position [494, 0]
click at [47, 436] on icon at bounding box center [46, 440] width 9 height 9
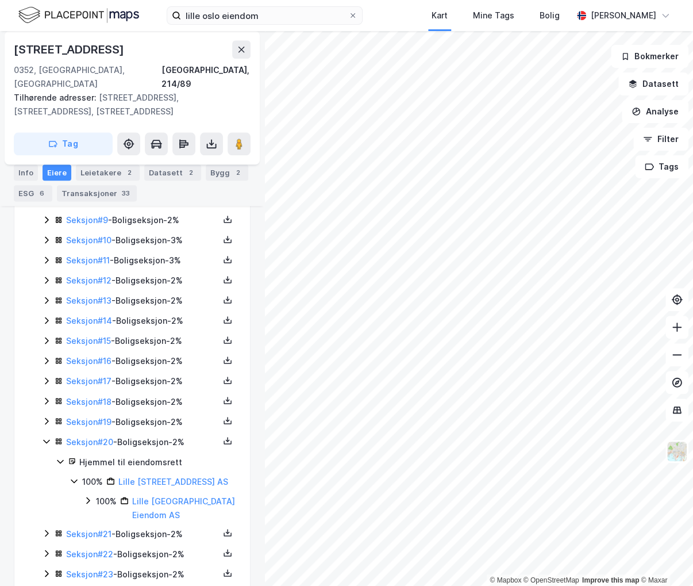
click at [42, 528] on icon at bounding box center [46, 532] width 9 height 9
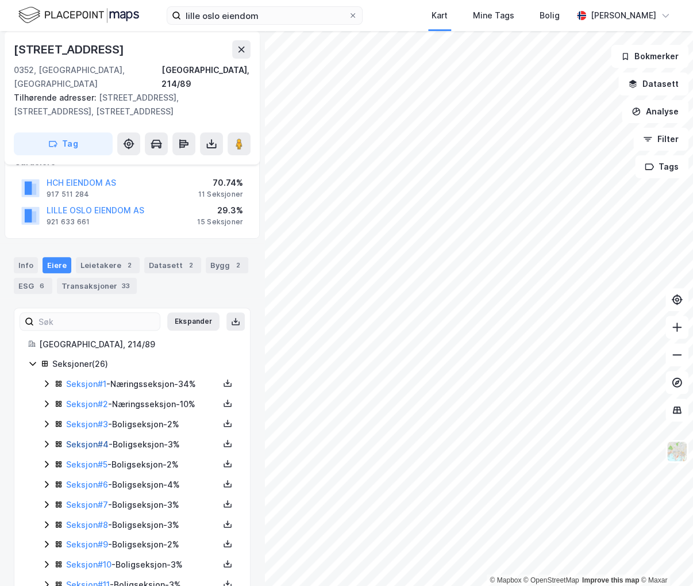
scroll to position [172, 0]
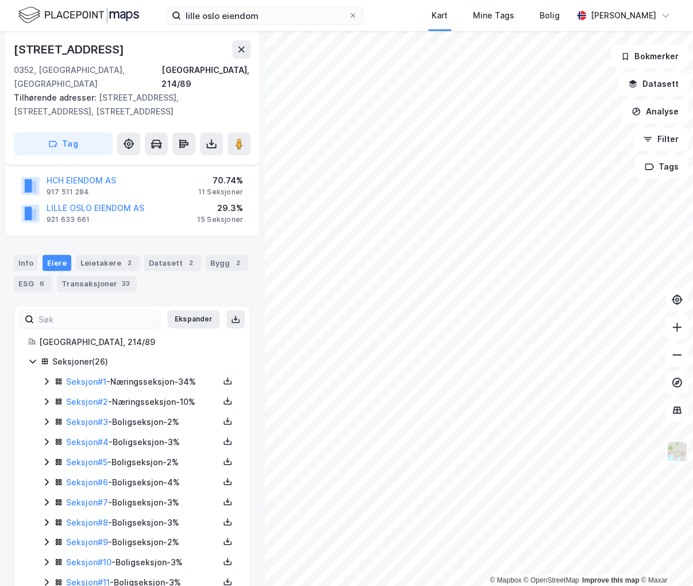
click at [42, 377] on icon at bounding box center [46, 381] width 9 height 9
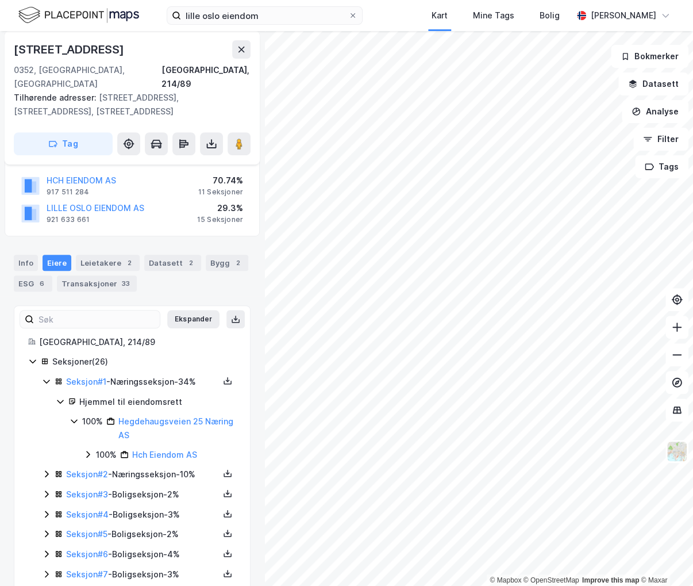
click at [42, 377] on icon at bounding box center [46, 381] width 9 height 9
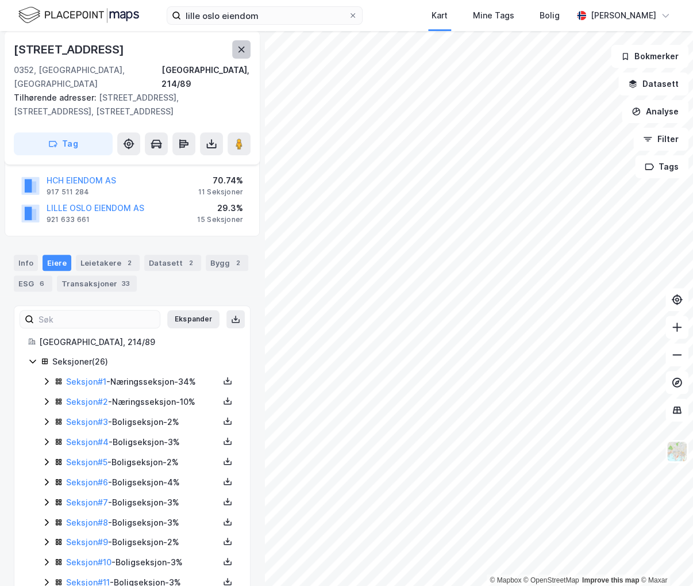
click at [236, 48] on button at bounding box center [241, 49] width 18 height 18
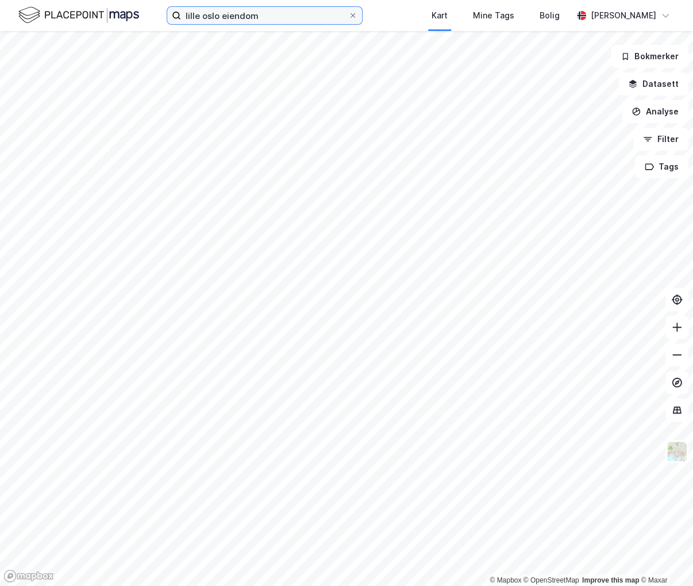
click at [16, 31] on div "lille oslo eiendom Kart Mine Tags Bolig [PERSON_NAME] © Mapbox © OpenStreetMap …" at bounding box center [346, 293] width 693 height 586
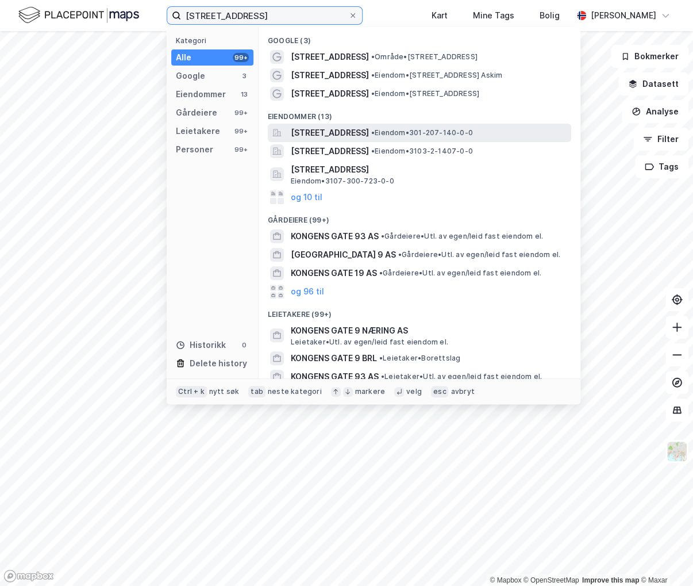
type input "[STREET_ADDRESS]"
click at [355, 133] on span "[STREET_ADDRESS]" at bounding box center [330, 133] width 78 height 14
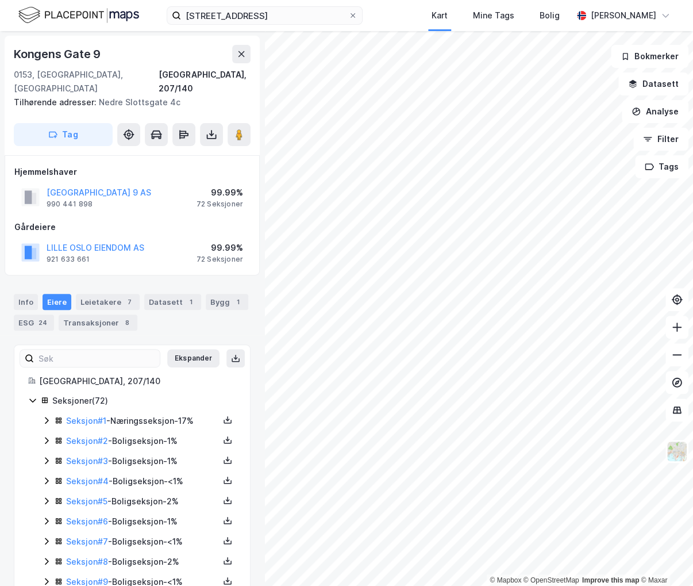
click at [42, 416] on icon at bounding box center [46, 420] width 9 height 9
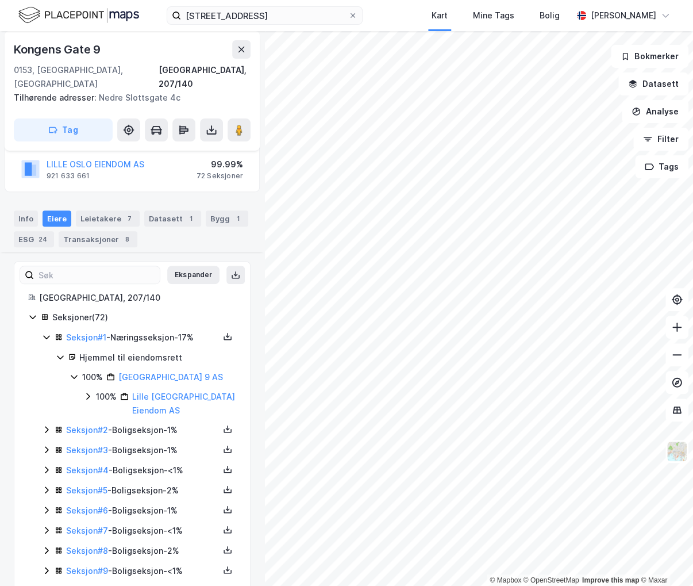
scroll to position [172, 0]
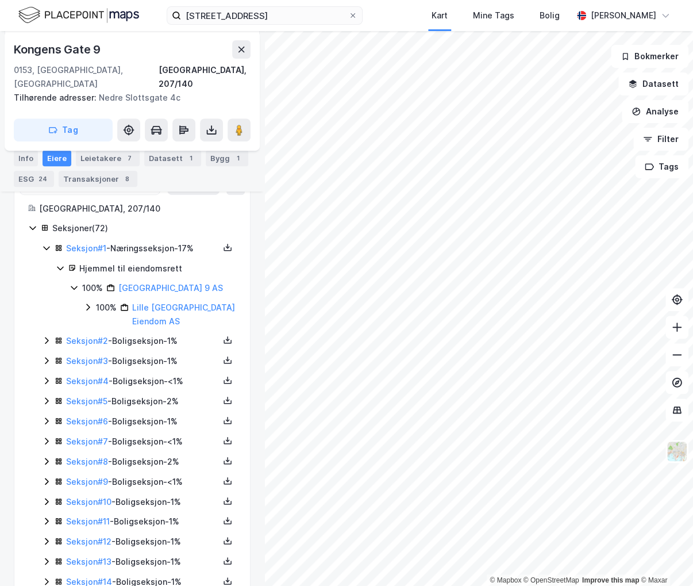
click at [47, 396] on icon at bounding box center [46, 400] width 9 height 9
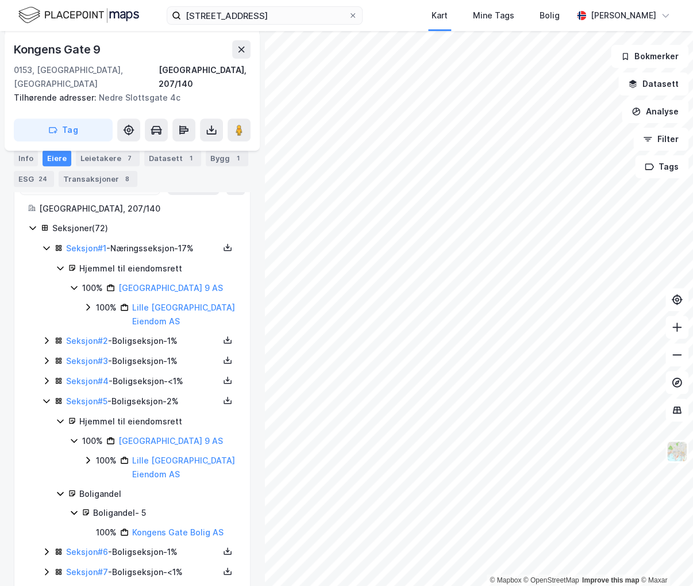
scroll to position [0, 0]
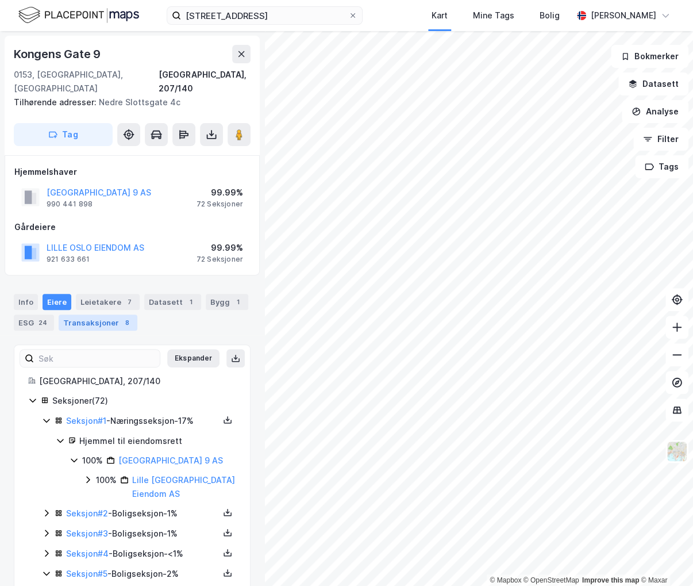
click at [94, 314] on div "Transaksjoner 8" at bounding box center [98, 322] width 79 height 16
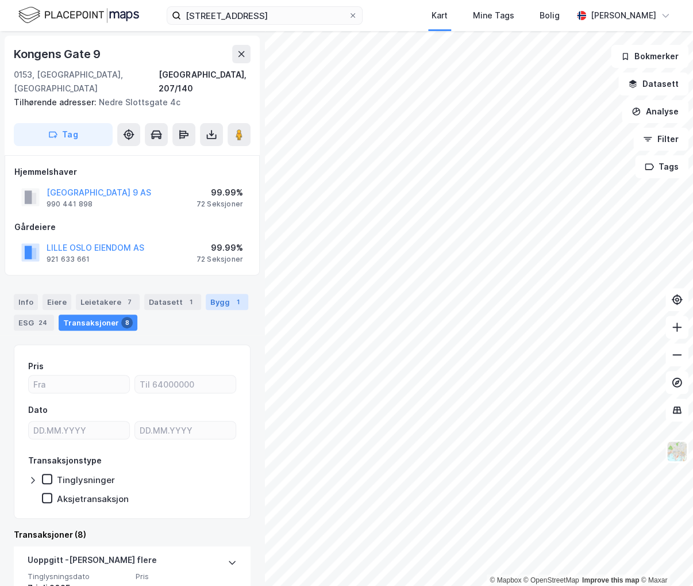
click at [206, 294] on div "Bygg 1" at bounding box center [227, 302] width 43 height 16
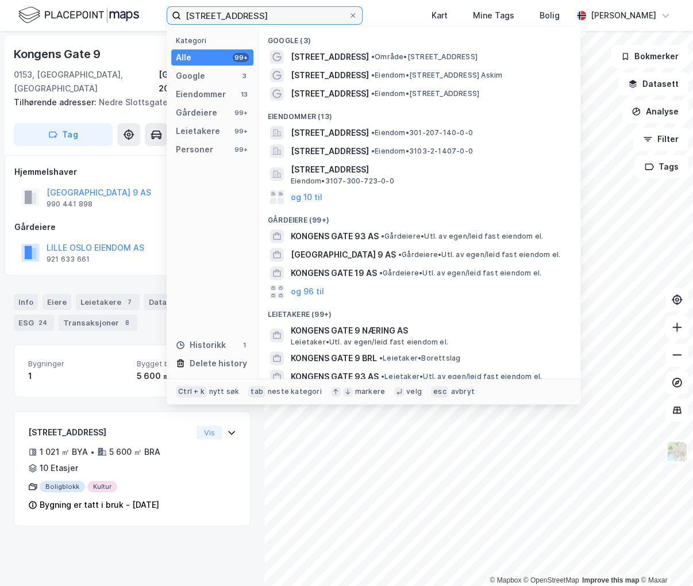
drag, startPoint x: 266, startPoint y: 18, endPoint x: 106, endPoint y: 18, distance: 159.8
click at [101, 20] on div "[STREET_ADDRESS] Kategori Alle 99+ Google 3 Eiendommer 13 Gårdeiere 99+ Leietak…" at bounding box center [346, 15] width 693 height 31
paste input
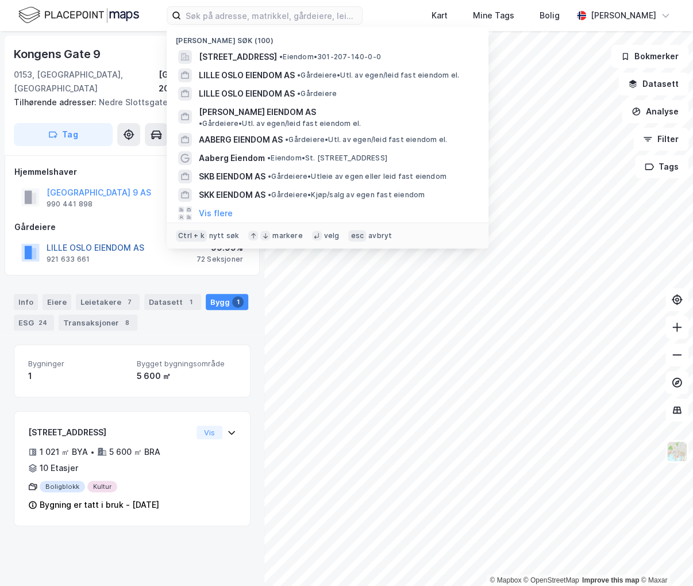
click at [0, 0] on button "LILLE OSLO EIENDOM AS" at bounding box center [0, 0] width 0 height 0
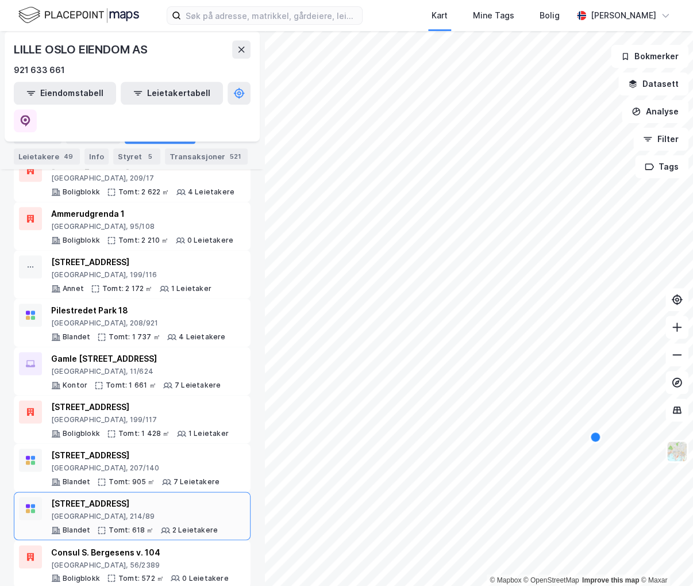
scroll to position [359, 0]
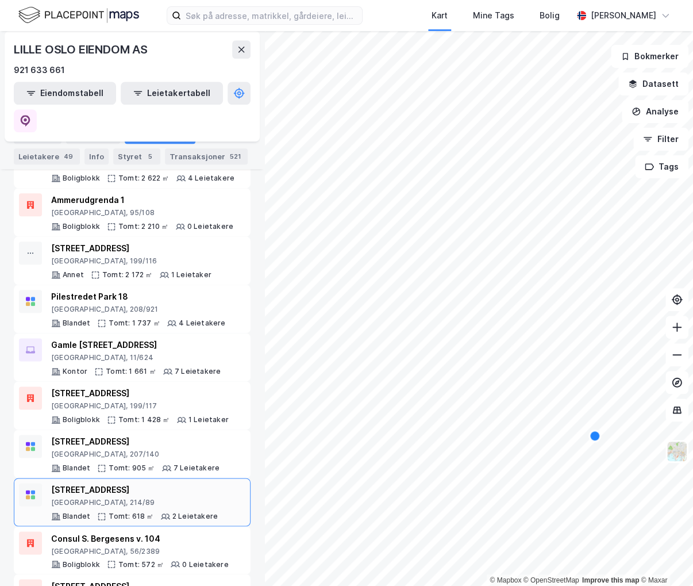
click at [148, 483] on div "[STREET_ADDRESS], 214/89" at bounding box center [134, 495] width 167 height 24
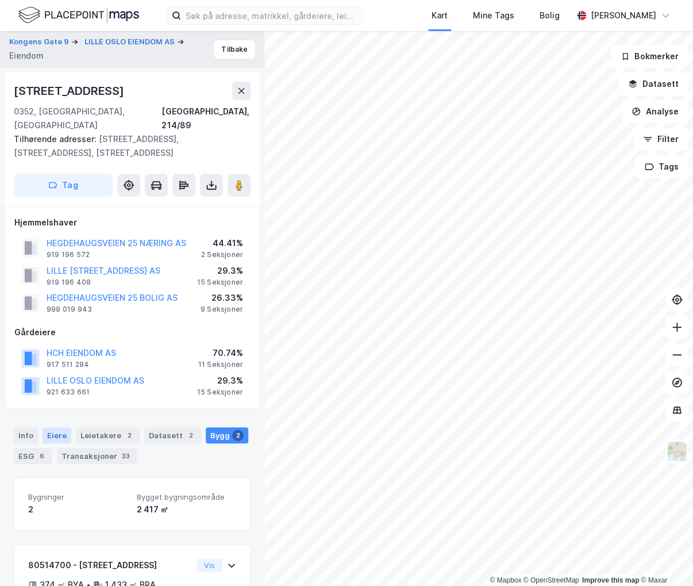
click at [59, 427] on div "Eiere" at bounding box center [57, 435] width 29 height 16
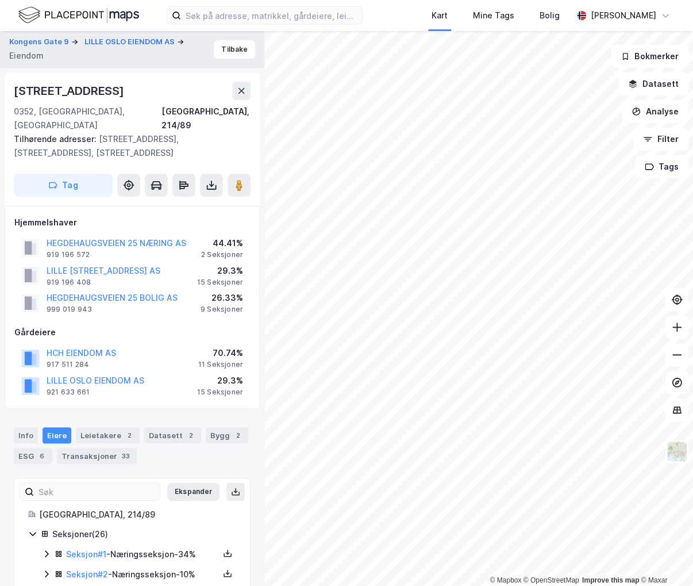
scroll to position [287, 0]
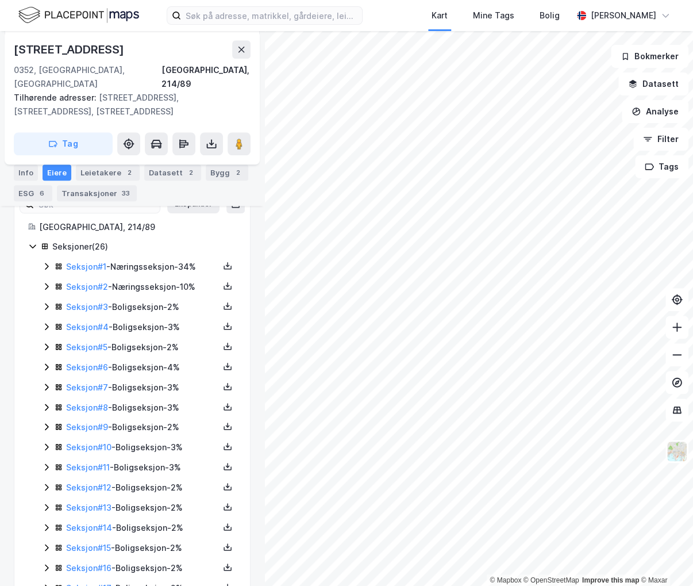
click at [47, 262] on icon at bounding box center [46, 266] width 9 height 9
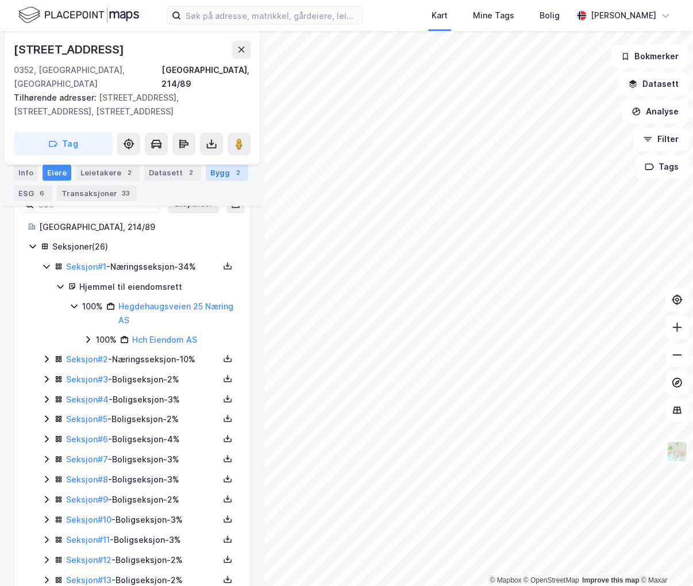
click at [214, 165] on div "Bygg 2" at bounding box center [227, 172] width 43 height 16
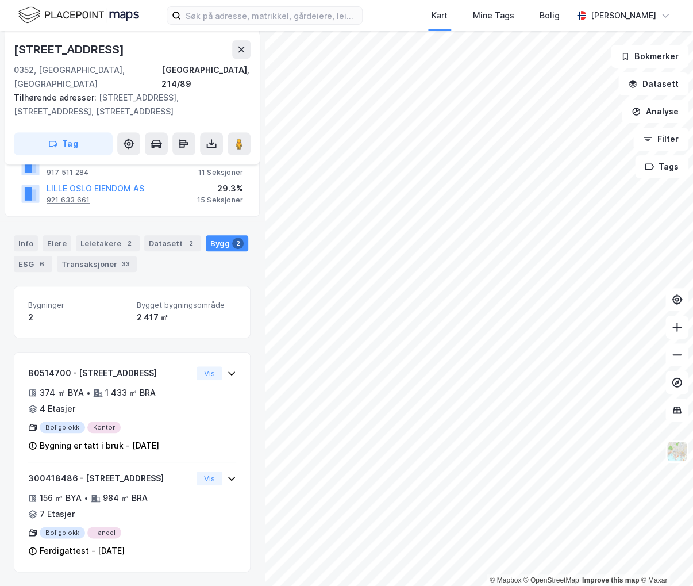
scroll to position [177, 0]
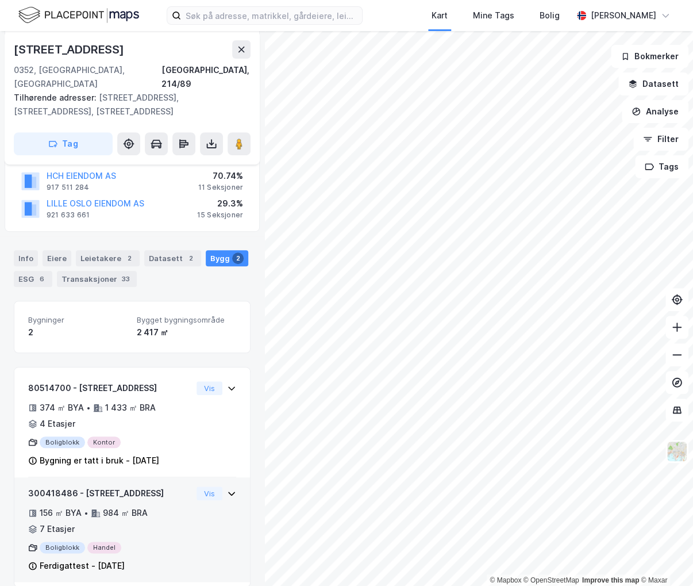
click at [235, 481] on div "300418486 - [STREET_ADDRESS] 156 ㎡ BYA • 984 ㎡ BRA • 7 Etasjer Boligblokk Hande…" at bounding box center [132, 529] width 236 height 105
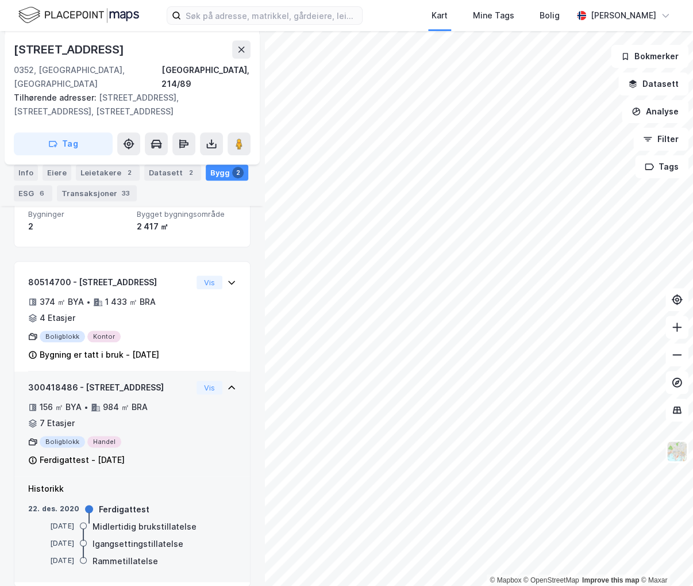
click at [94, 381] on div "300418486 - [STREET_ADDRESS]" at bounding box center [110, 388] width 164 height 14
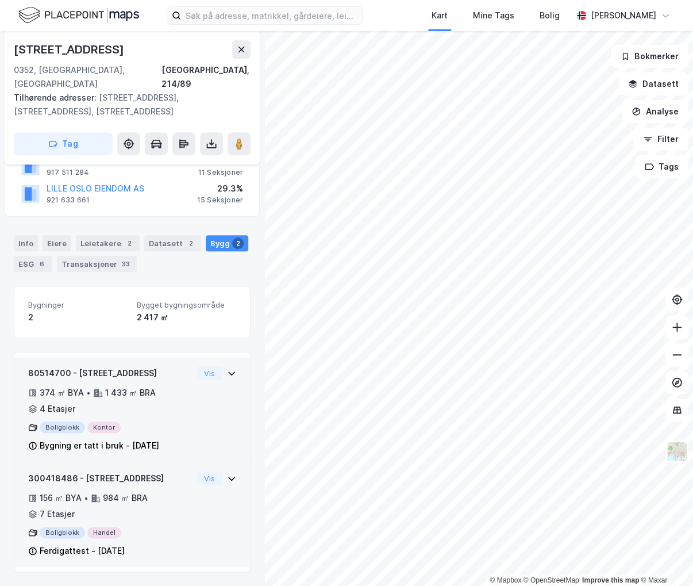
scroll to position [177, 0]
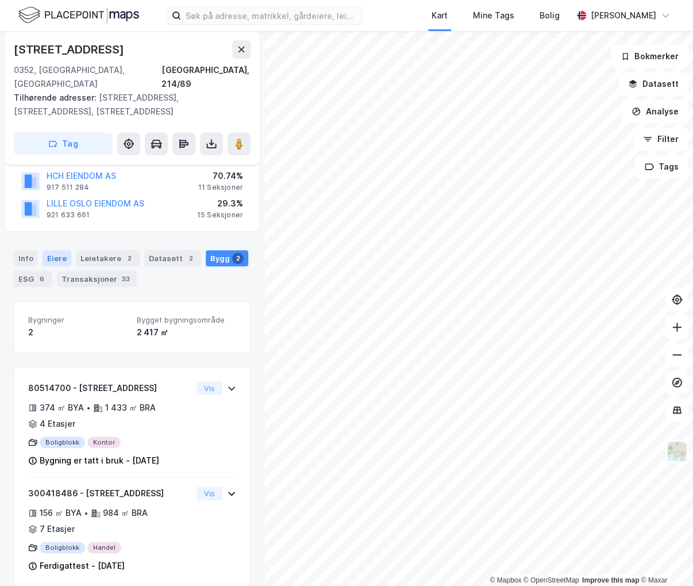
click at [62, 250] on div "Eiere" at bounding box center [57, 258] width 29 height 16
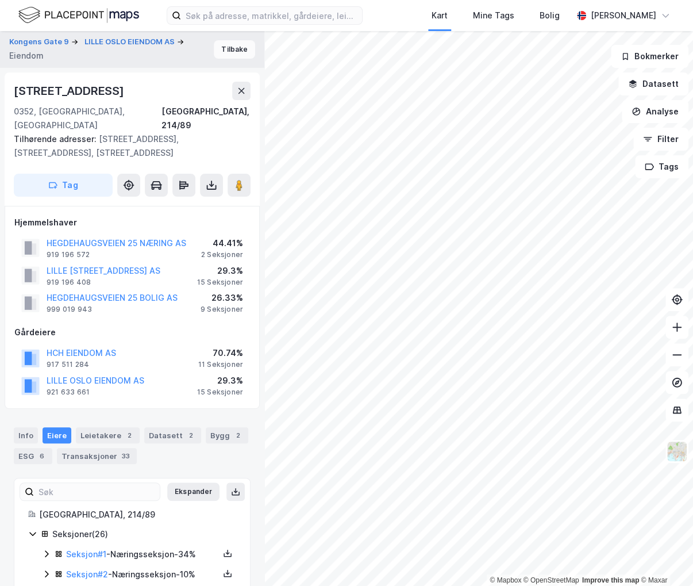
click at [229, 55] on button "Tilbake" at bounding box center [234, 49] width 41 height 18
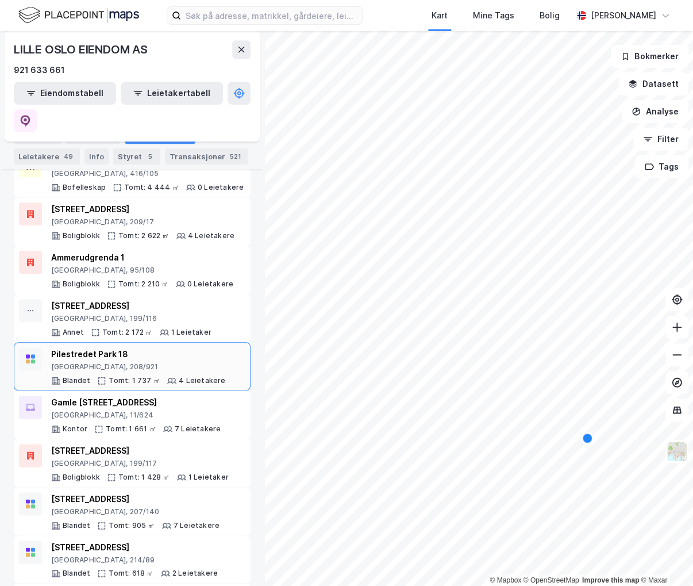
scroll to position [359, 0]
